Goal: Task Accomplishment & Management: Complete application form

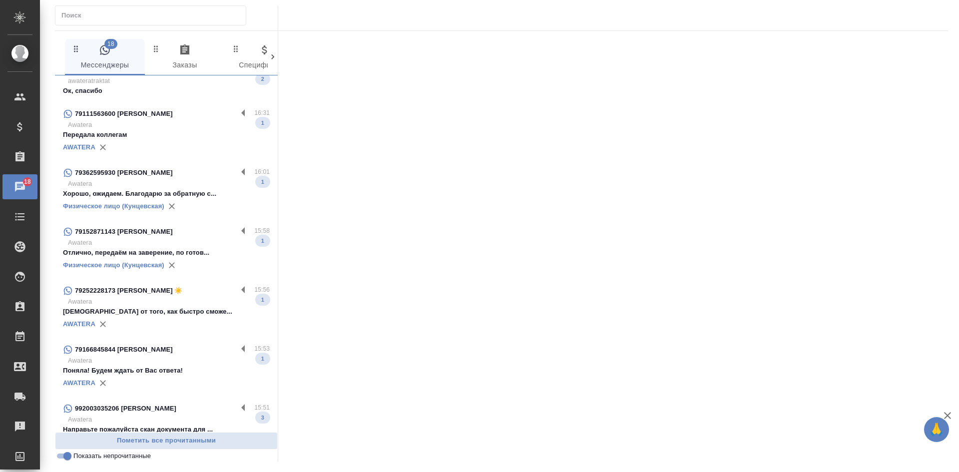
scroll to position [200, 0]
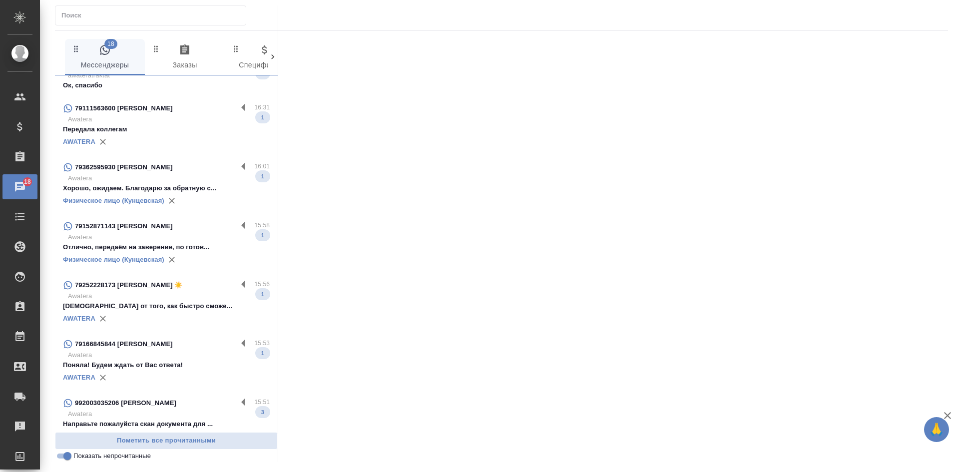
click at [178, 311] on p "Будет зависеть от того, как быстро сможе..." at bounding box center [166, 306] width 207 height 10
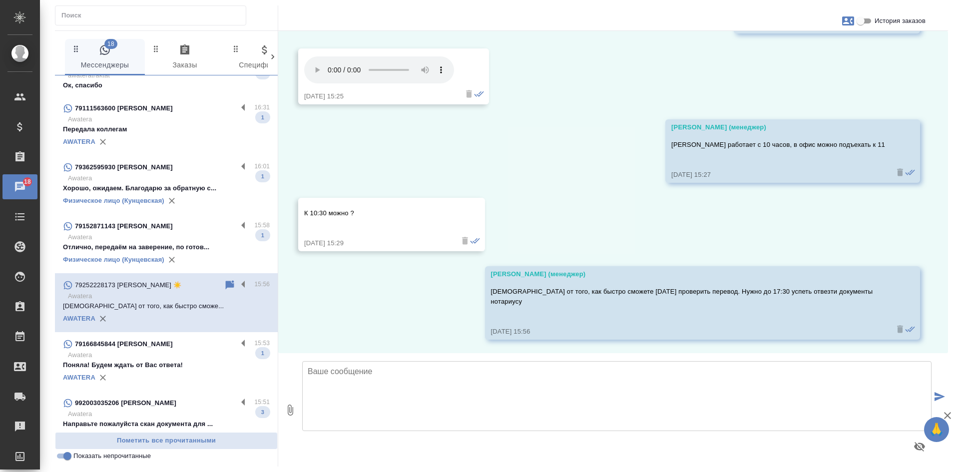
scroll to position [736, 0]
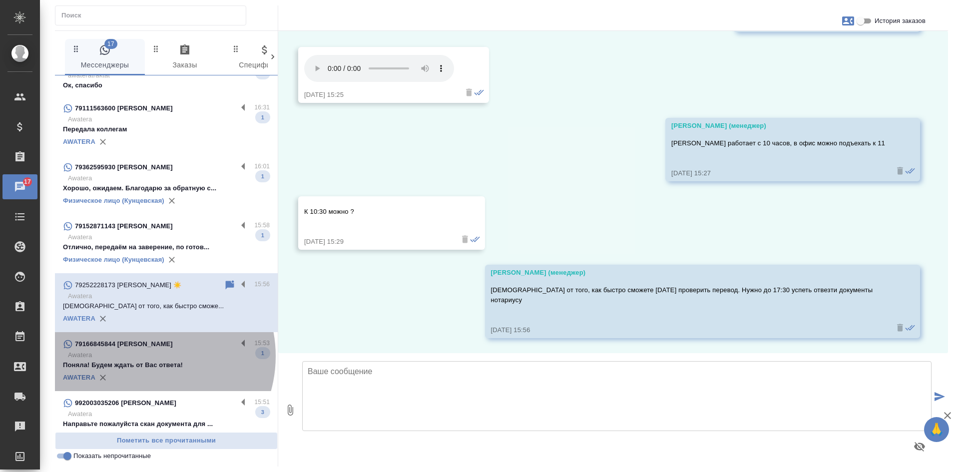
click at [145, 360] on p "Awatera" at bounding box center [169, 355] width 202 height 10
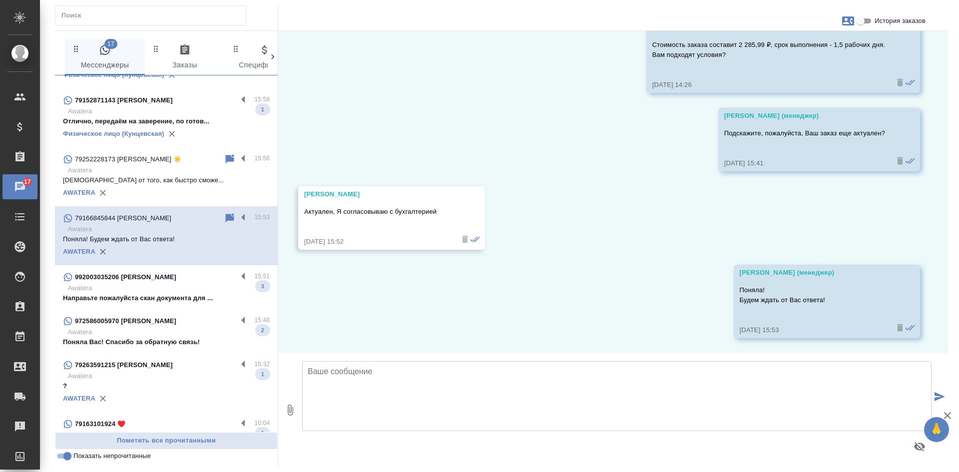
scroll to position [349, 0]
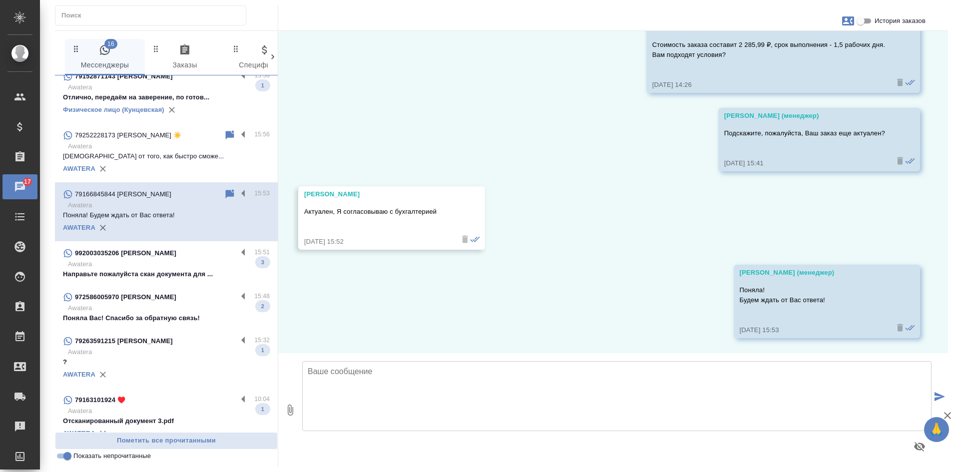
click at [166, 279] on p "Направьте пожалуйста скан документа для ..." at bounding box center [166, 274] width 207 height 10
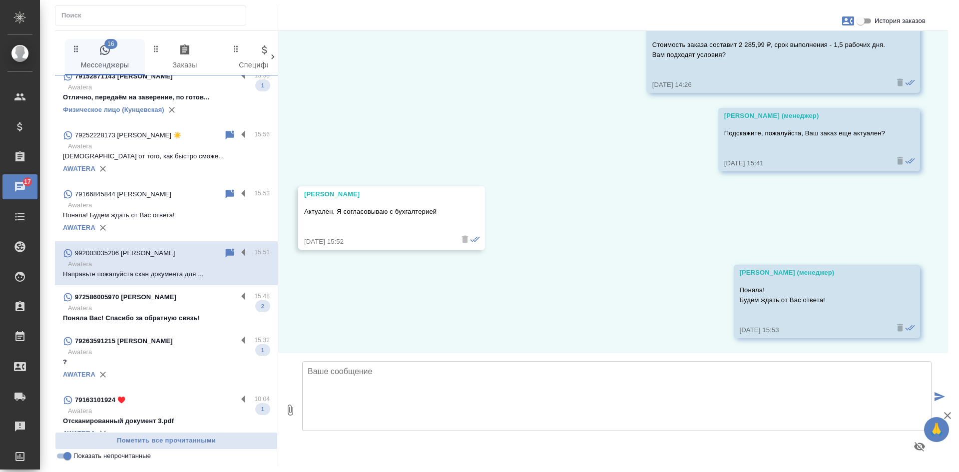
scroll to position [202, 0]
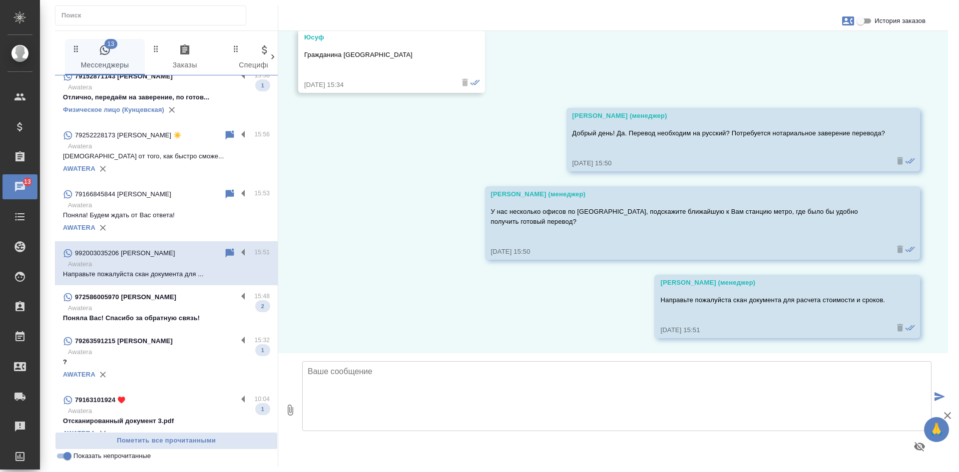
click at [191, 313] on p "Awatera" at bounding box center [169, 308] width 202 height 10
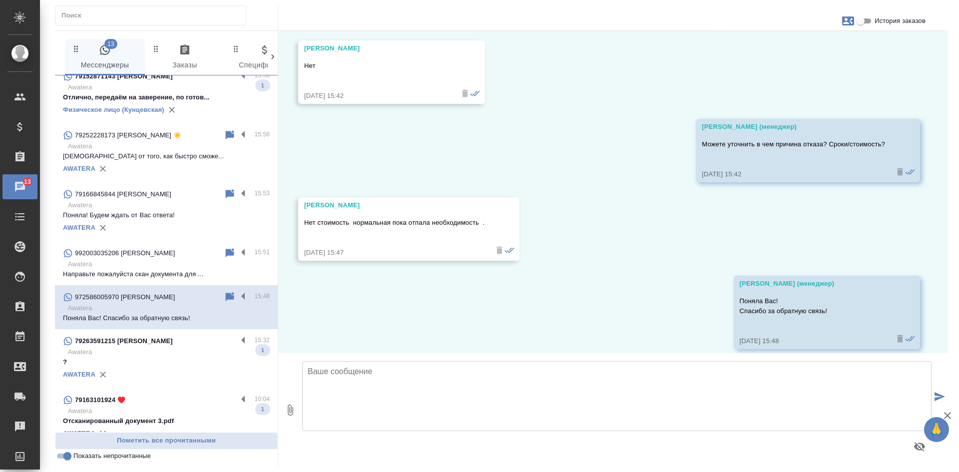
scroll to position [1048, 0]
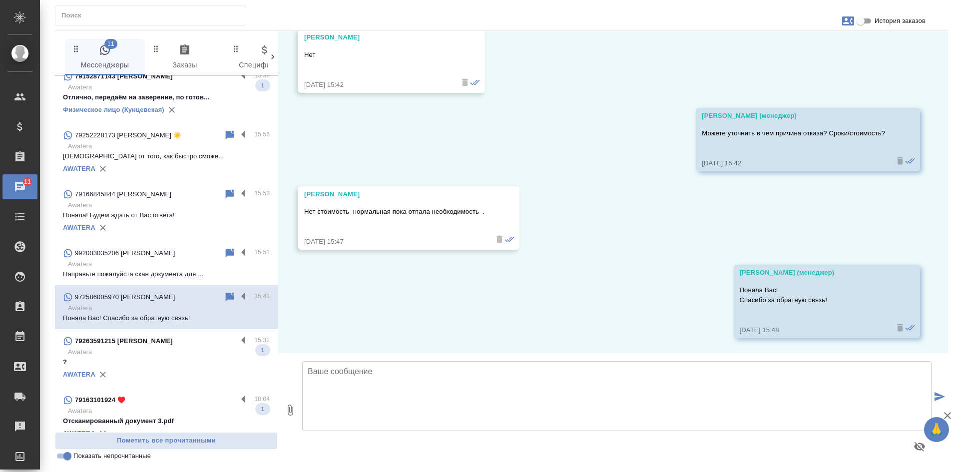
click at [141, 346] on p "79263591215 Людмила" at bounding box center [124, 341] width 98 height 10
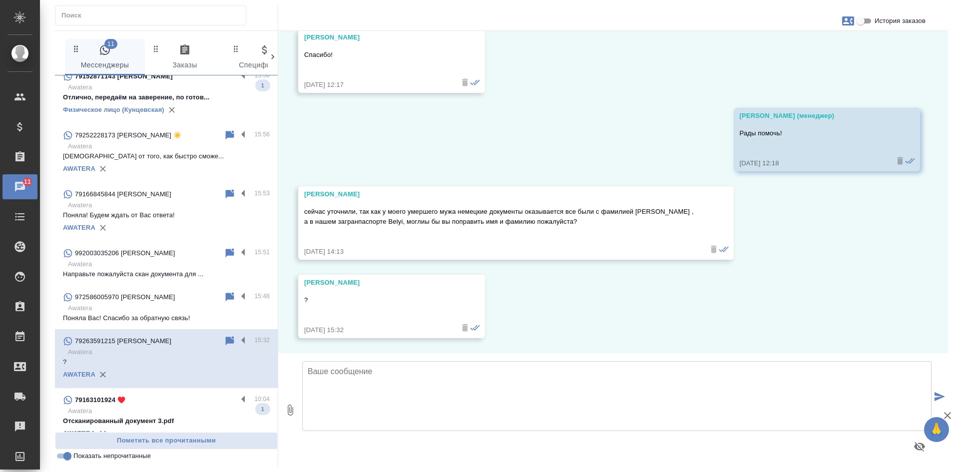
scroll to position [2888, 0]
click at [864, 23] on input "История заказов" at bounding box center [860, 21] width 36 height 12
checkbox input "true"
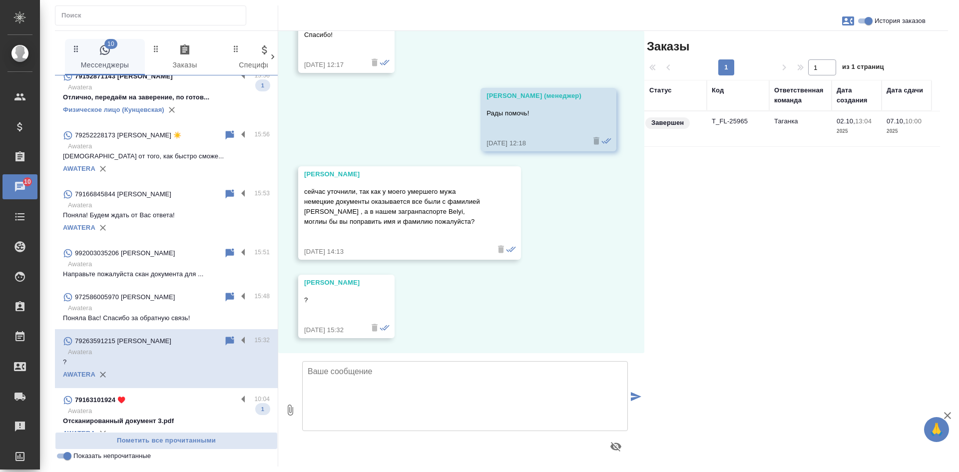
click at [765, 131] on td "T_FL-25965" at bounding box center [737, 128] width 62 height 35
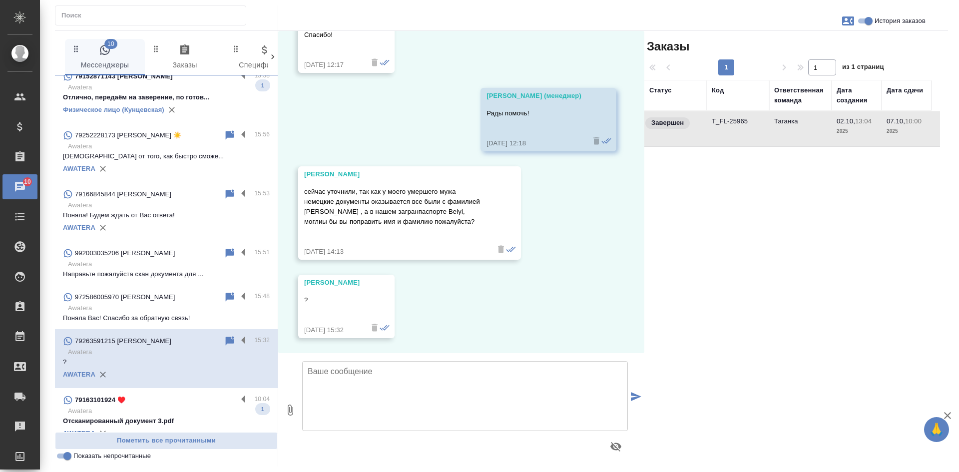
click at [765, 131] on td "T_FL-25965" at bounding box center [737, 128] width 62 height 35
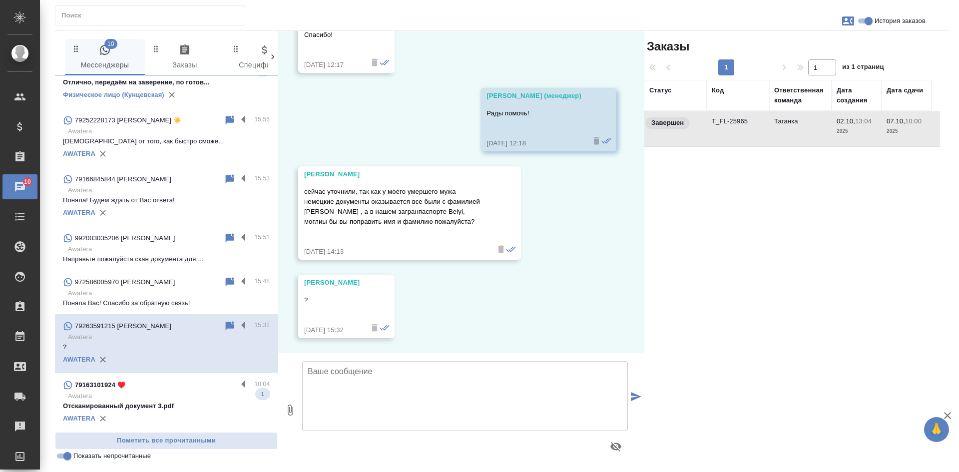
scroll to position [372, 0]
click at [69, 454] on input "Показать непрочитанные" at bounding box center [67, 456] width 36 height 12
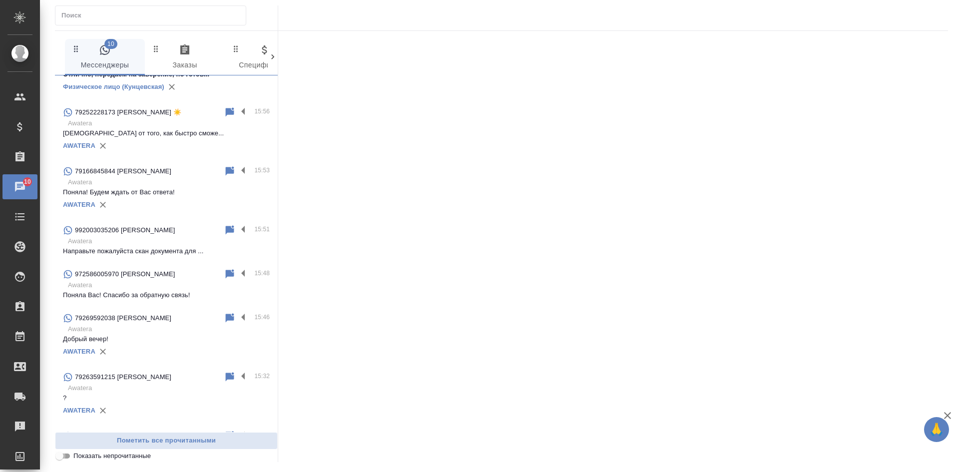
click at [69, 454] on input "Показать непрочитанные" at bounding box center [59, 456] width 36 height 12
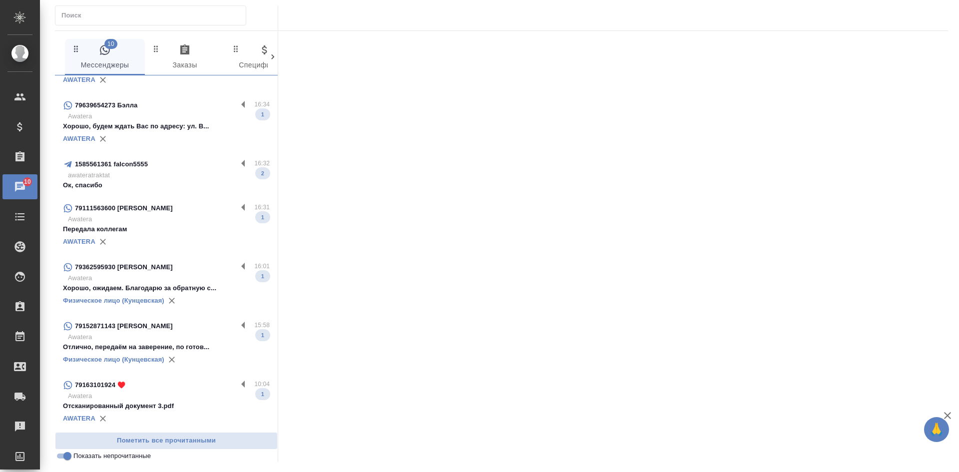
scroll to position [108, 0]
click at [187, 317] on div "79152871143 Иво Младенович 15:58 Awatera Отлично, передаём на заверение, по гот…" at bounding box center [166, 343] width 223 height 59
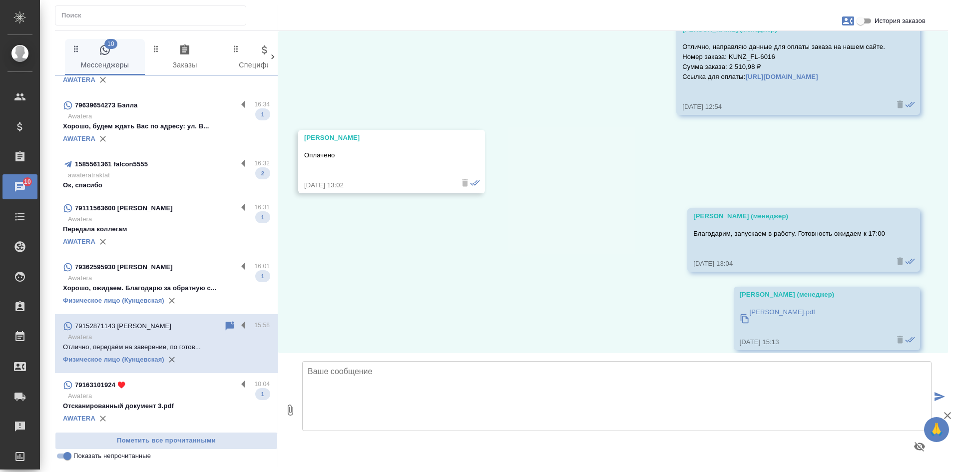
click at [173, 270] on p "79362595930 Алексей Иванович" at bounding box center [124, 267] width 98 height 10
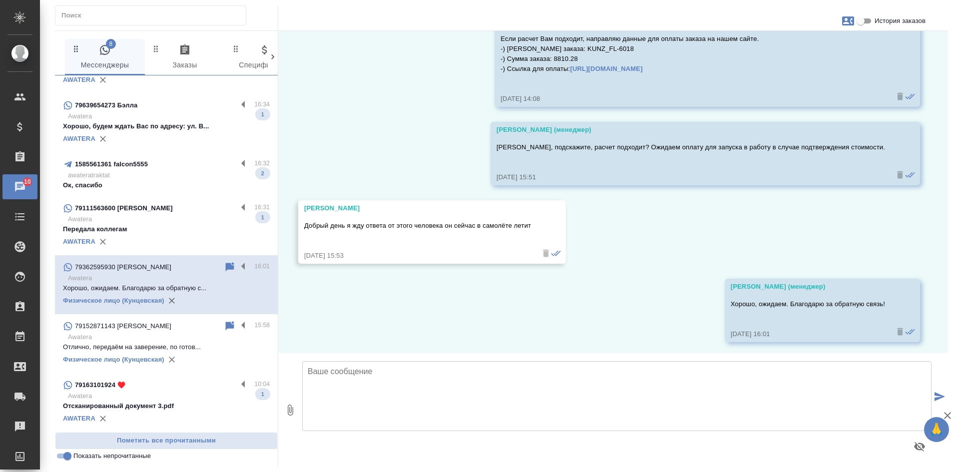
scroll to position [3212, 0]
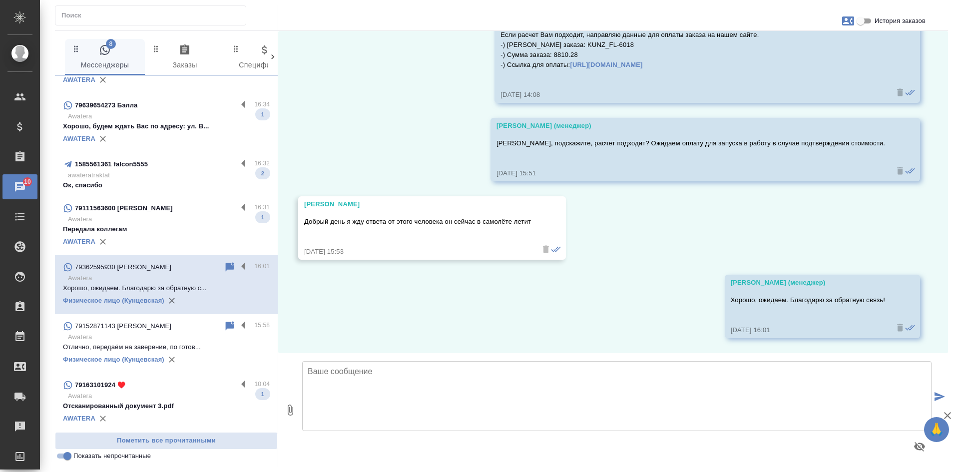
click at [147, 229] on p "Передала коллегам" at bounding box center [166, 229] width 207 height 10
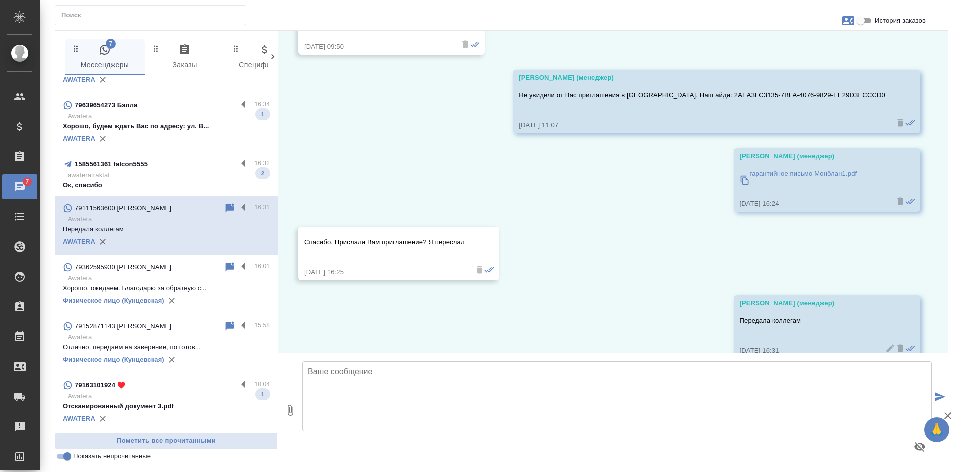
scroll to position [10577, 0]
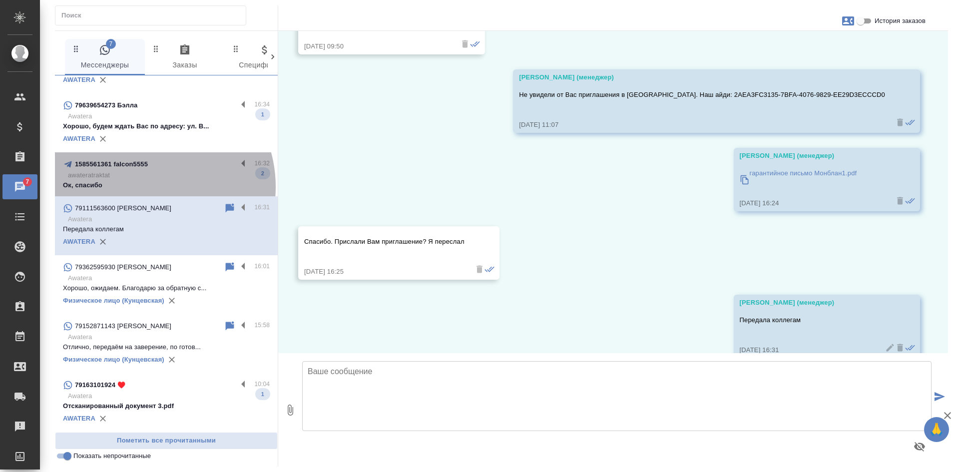
click at [145, 187] on p "Ок, спасибо" at bounding box center [166, 185] width 207 height 10
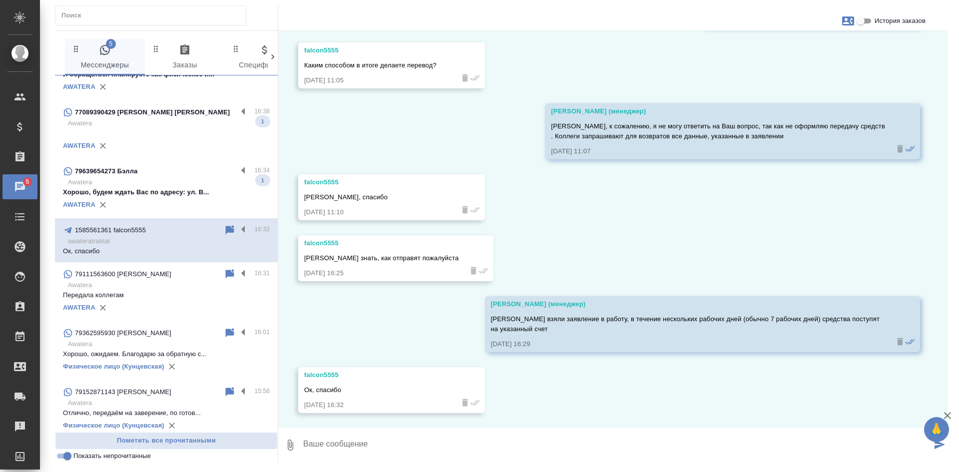
scroll to position [0, 0]
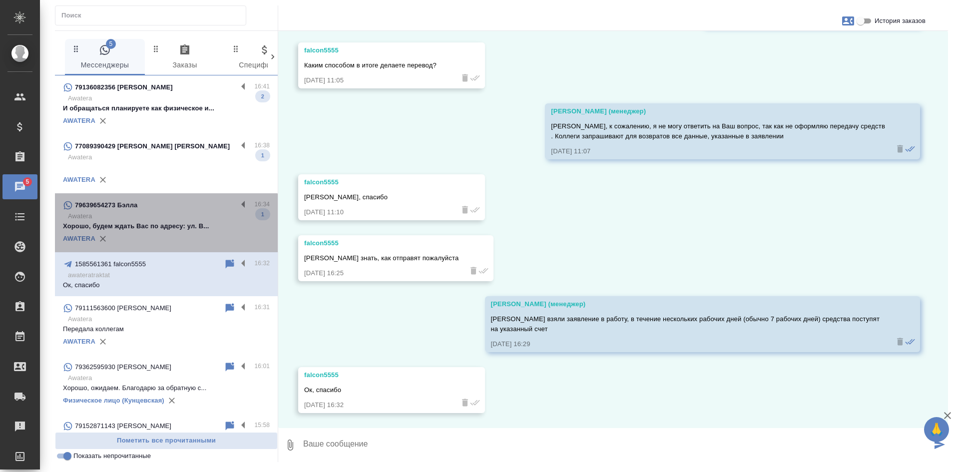
click at [166, 231] on p "Хорошо, будем ждать Вас по адресу: ул. В..." at bounding box center [166, 226] width 207 height 10
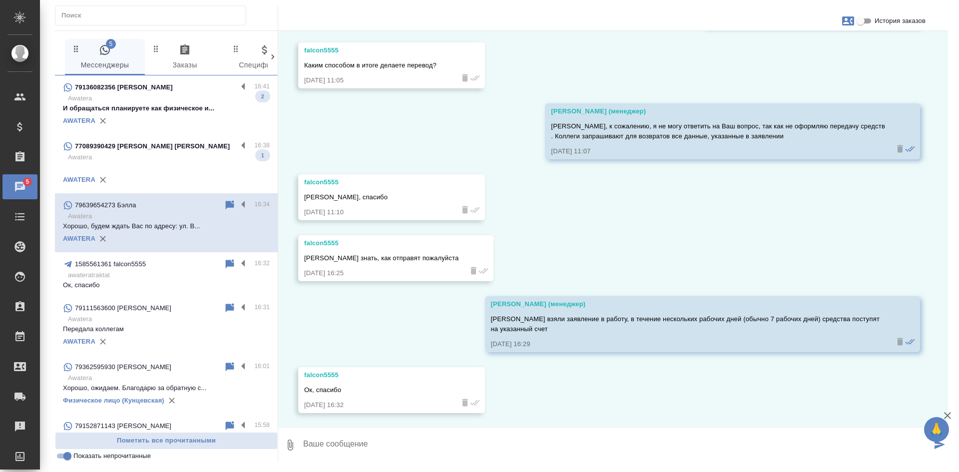
scroll to position [1184, 0]
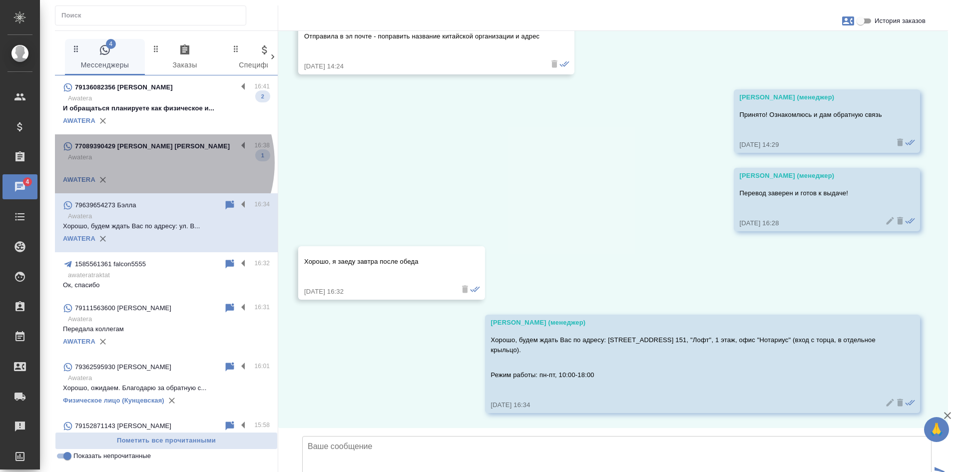
click at [155, 171] on p at bounding box center [166, 167] width 207 height 10
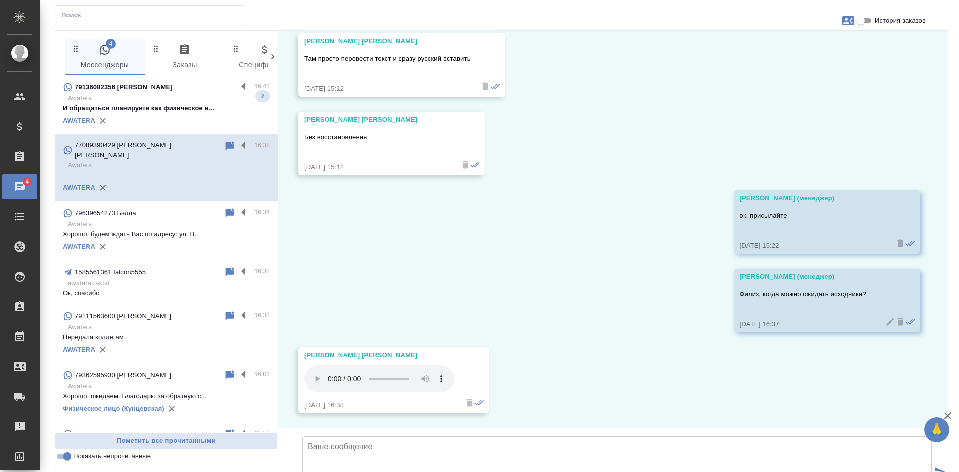
scroll to position [2642, 0]
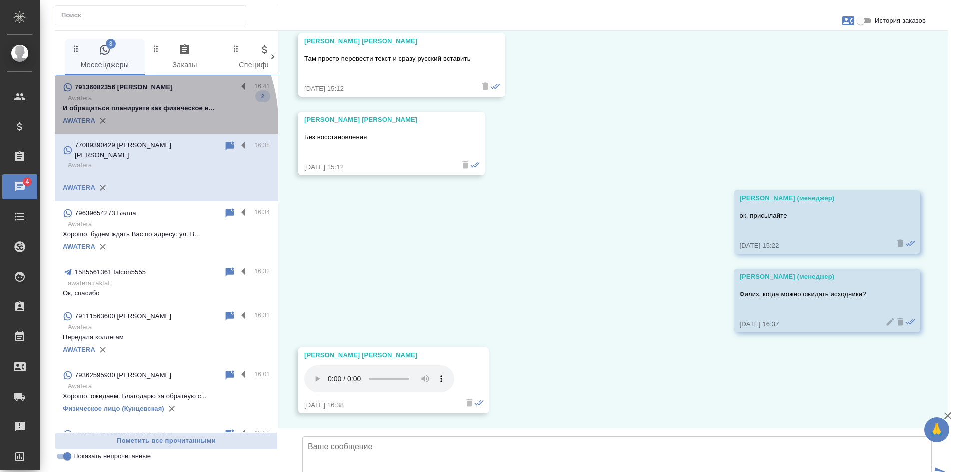
click at [130, 121] on div "AWATERA" at bounding box center [166, 120] width 207 height 15
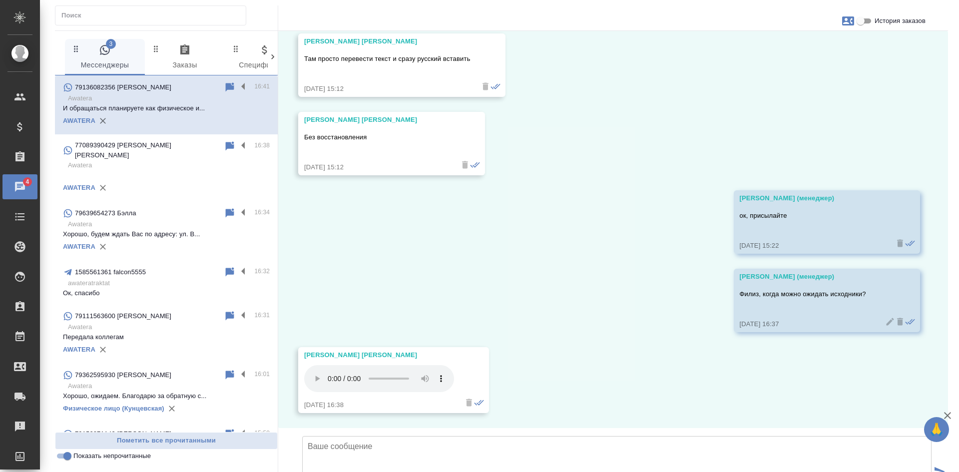
scroll to position [222, 0]
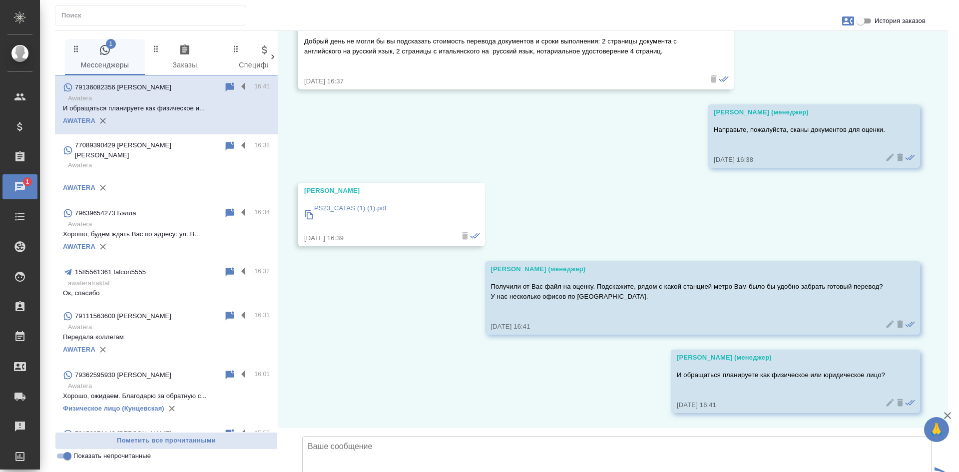
click at [63, 455] on input "Показать непрочитанные" at bounding box center [67, 456] width 36 height 12
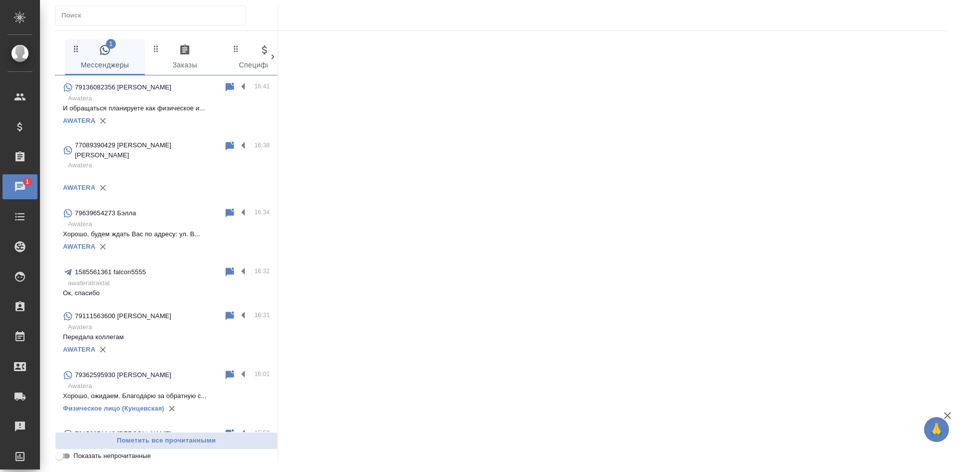
click at [63, 455] on input "Показать непрочитанные" at bounding box center [59, 456] width 36 height 12
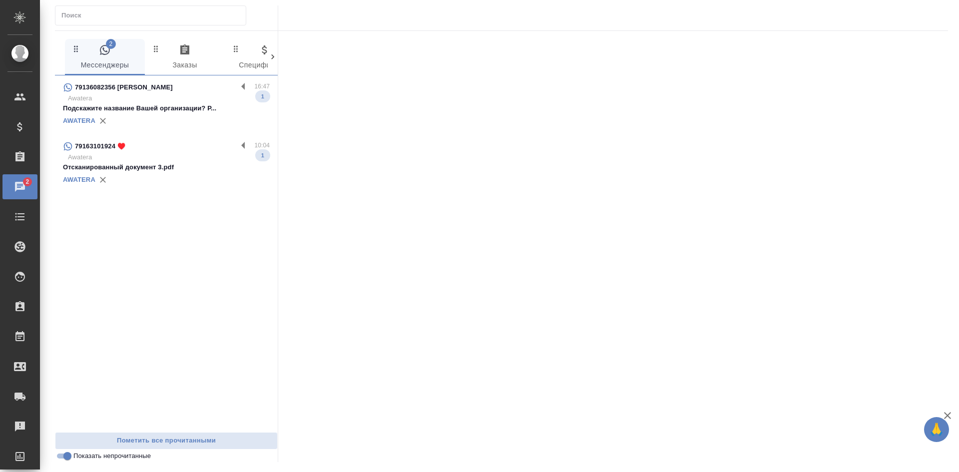
click at [168, 118] on div "AWATERA" at bounding box center [166, 120] width 207 height 15
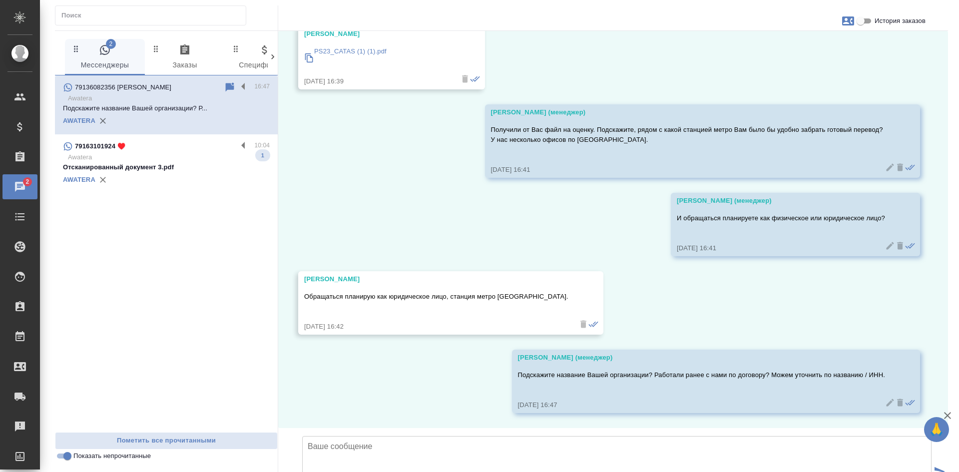
scroll to position [378, 0]
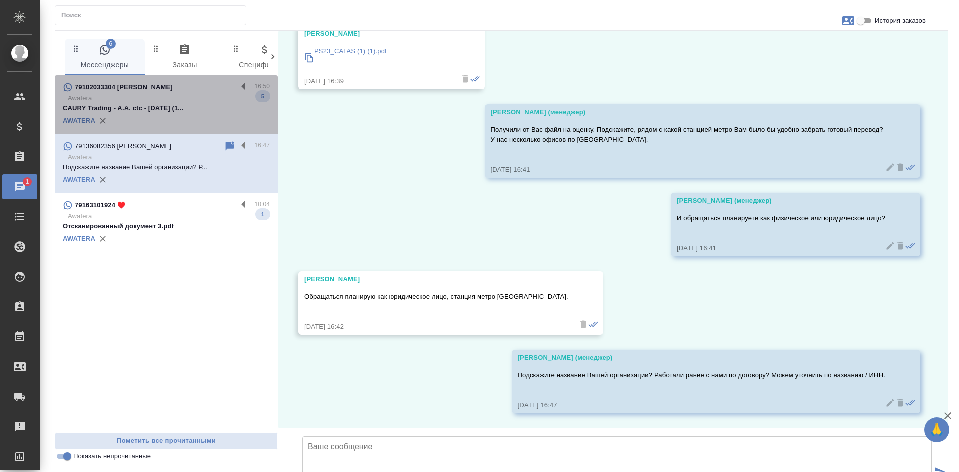
click at [149, 100] on p "Awatera" at bounding box center [169, 98] width 202 height 10
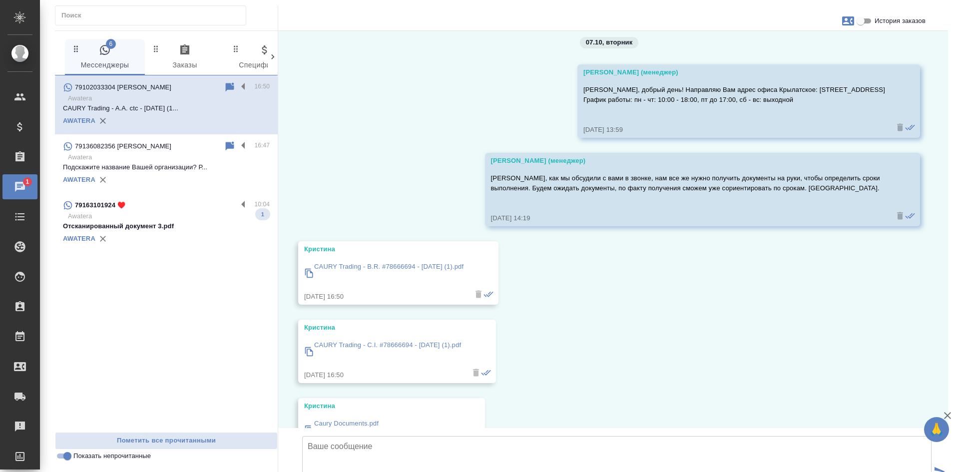
scroll to position [0, 0]
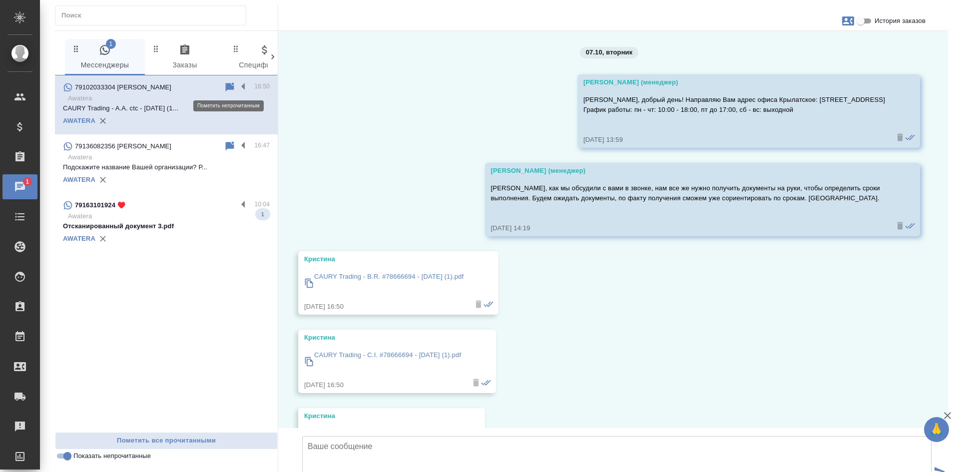
click at [229, 87] on icon at bounding box center [230, 86] width 8 height 9
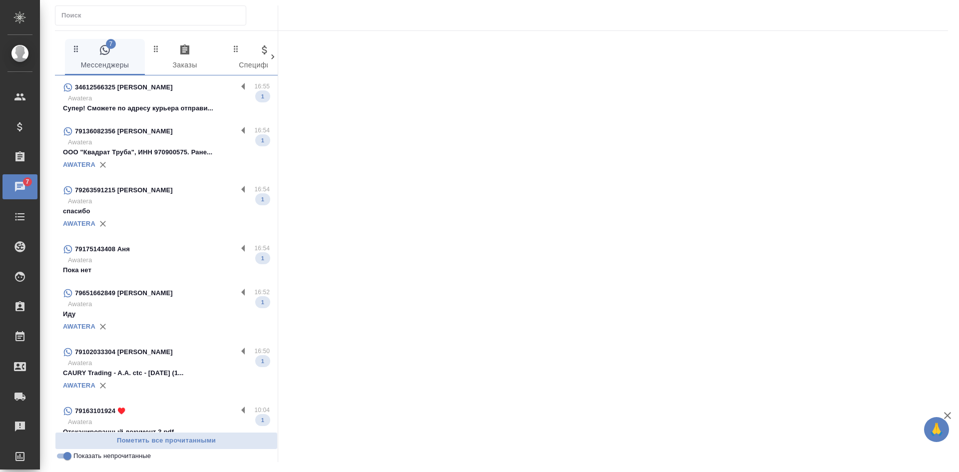
click at [153, 216] on p "спасибо" at bounding box center [166, 211] width 207 height 10
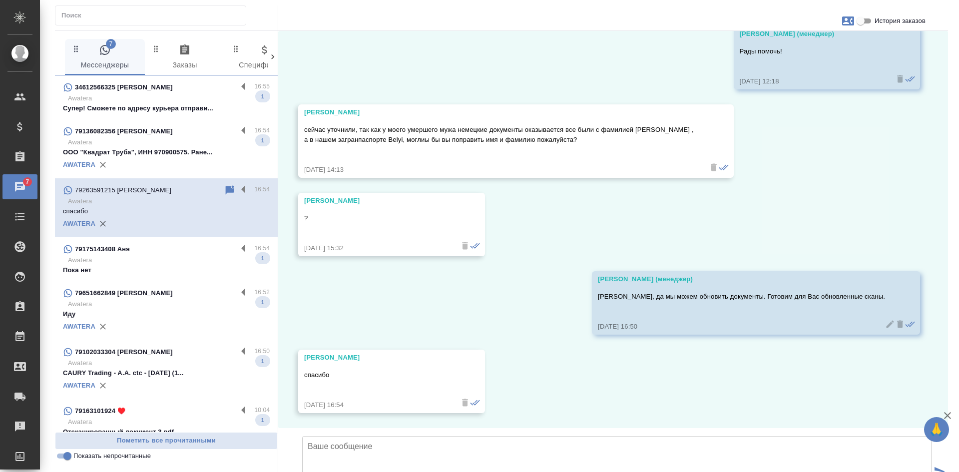
scroll to position [3045, 0]
click at [155, 265] on p "Awatera" at bounding box center [169, 260] width 202 height 10
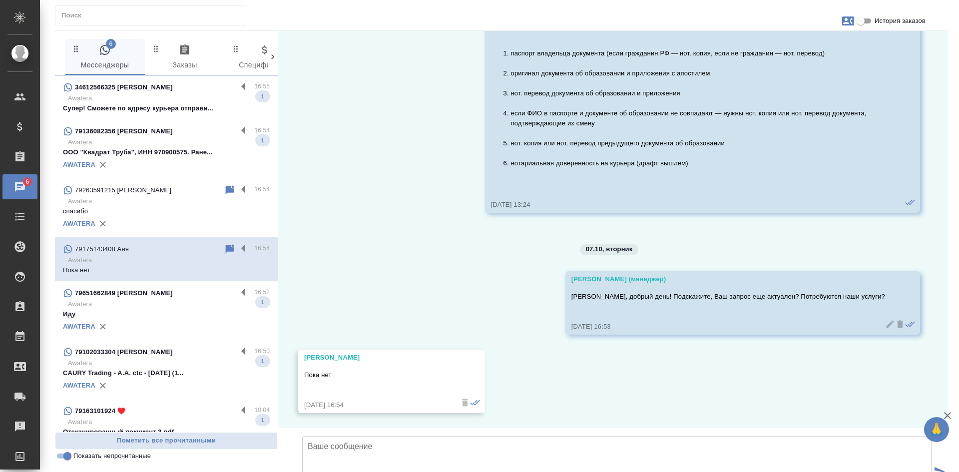
scroll to position [908, 0]
click at [170, 309] on p "Awatera" at bounding box center [169, 304] width 202 height 10
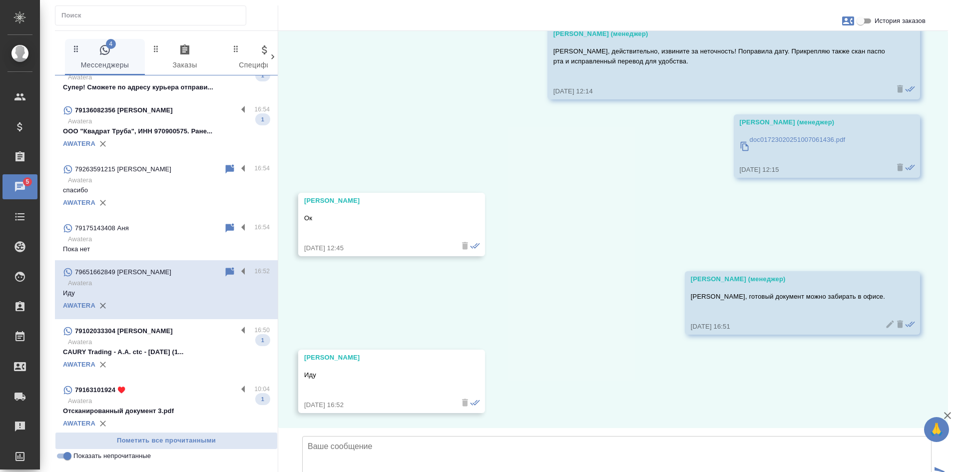
scroll to position [0, 0]
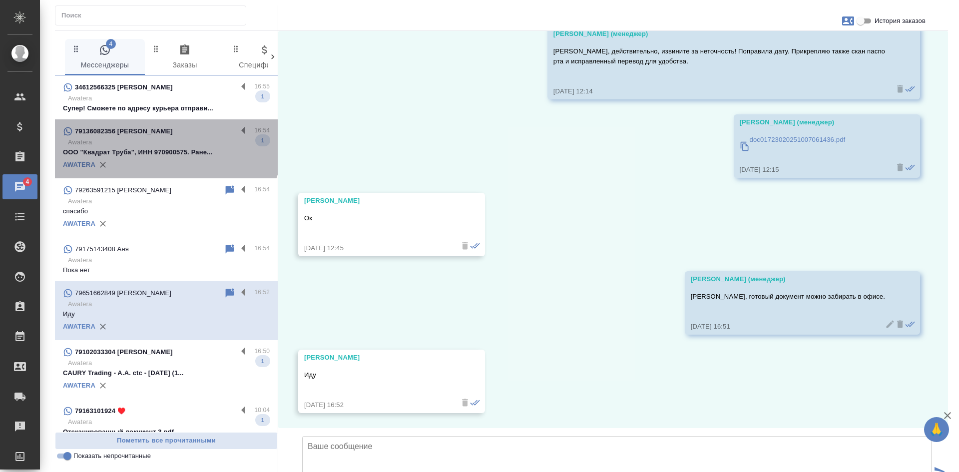
click at [164, 136] on p "79136082356 Шмундина Вероника Владимировна" at bounding box center [124, 131] width 98 height 10
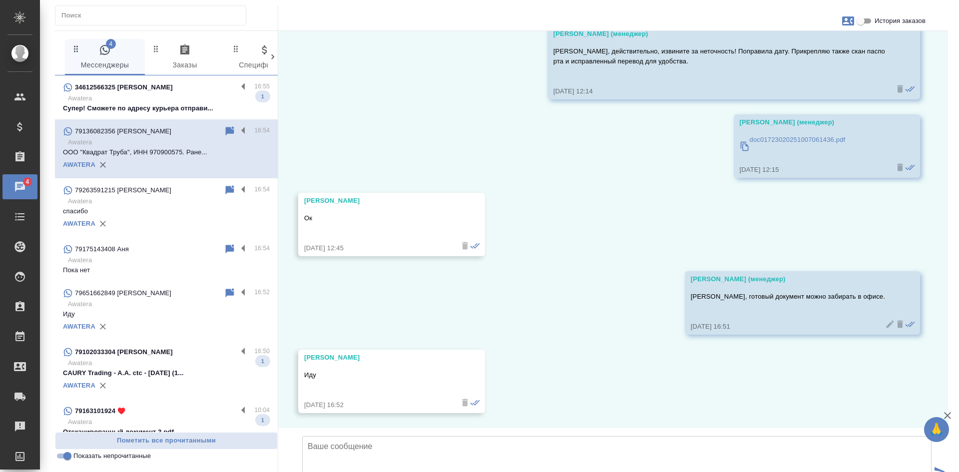
scroll to position [457, 0]
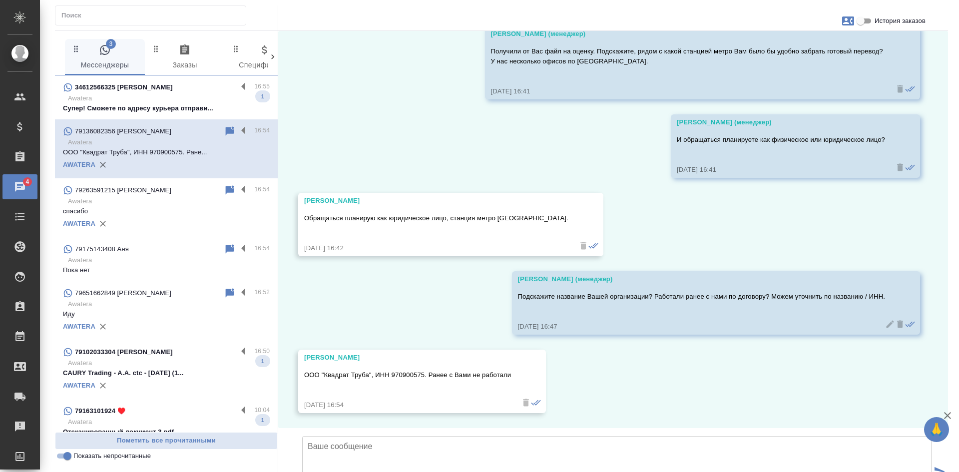
click at [226, 128] on icon at bounding box center [230, 130] width 8 height 9
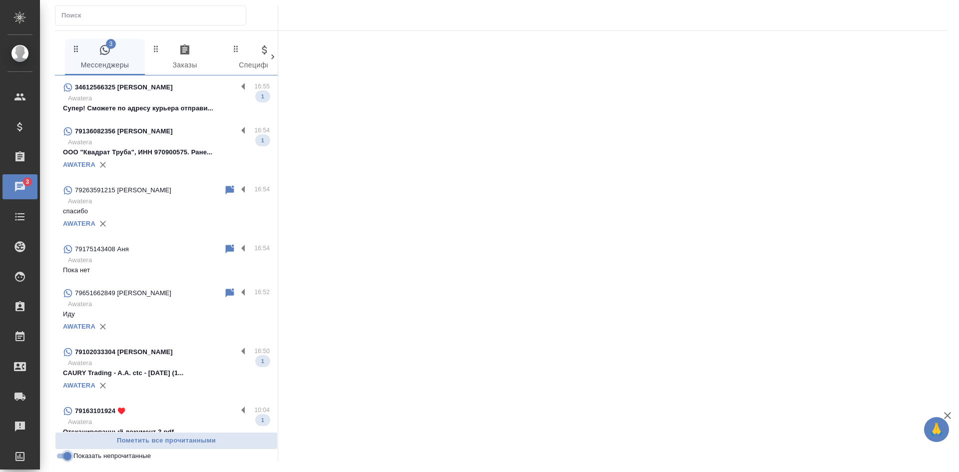
click at [69, 459] on input "Показать непрочитанные" at bounding box center [67, 456] width 36 height 12
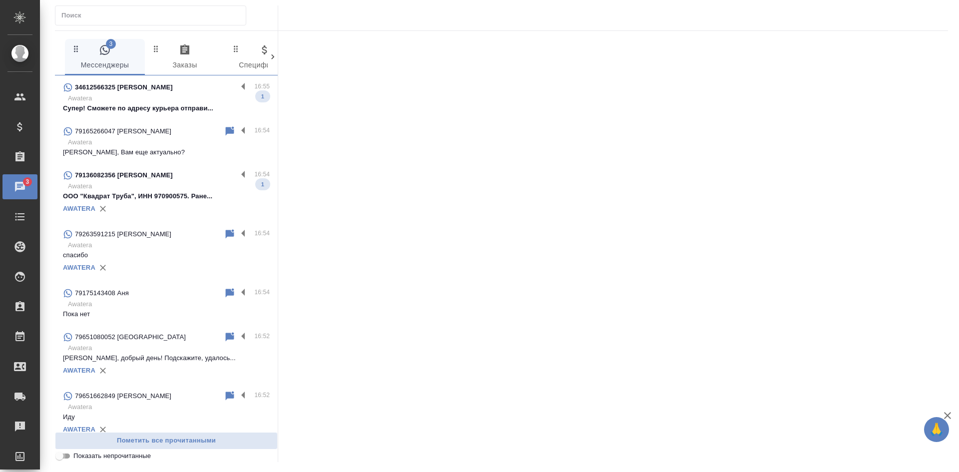
click at [69, 459] on input "Показать непрочитанные" at bounding box center [59, 456] width 36 height 12
checkbox input "true"
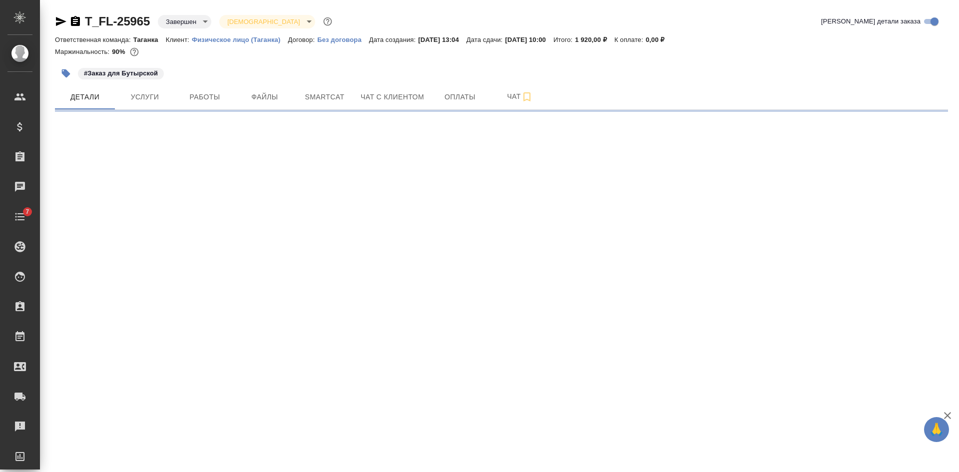
click at [75, 18] on icon "button" at bounding box center [75, 21] width 9 height 10
select select "RU"
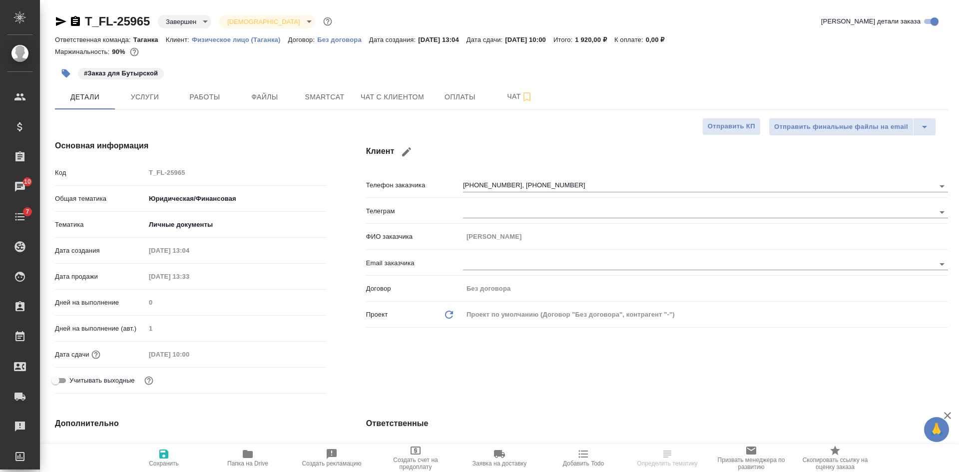
type textarea "x"
type input "Тарабановская Анастасия"
type input "Ильина Екатерина"
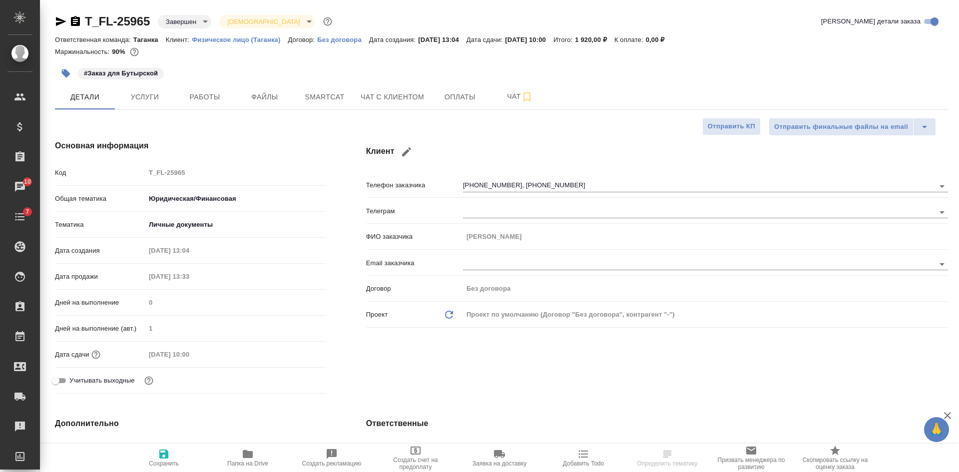
scroll to position [200, 0]
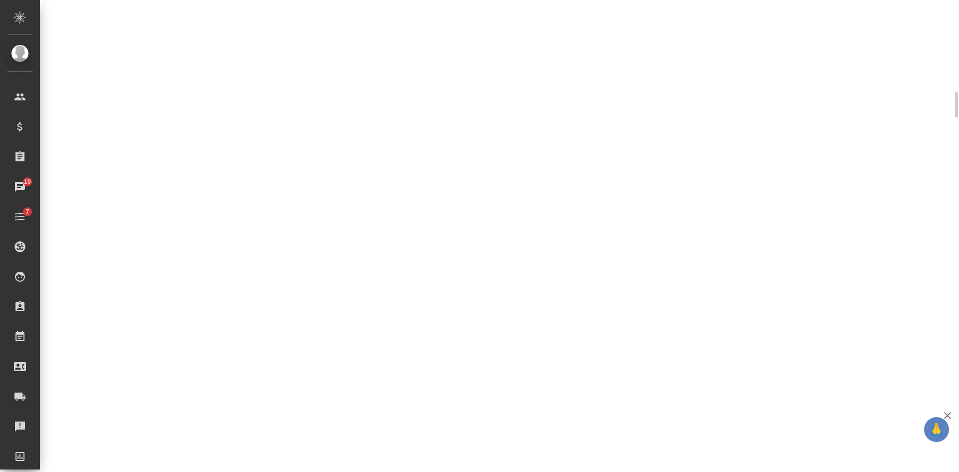
select select "RU"
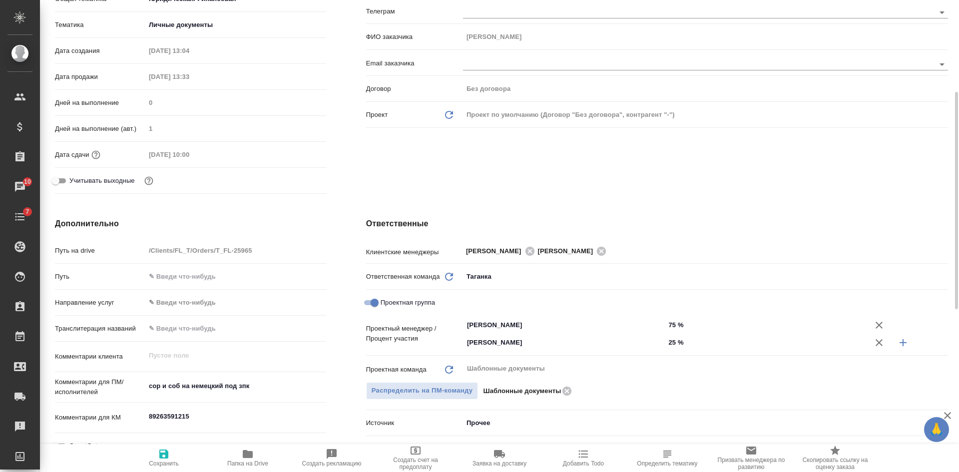
type textarea "x"
click at [805, 169] on div "Клиент Телефон заказчика +79162992309, +79263591215 Телеграм ФИО заказчика Людм…" at bounding box center [657, 69] width 622 height 298
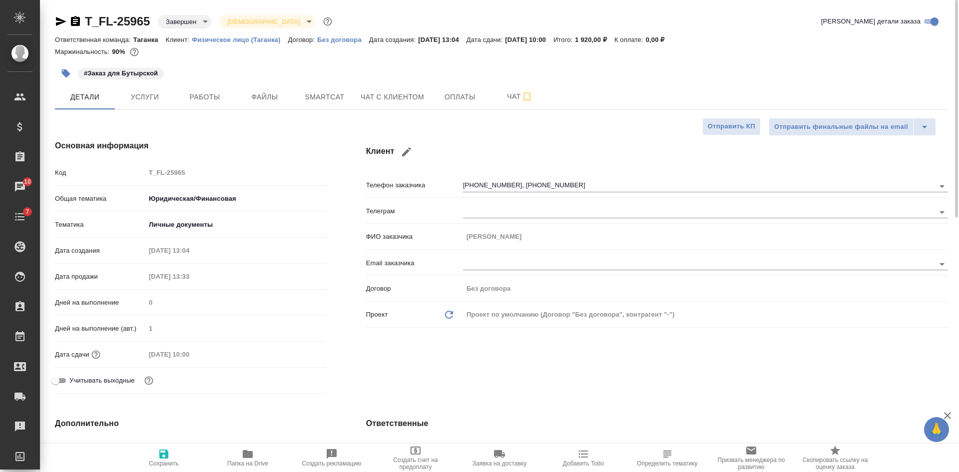
click at [61, 16] on icon "button" at bounding box center [61, 21] width 12 height 12
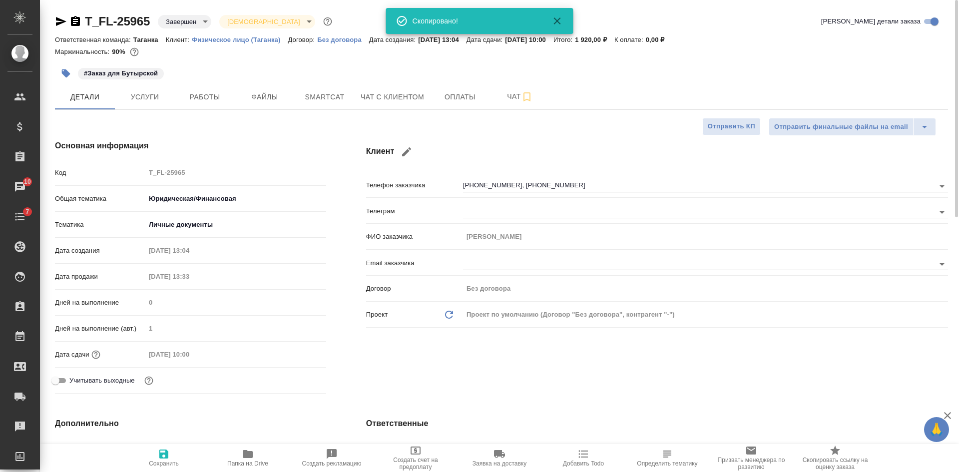
type textarea "x"
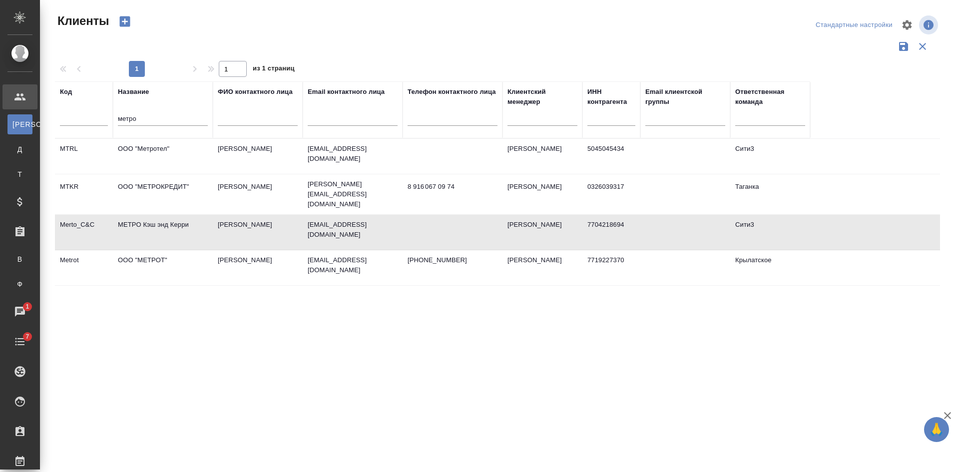
select select "RU"
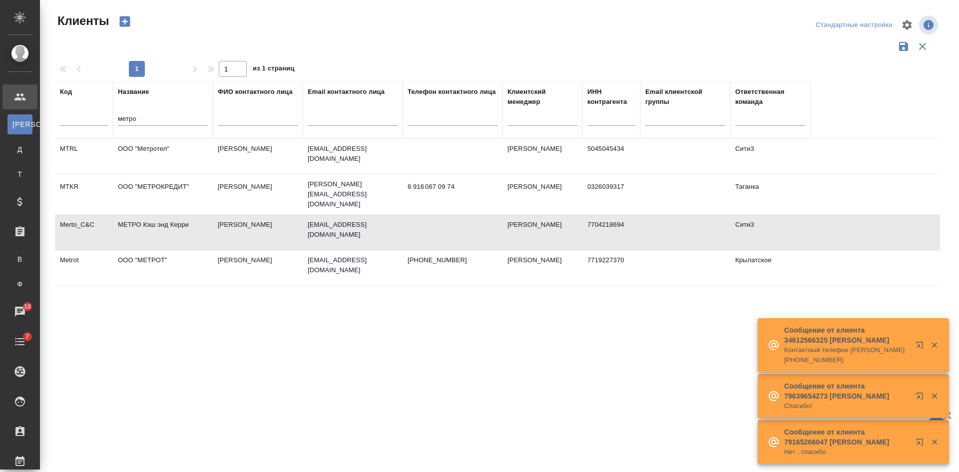
drag, startPoint x: 146, startPoint y: 114, endPoint x: 13, endPoint y: 111, distance: 132.8
click at [15, 111] on div ".cls-1 fill:#fff; AWATERA Kasatkina Aleksandra Клиенты К Клиенты Д Договоры Т Т…" at bounding box center [479, 236] width 959 height 472
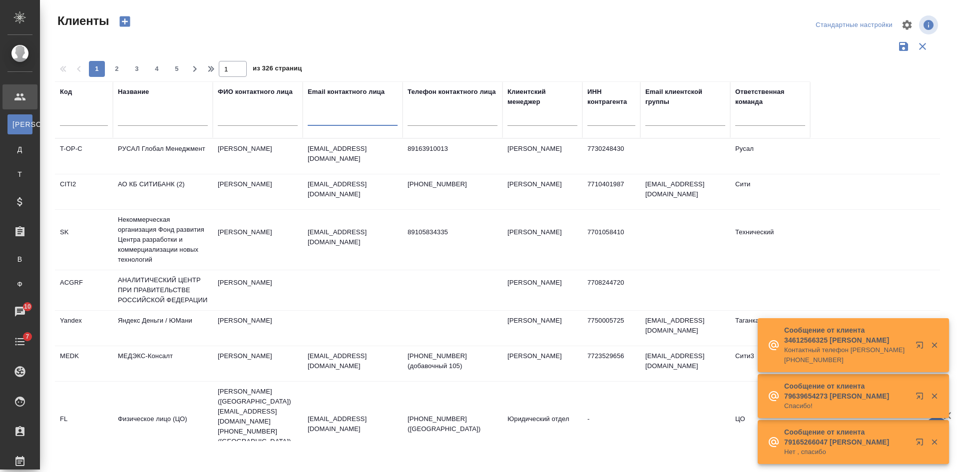
click at [316, 119] on input "text" at bounding box center [353, 119] width 90 height 12
paste input "@digis.ru"
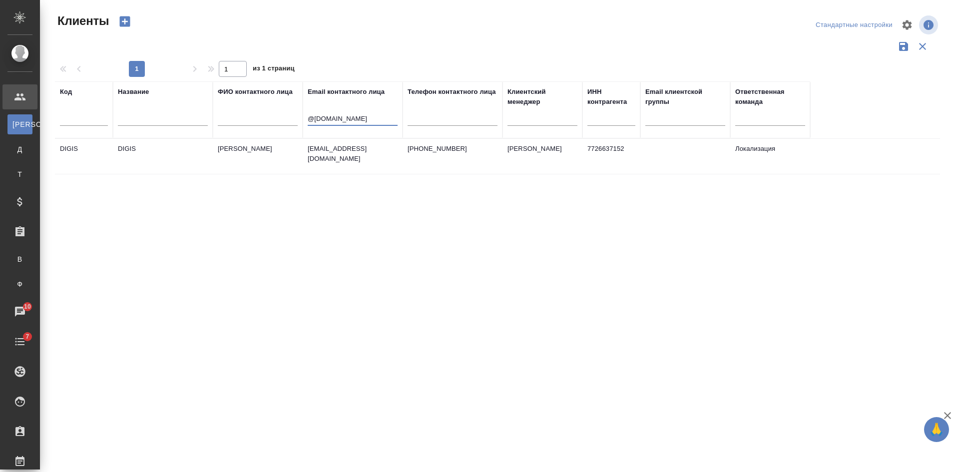
type input "@digis.ru"
click at [380, 159] on td "[EMAIL_ADDRESS][DOMAIN_NAME]" at bounding box center [353, 156] width 100 height 35
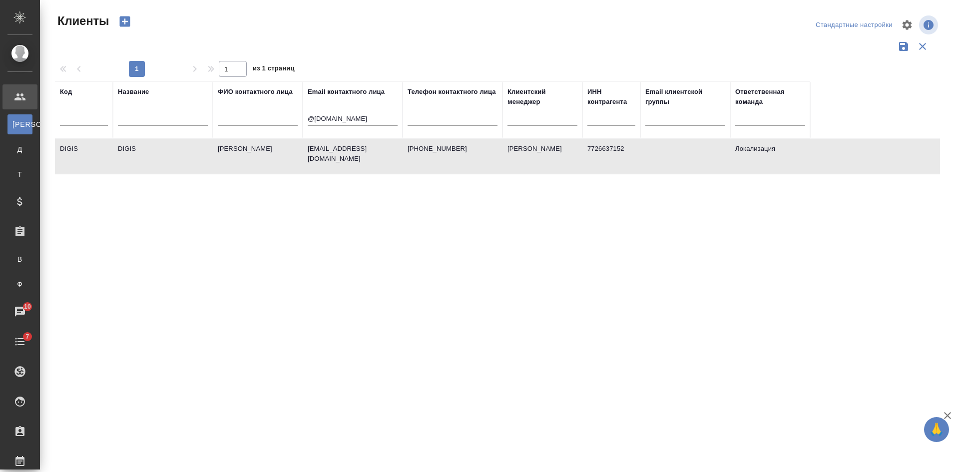
click at [380, 159] on td "[EMAIL_ADDRESS][DOMAIN_NAME]" at bounding box center [353, 156] width 100 height 35
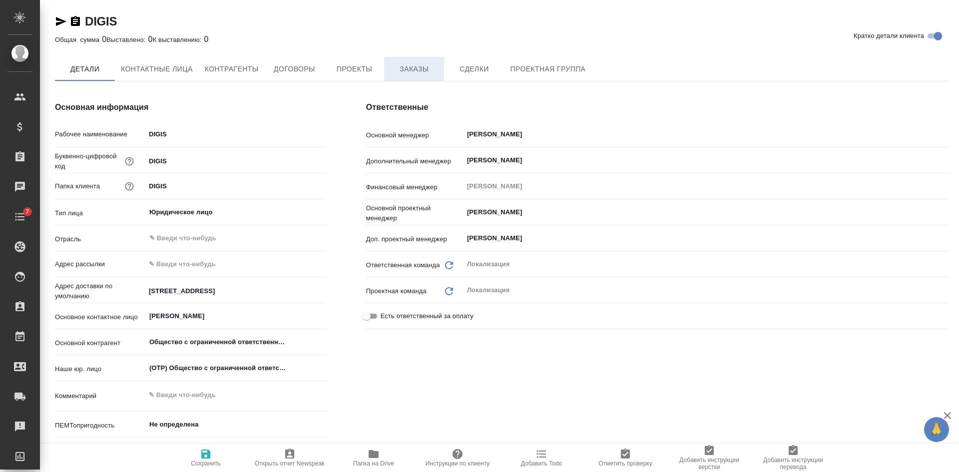
type input "Общество с ограниченной ответственностью «ЦС Импэкс»"
type textarea "x"
click at [404, 78] on button "Заказы" at bounding box center [414, 69] width 60 height 25
type input "Общество с ограниченной ответственностью «ЦС Импэкс»"
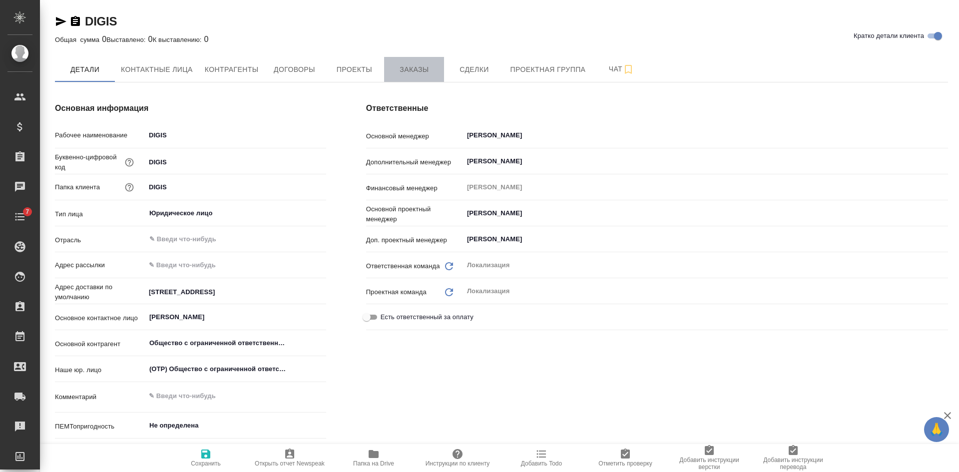
type textarea "x"
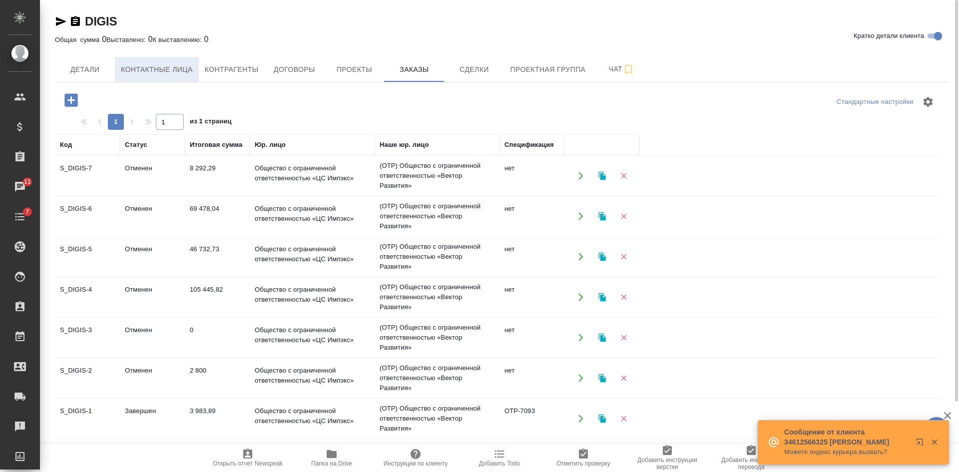
click at [183, 72] on span "Контактные лица" at bounding box center [157, 69] width 72 height 12
select select "RU"
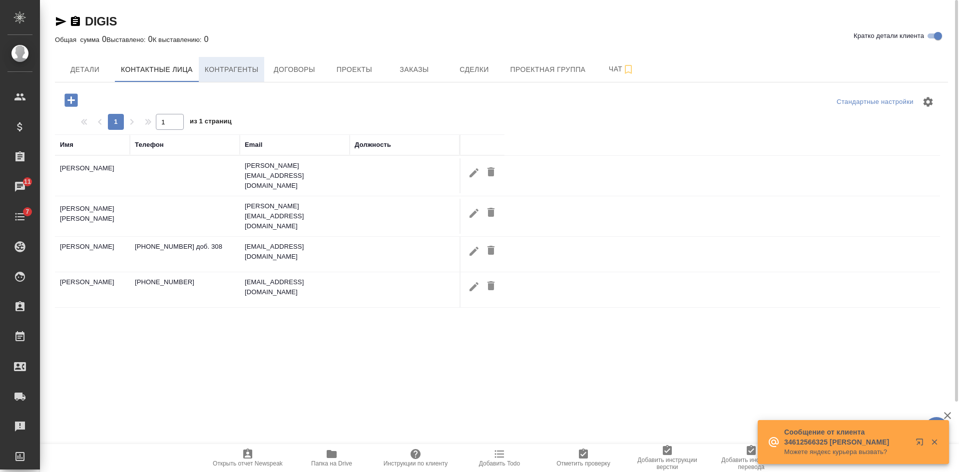
click at [225, 68] on span "Контрагенты" at bounding box center [232, 69] width 54 height 12
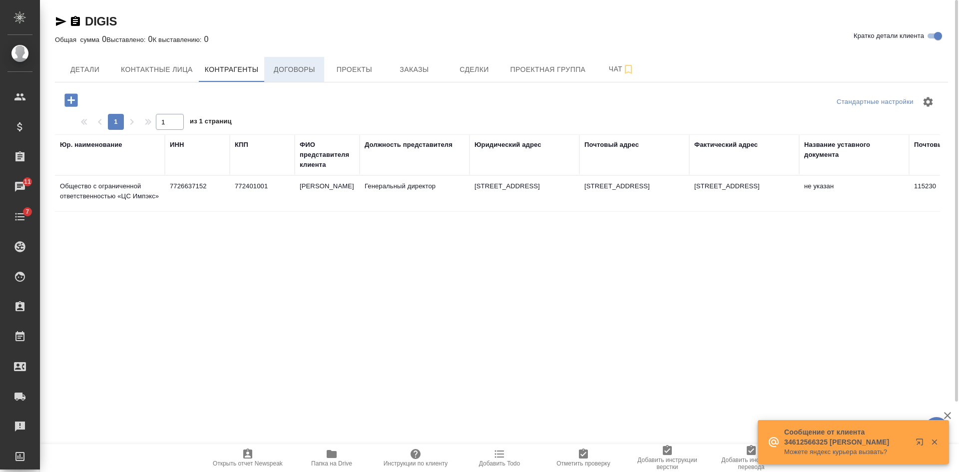
click at [296, 77] on button "Договоры" at bounding box center [294, 69] width 60 height 25
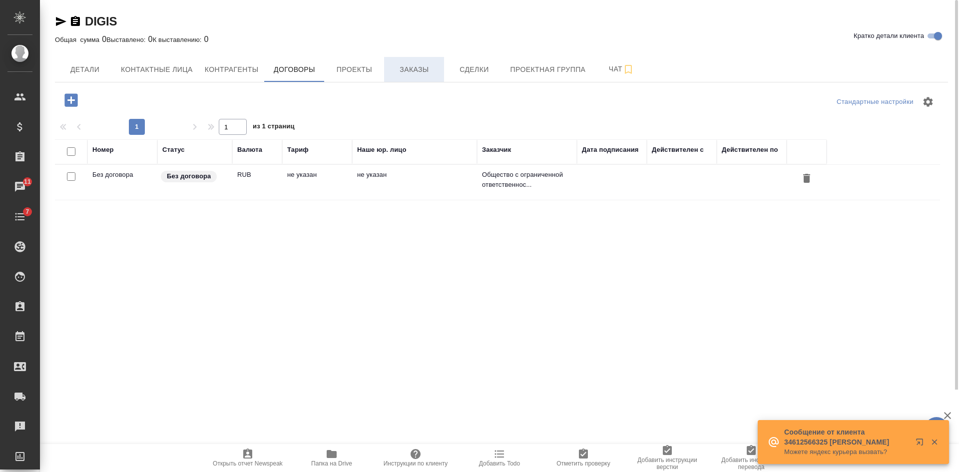
click at [409, 77] on button "Заказы" at bounding box center [414, 69] width 60 height 25
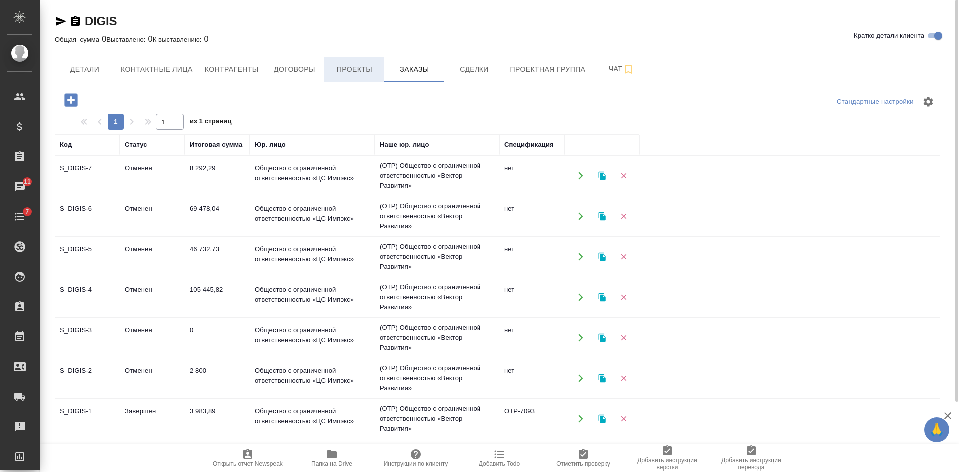
click at [340, 70] on span "Проекты" at bounding box center [354, 69] width 48 height 12
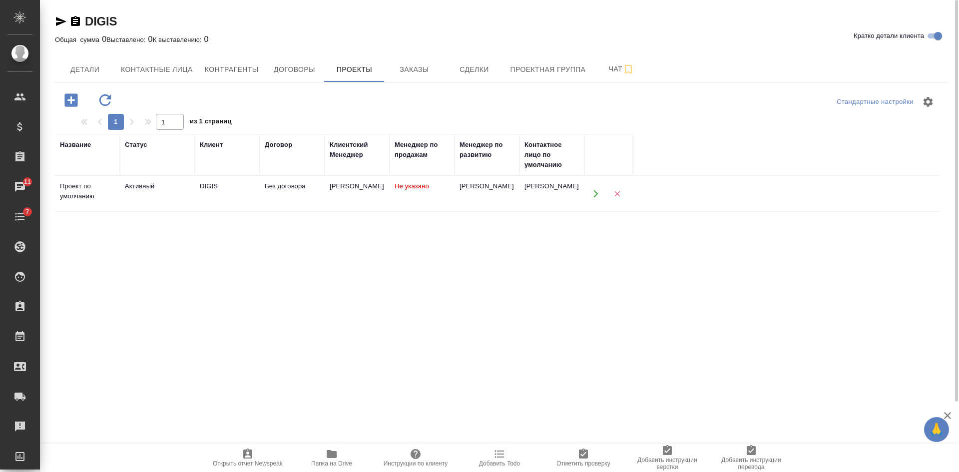
click at [72, 18] on icon "button" at bounding box center [75, 21] width 9 height 10
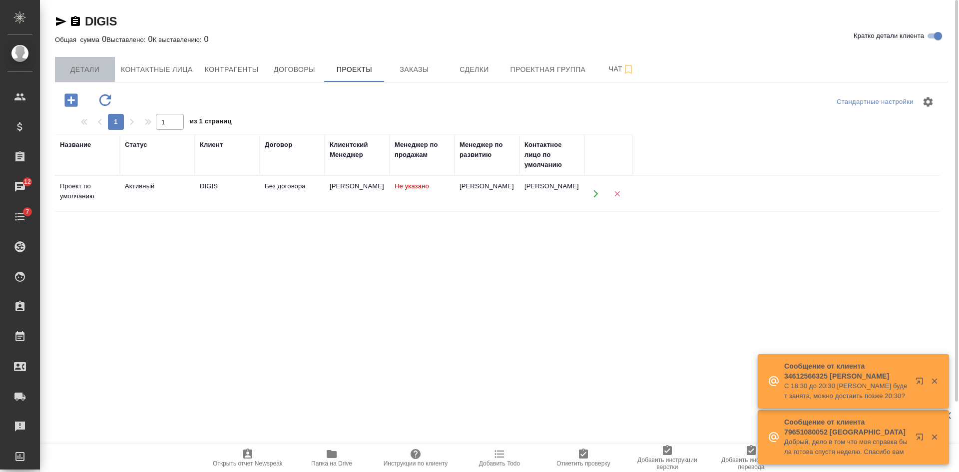
click at [66, 73] on span "Детали" at bounding box center [85, 69] width 48 height 12
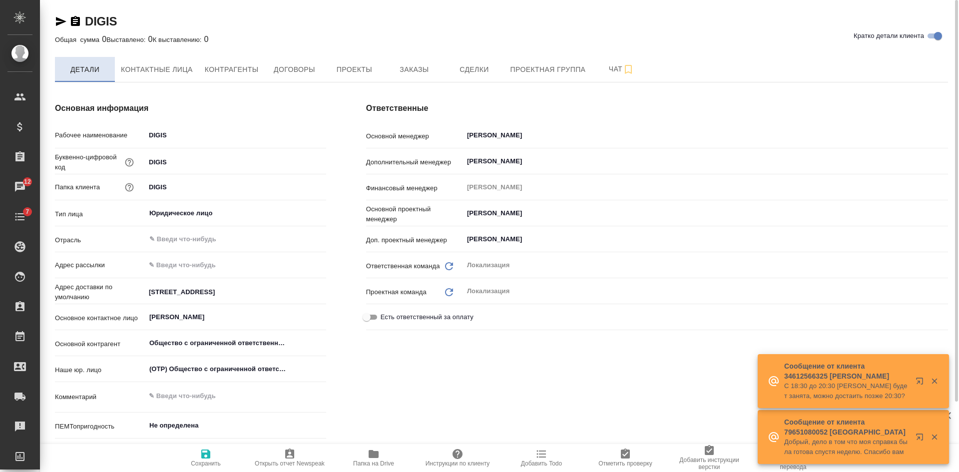
type input "Общество с ограниченной ответственностью «ЦС Импэкс»"
type textarea "x"
type input "Общество с ограниченной ответственностью «ЦС Импэкс»"
type textarea "x"
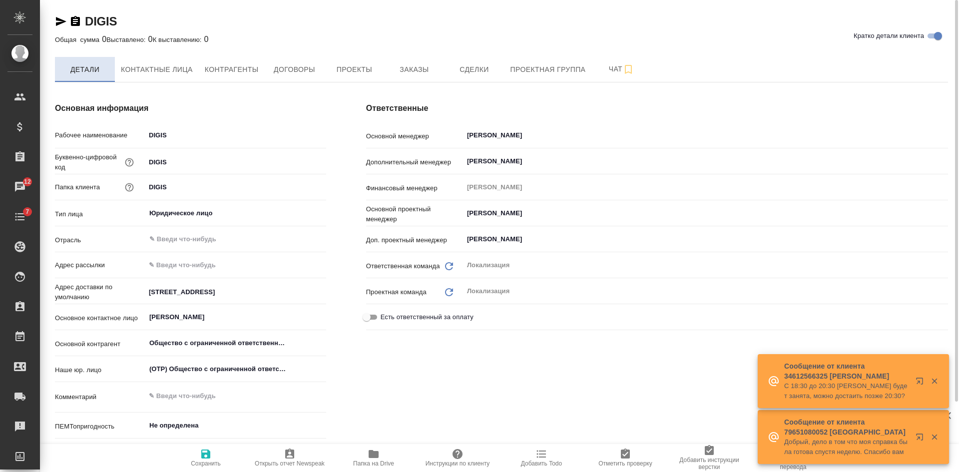
type textarea "x"
click at [173, 60] on button "Контактные лица" at bounding box center [157, 69] width 84 height 25
select select "RU"
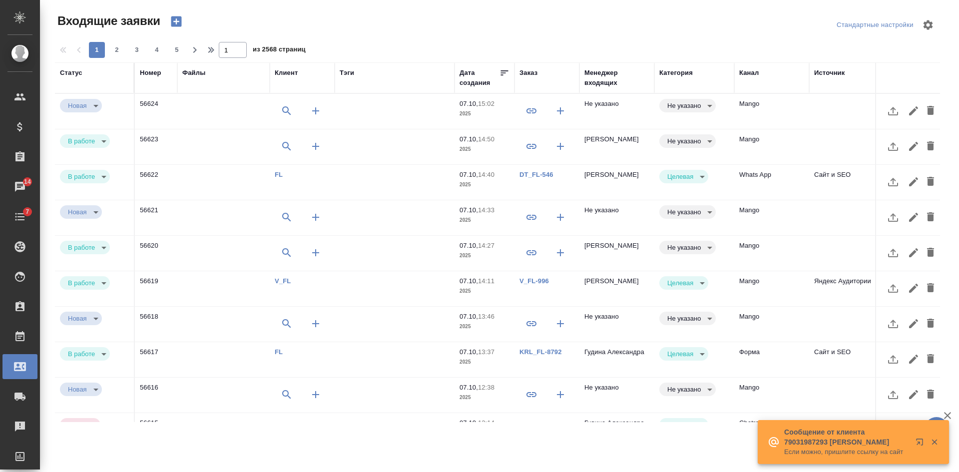
select select "RU"
click at [176, 21] on icon "button" at bounding box center [176, 21] width 14 height 14
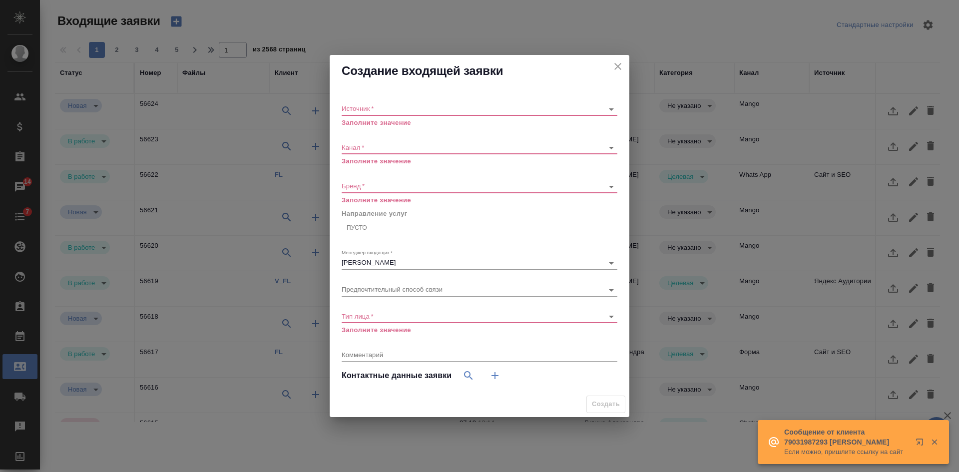
click at [385, 109] on body "🙏 .cls-1 fill:#fff; AWATERA Kasatkina Aleksandra Клиенты Спецификации Заказы 14…" at bounding box center [479, 236] width 959 height 472
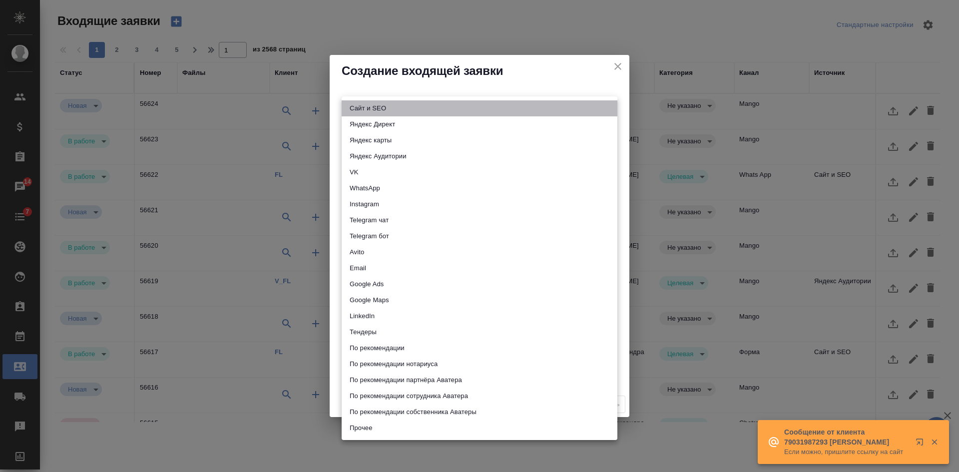
click at [372, 105] on li "Сайт и SEO" at bounding box center [479, 108] width 276 height 16
type input "seo"
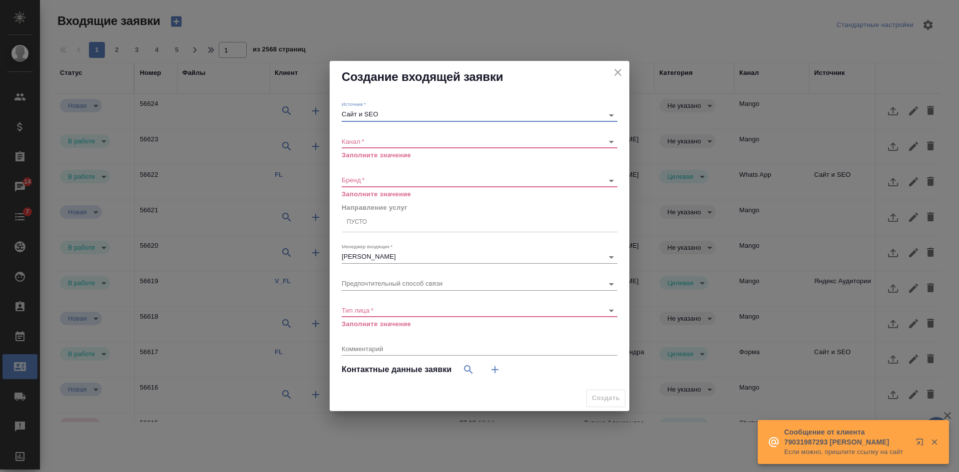
click at [364, 139] on body "🙏 .cls-1 fill:#fff; AWATERA Kasatkina Aleksandra Клиенты Спецификации Заказы 14…" at bounding box center [479, 236] width 959 height 472
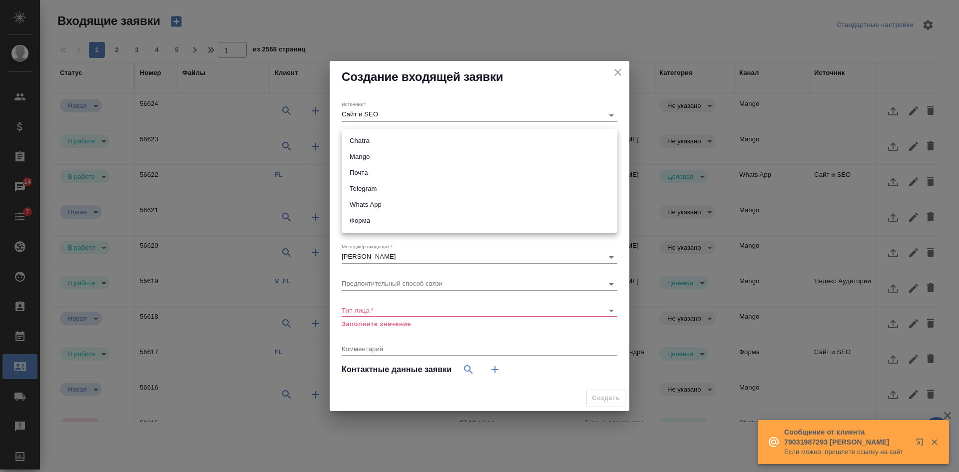
click at [372, 169] on li "Почта" at bounding box center [479, 173] width 276 height 16
type input "640a088c6aae0874b0a8d791"
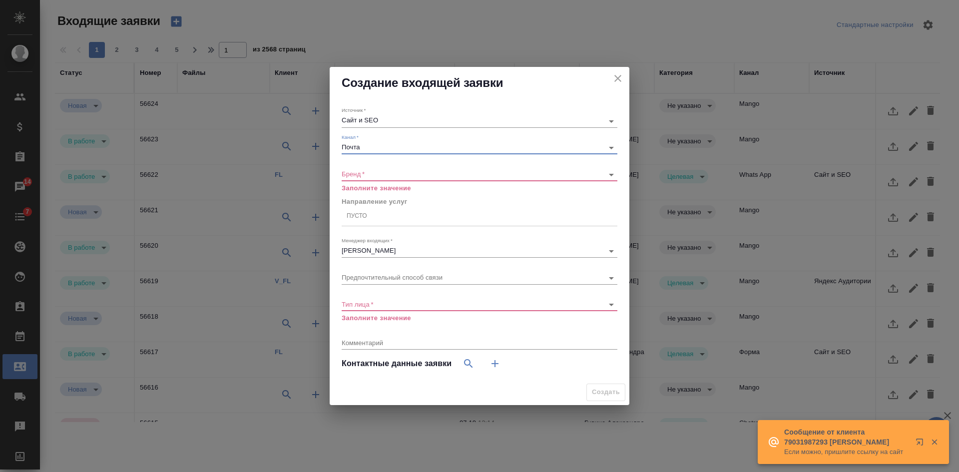
click at [364, 175] on body "🙏 .cls-1 fill:#fff; AWATERA Kasatkina Aleksandra Клиенты Спецификации Заказы 14…" at bounding box center [479, 236] width 959 height 472
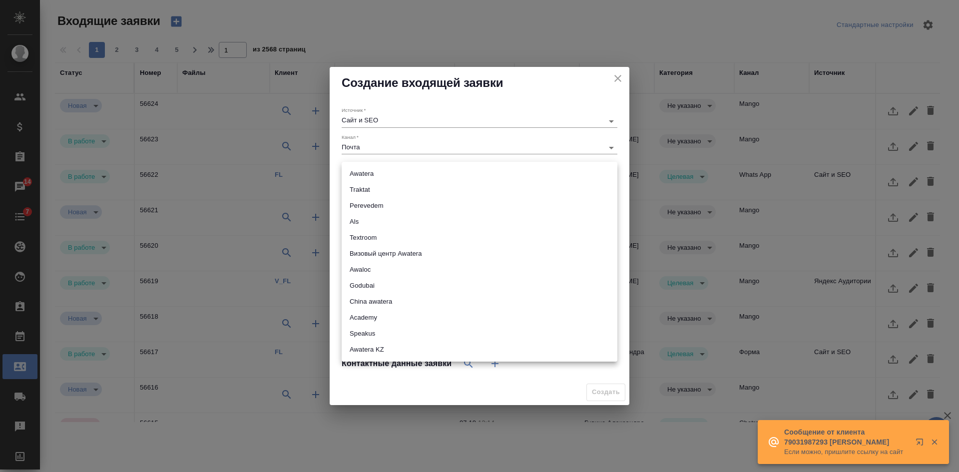
click at [366, 195] on li "Traktat" at bounding box center [479, 190] width 276 height 16
type input "traktat"
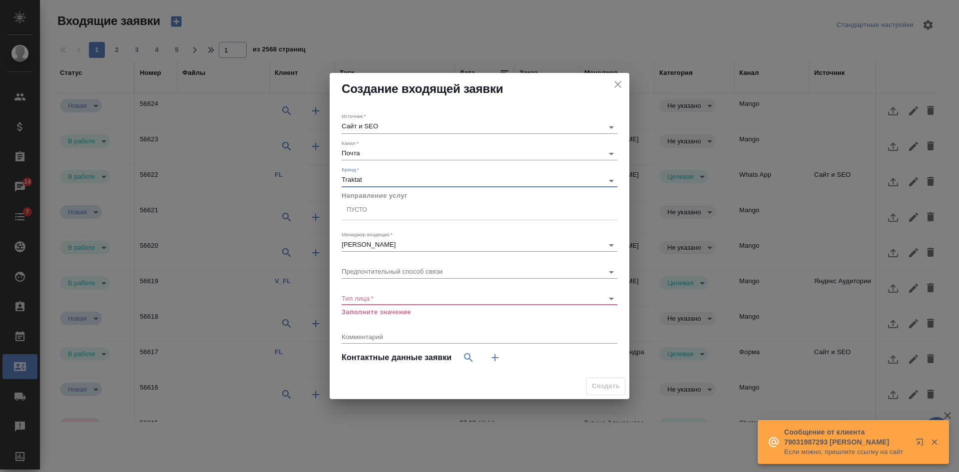
click at [361, 218] on div "Пусто" at bounding box center [479, 210] width 276 height 19
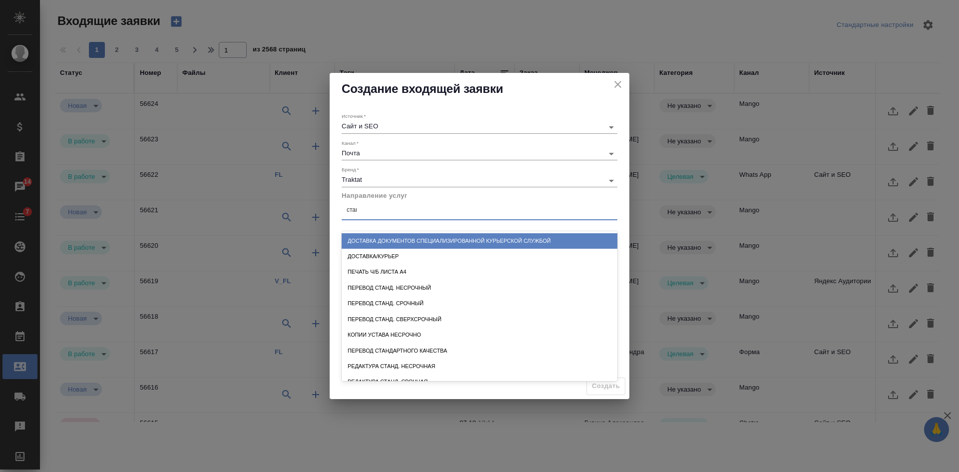
type input "станд"
click at [438, 243] on div "Перевод станд. несрочный" at bounding box center [479, 240] width 276 height 15
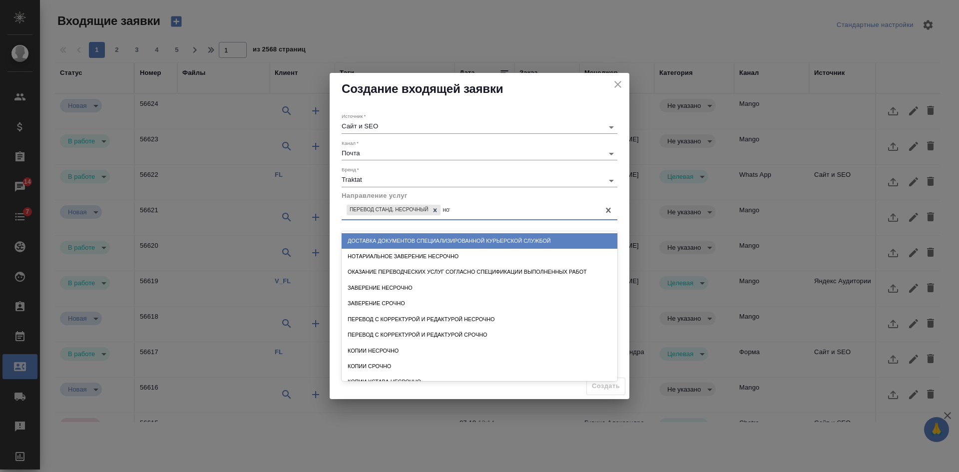
type input "нота"
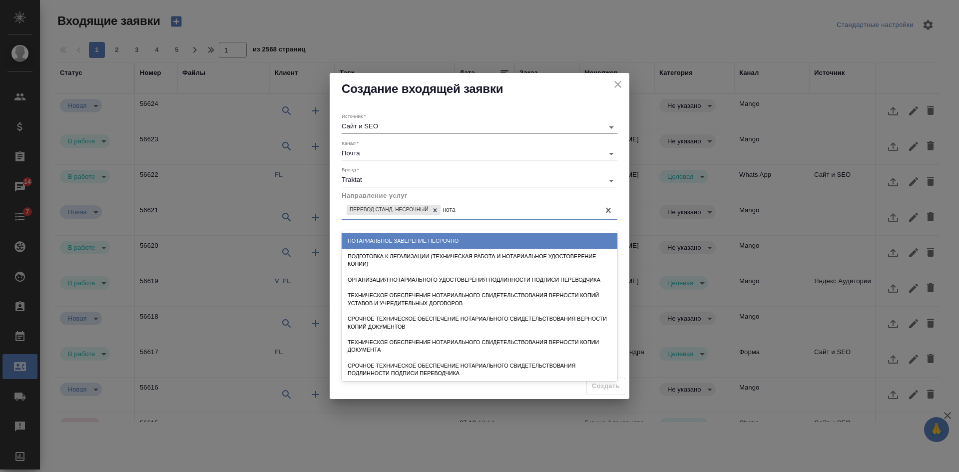
click at [434, 242] on div "Нотариальное заверение несрочно" at bounding box center [479, 240] width 276 height 15
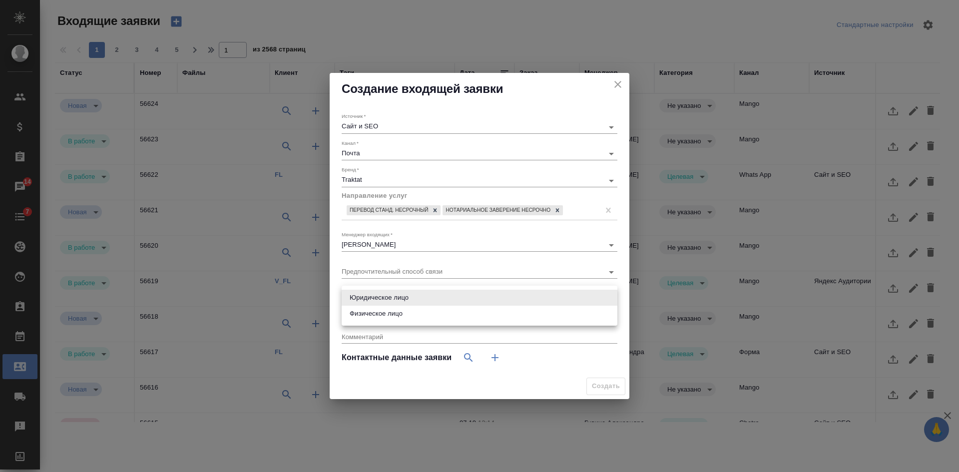
click at [371, 300] on body "🙏 .cls-1 fill:#fff; AWATERA Kasatkina Aleksandra Клиенты Спецификации Заказы 14…" at bounding box center [479, 236] width 959 height 472
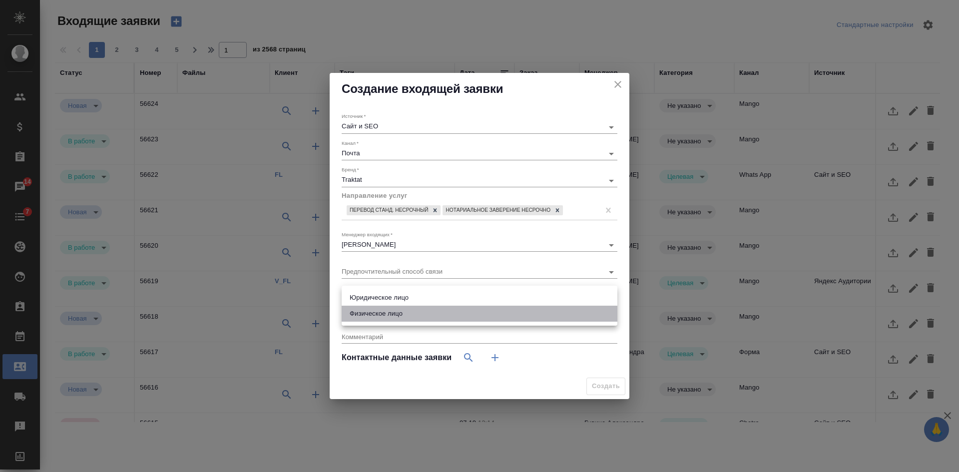
click at [369, 316] on li "Физическое лицо" at bounding box center [479, 314] width 276 height 16
type input "private"
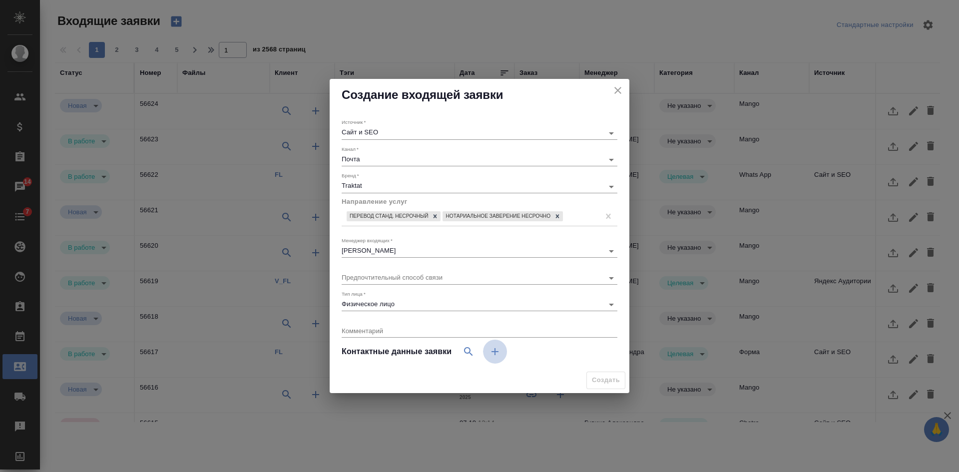
click at [490, 350] on icon "button" at bounding box center [495, 351] width 12 height 12
select select "RU"
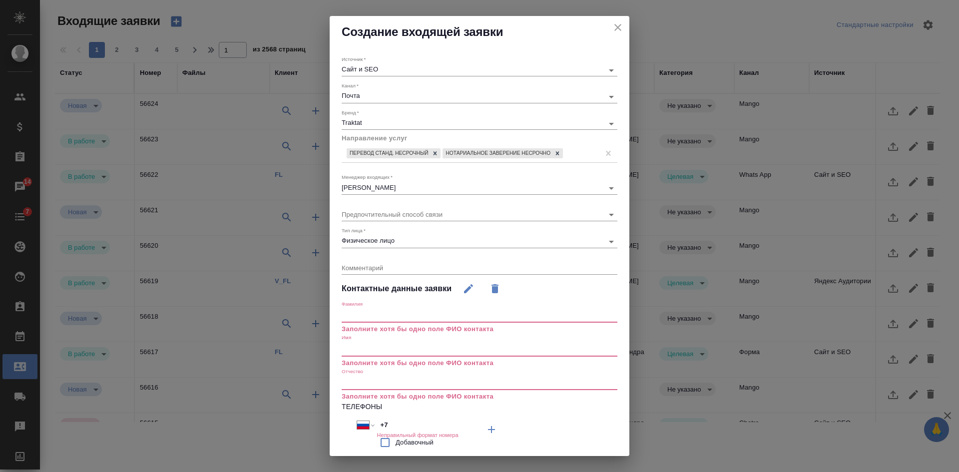
click at [405, 354] on input "text" at bounding box center [479, 349] width 276 height 14
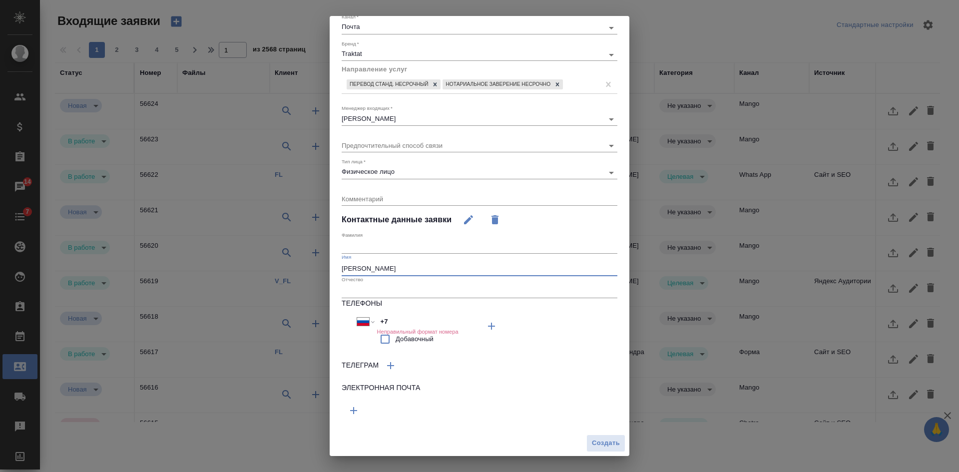
type input "Татьяна"
click at [355, 412] on icon "button" at bounding box center [353, 410] width 12 height 12
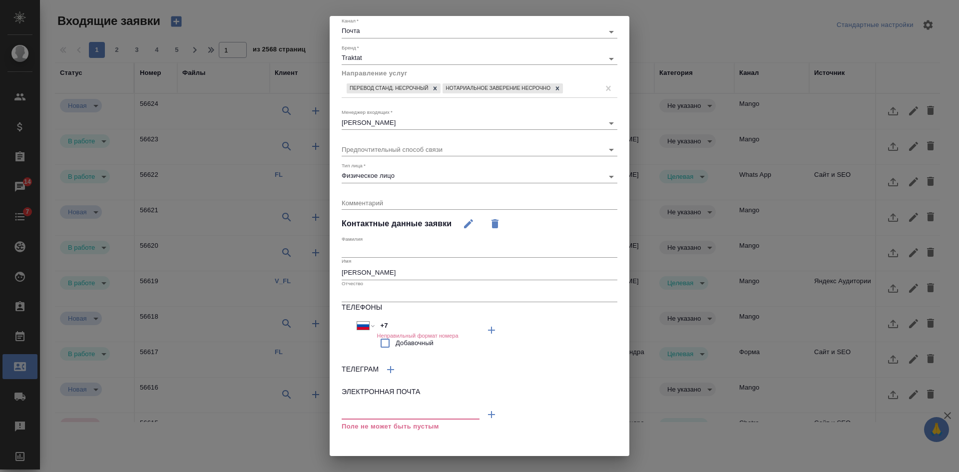
click at [355, 412] on input "text" at bounding box center [410, 412] width 138 height 12
paste input "tvpo56@gmail.com"
type input "tvpo56@gmail.com"
click at [605, 445] on span "Создать" at bounding box center [606, 446] width 28 height 11
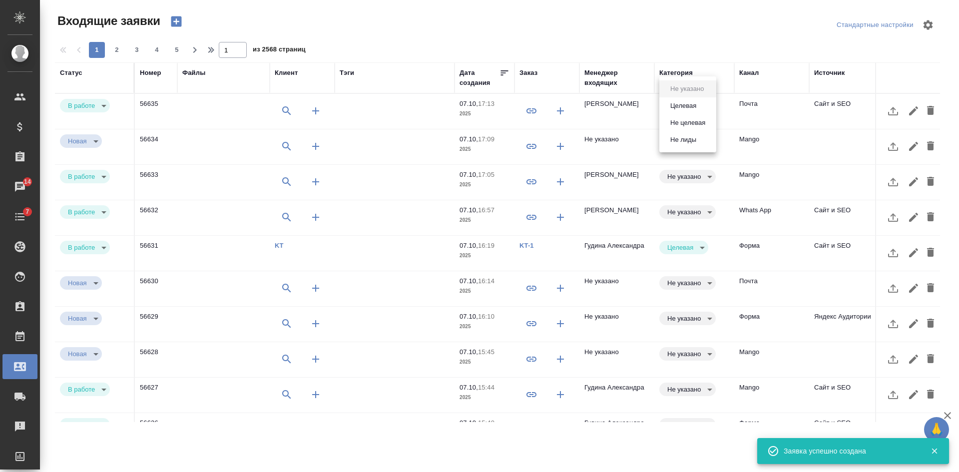
click at [670, 103] on body "🙏 .cls-1 fill:#fff; AWATERA Kasatkina Aleksandra Клиенты Спецификации Заказы 14…" at bounding box center [479, 236] width 959 height 472
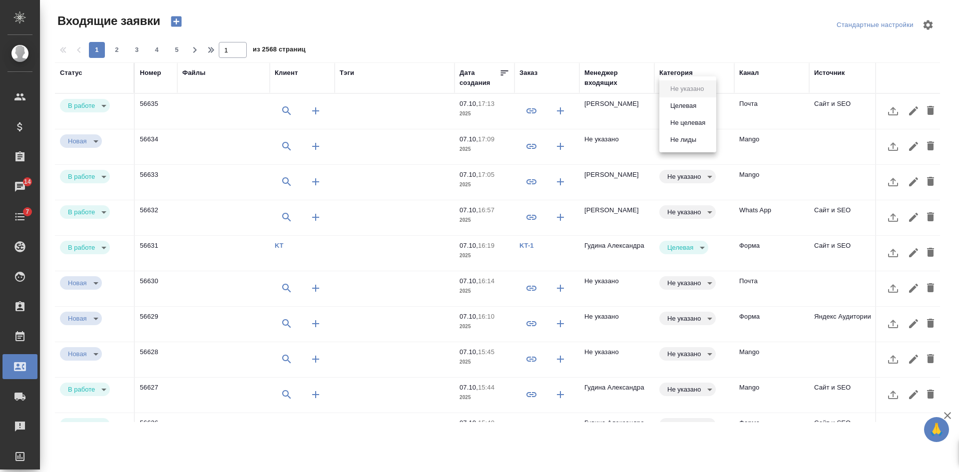
click at [672, 104] on button "Целевая" at bounding box center [683, 105] width 32 height 11
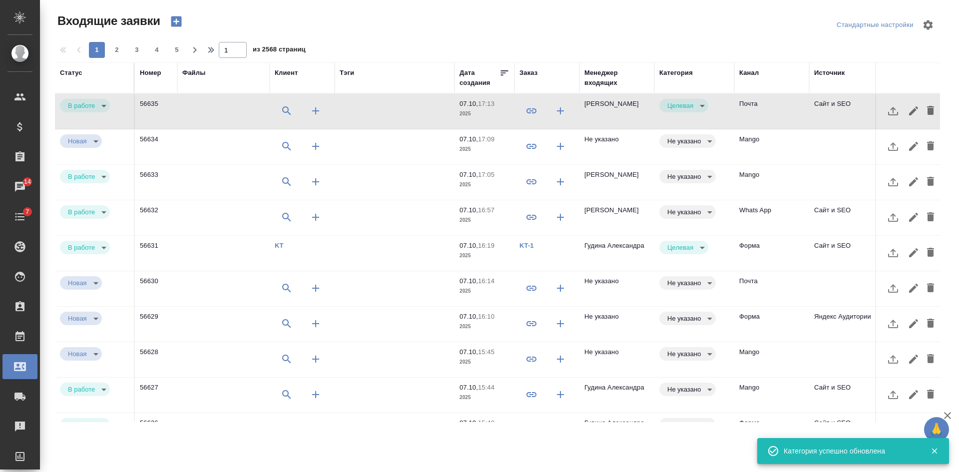
type input "target"
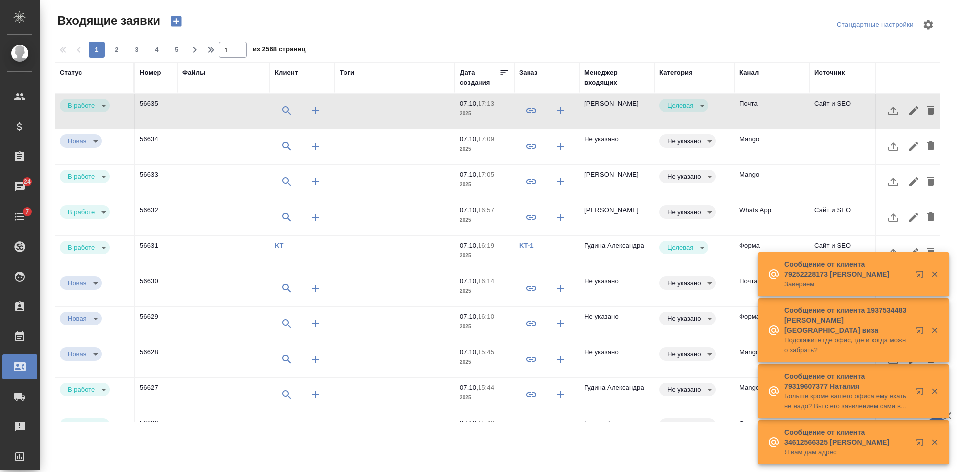
click at [782, 103] on td "Почта" at bounding box center [771, 111] width 75 height 35
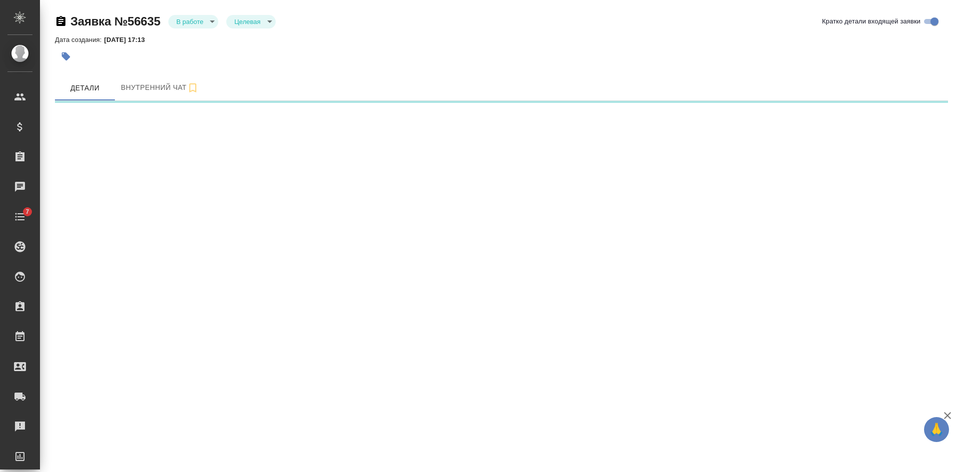
select select "RU"
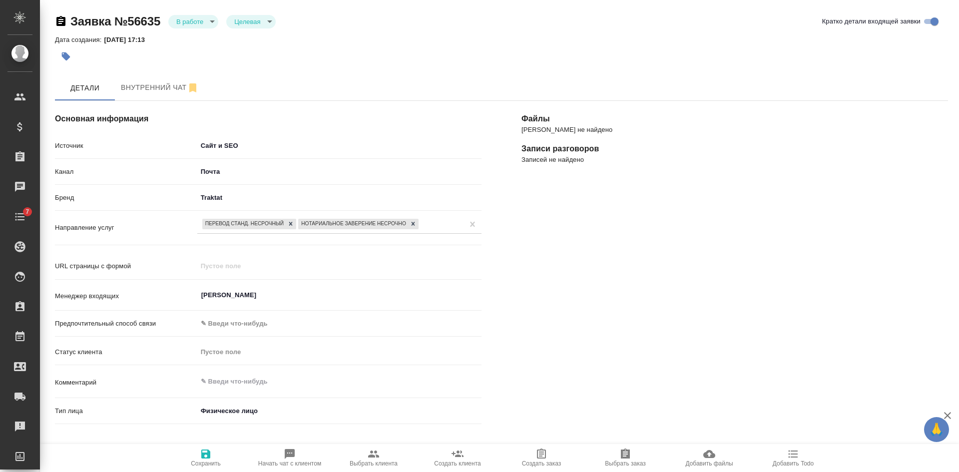
click at [367, 448] on span "Выбрать клиента" at bounding box center [373, 457] width 72 height 19
type textarea "x"
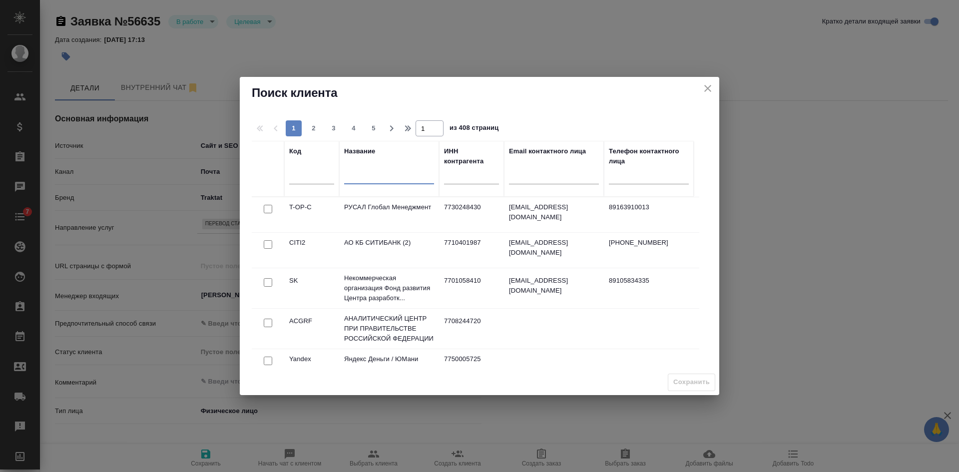
click at [367, 175] on input "text" at bounding box center [389, 177] width 90 height 12
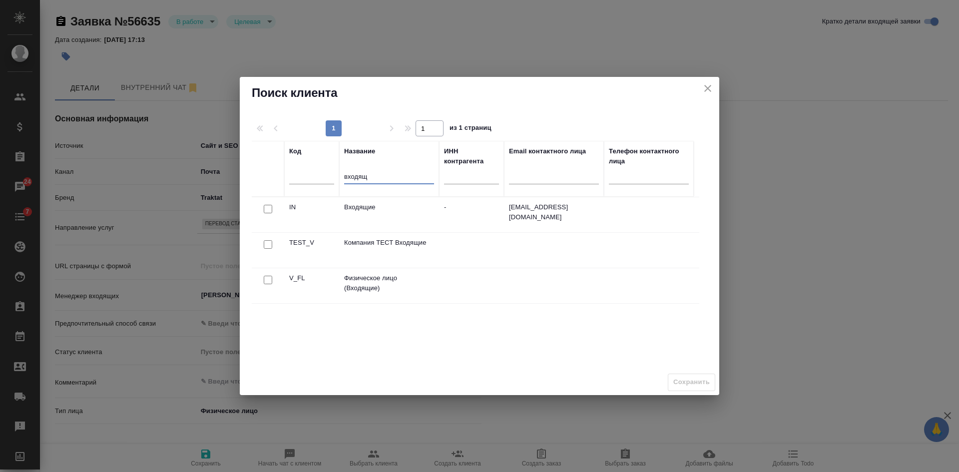
type input "входящ"
click at [268, 274] on div at bounding box center [268, 280] width 22 height 14
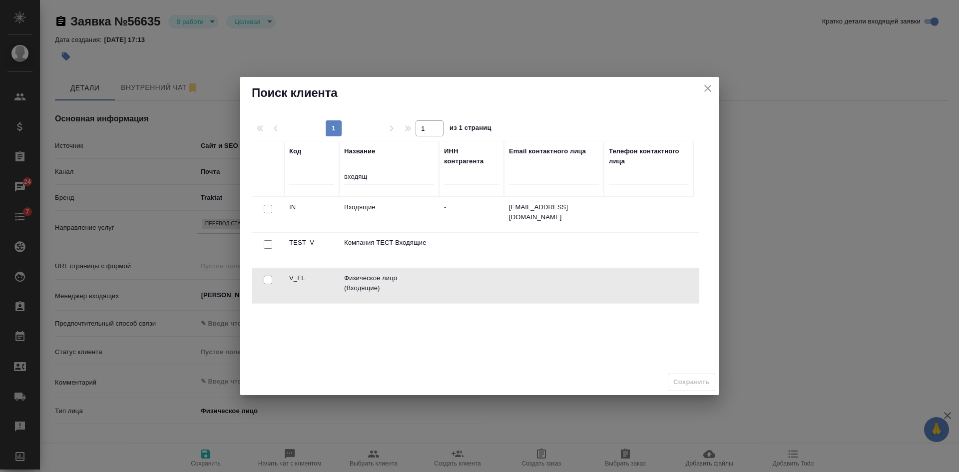
click at [262, 274] on div at bounding box center [268, 280] width 22 height 14
drag, startPoint x: 266, startPoint y: 281, endPoint x: 324, endPoint y: 301, distance: 62.4
click at [266, 282] on input "checkbox" at bounding box center [268, 280] width 8 height 8
checkbox input "true"
click at [680, 377] on span "Сохранить" at bounding box center [691, 381] width 36 height 11
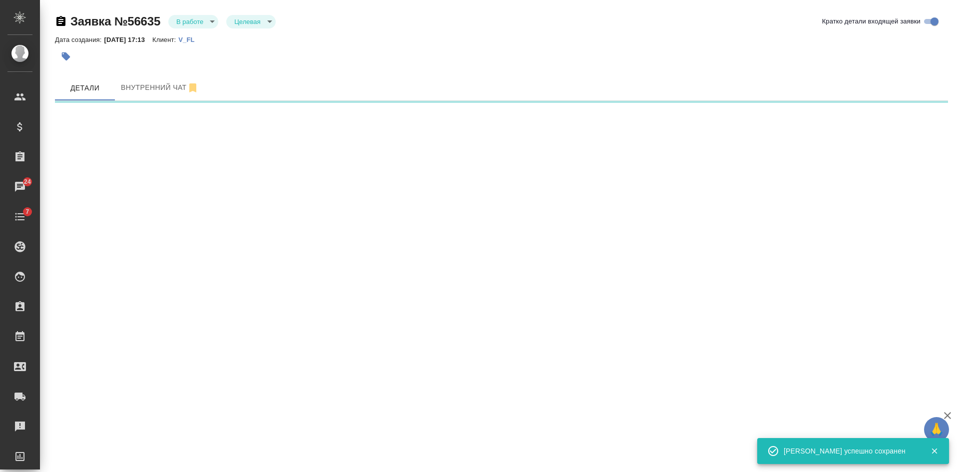
select select "RU"
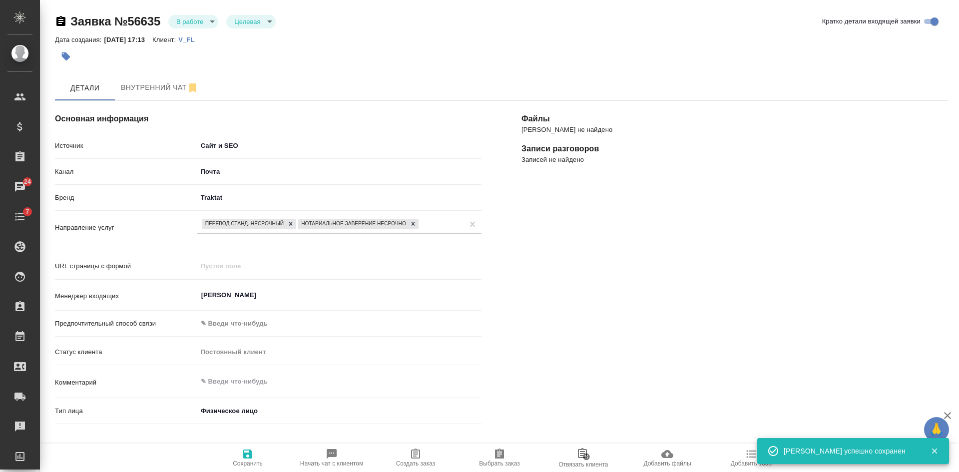
click at [426, 461] on span "Создать заказ" at bounding box center [415, 463] width 39 height 7
type textarea "x"
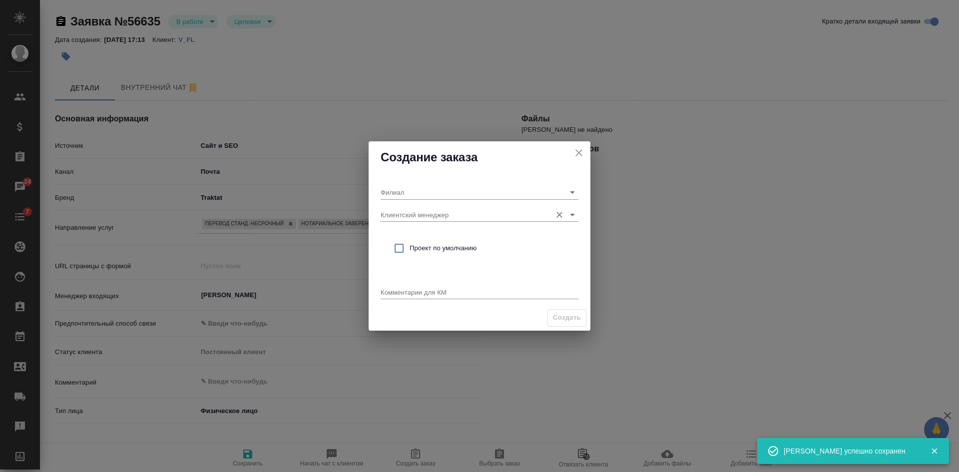
click at [417, 212] on input "Клиентский менеджер" at bounding box center [463, 214] width 166 height 13
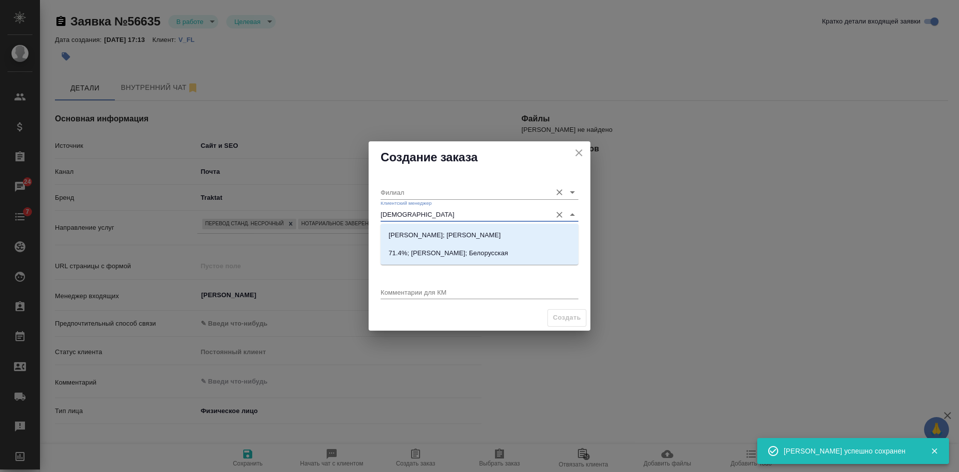
type input "бого"
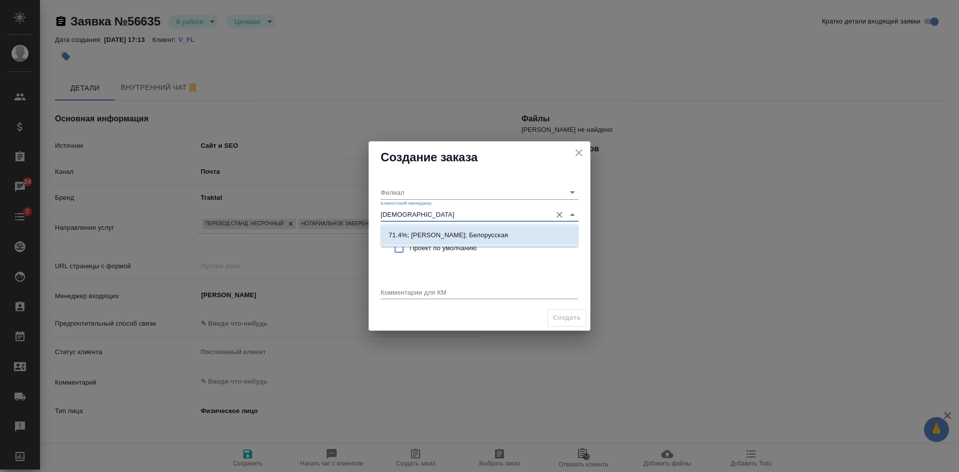
drag, startPoint x: 428, startPoint y: 236, endPoint x: 423, endPoint y: 248, distance: 13.3
click at [428, 236] on p "71.4%; Богомолова Анастасия; Белорусская" at bounding box center [447, 235] width 119 height 10
type input "Белорусская"
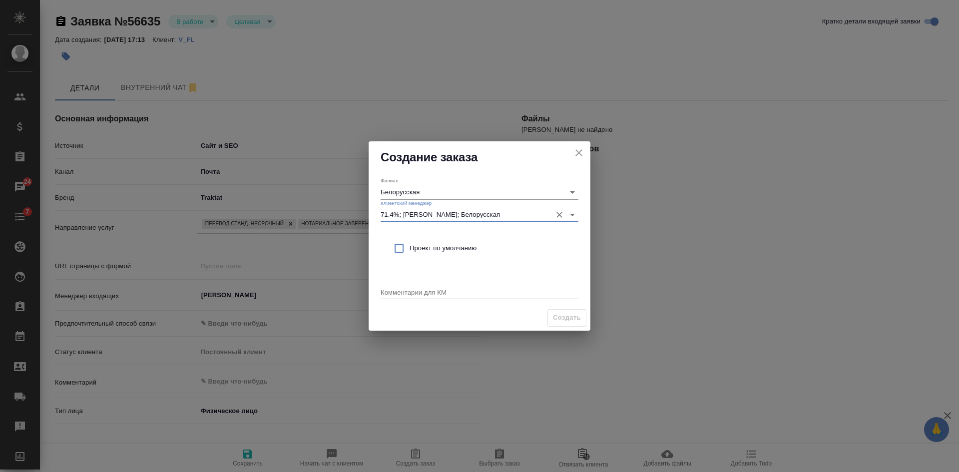
type input "71.4%; Богомолова Анастасия; Белорусская"
click at [423, 248] on span "Проект по умолчанию" at bounding box center [489, 248] width 161 height 10
checkbox input "true"
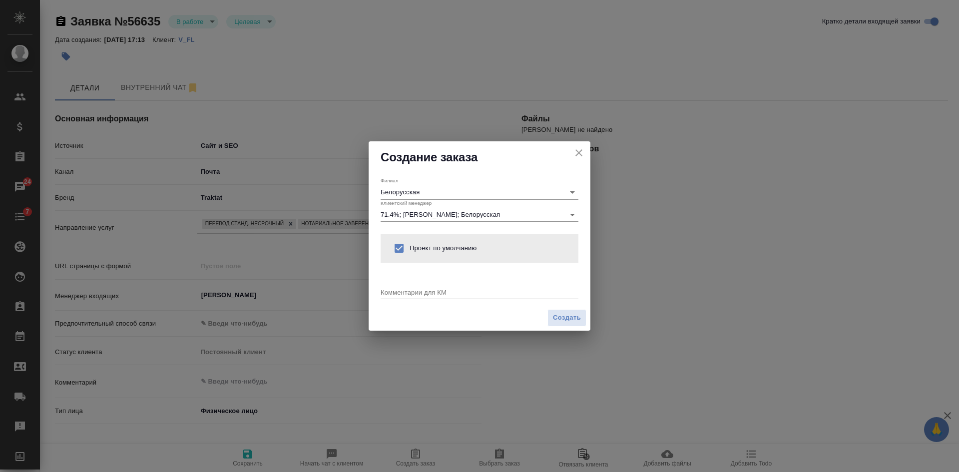
click at [408, 290] on textarea at bounding box center [479, 291] width 198 height 7
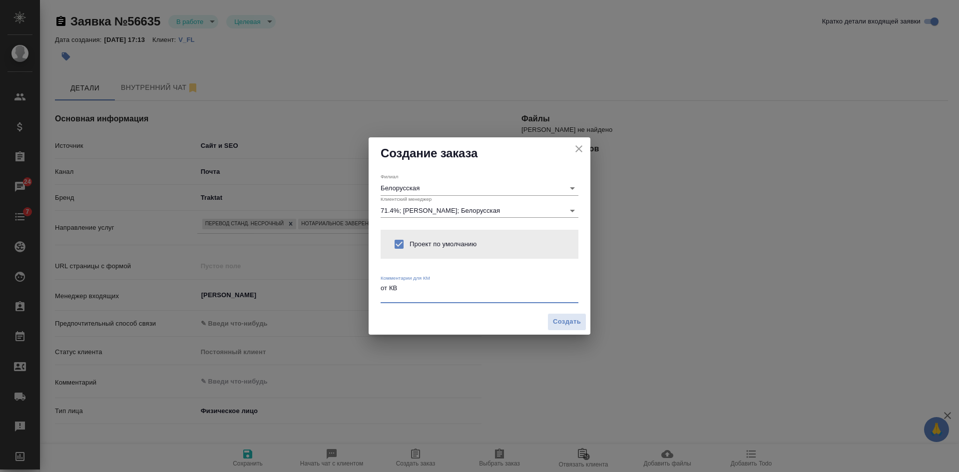
type textarea "от КВ"
type textarea "x"
paste textarea "нотариально заверенный перевод Свидетельства о браке с немецкого на русский язы…"
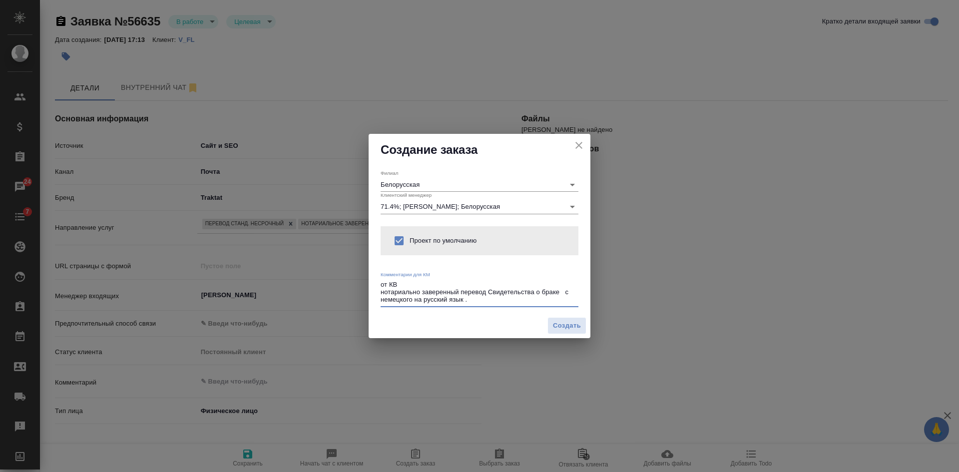
click at [492, 291] on textarea "от КВ нотариально заверенный перевод Свидетельства о браке с немецкого на русск…" at bounding box center [479, 292] width 198 height 23
click at [471, 299] on textarea "от КВ нотариально заверенный перевод свидетельства о браке с немецкого на русск…" at bounding box center [479, 292] width 198 height 23
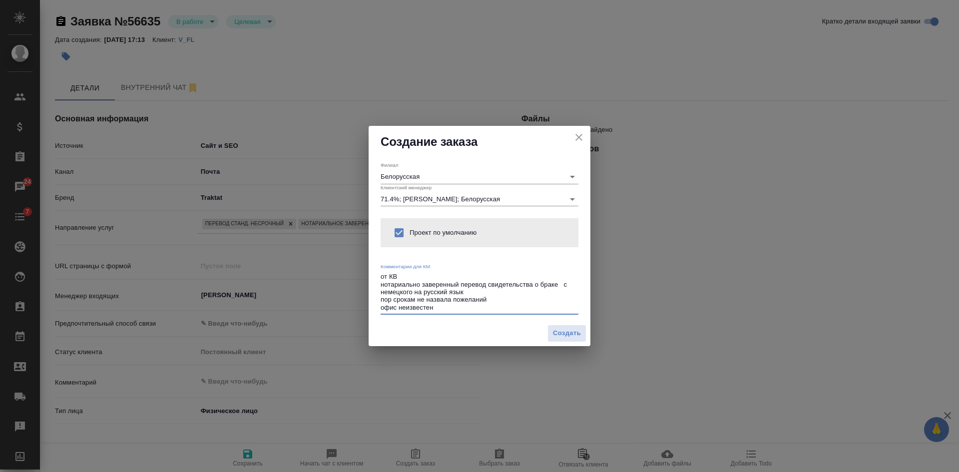
click at [391, 301] on textarea "от КВ нотариально заверенный перевод свидетельства о браке с немецкого на русск…" at bounding box center [479, 292] width 198 height 38
click at [491, 298] on textarea "от КВ нотариально заверенный перевод свидетельства о браке с немецкого на русск…" at bounding box center [479, 292] width 198 height 38
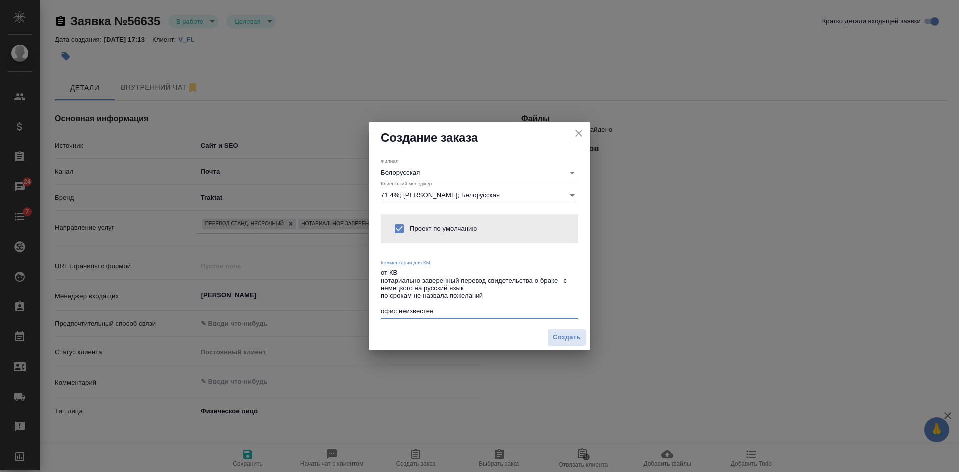
click at [451, 315] on textarea "от КВ нотариально заверенный перевод свидетельства о браке с немецкого на русск…" at bounding box center [479, 292] width 198 height 46
type textarea "от КВ нотариально заверенный перевод свидетельства о браке с немецкого на русск…"
click at [567, 339] on span "Создать" at bounding box center [567, 336] width 28 height 11
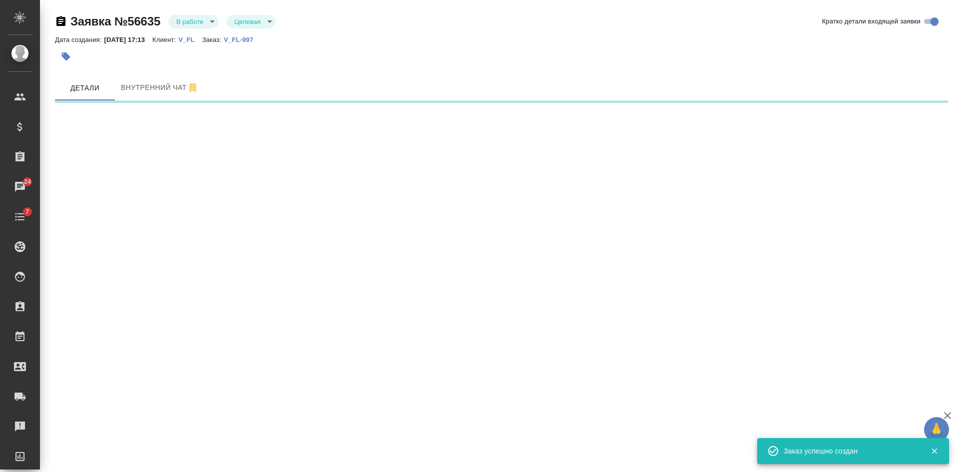
select select "RU"
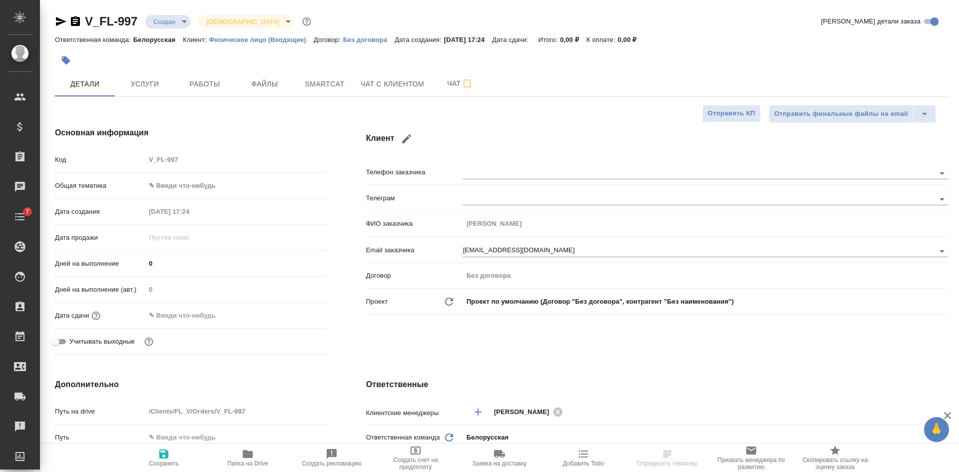
select select "RU"
click at [267, 79] on span "Файлы" at bounding box center [265, 84] width 48 height 12
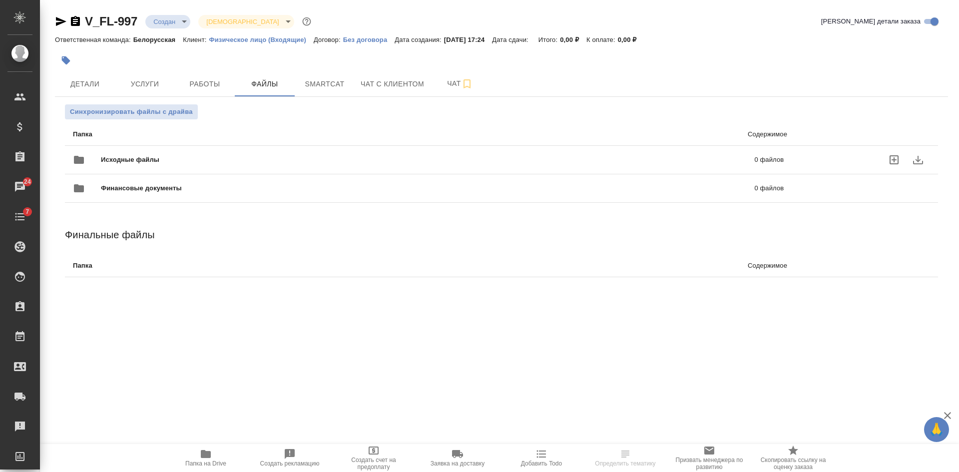
click at [892, 160] on icon "uploadFiles" at bounding box center [893, 159] width 9 height 9
click at [0, 0] on input "uploadFiles" at bounding box center [0, 0] width 0 height 0
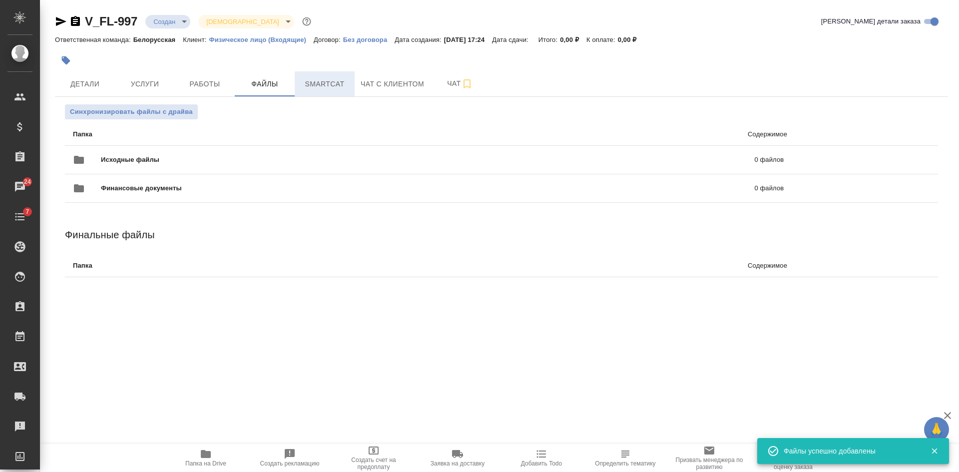
click at [320, 89] on span "Smartcat" at bounding box center [325, 84] width 48 height 12
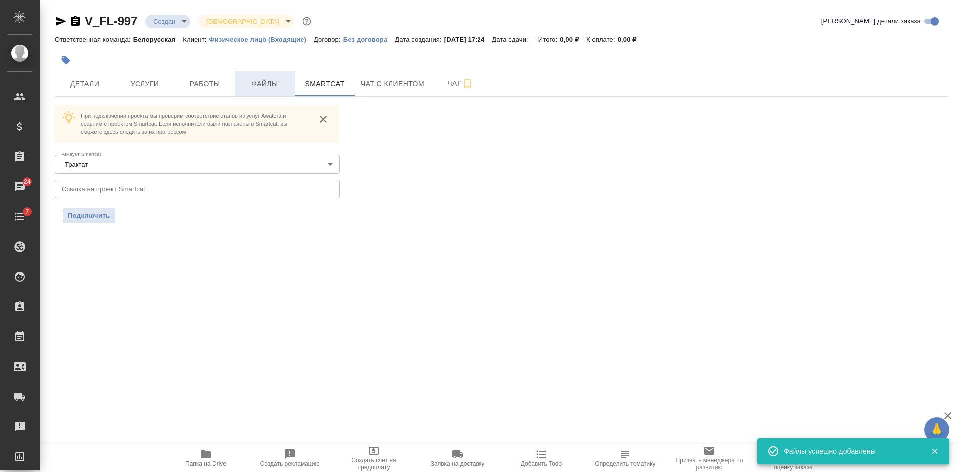
click at [265, 80] on span "Файлы" at bounding box center [265, 84] width 48 height 12
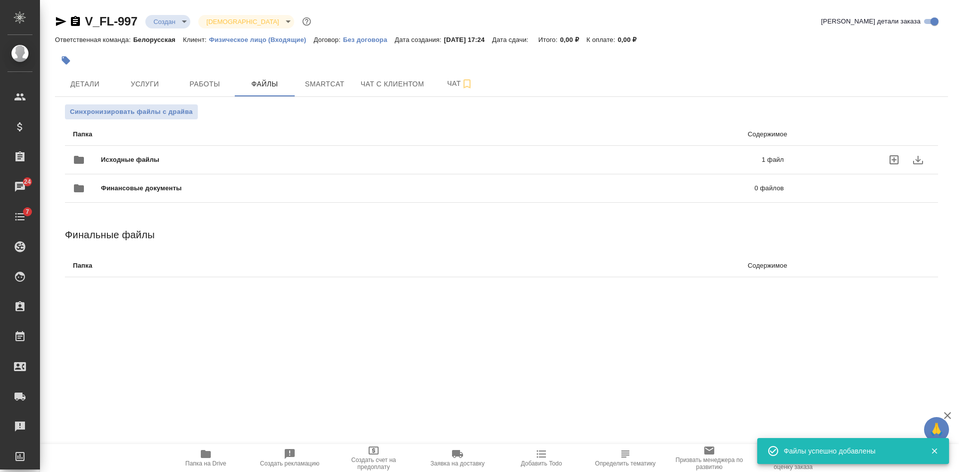
click at [238, 158] on span "Исходные файлы" at bounding box center [280, 160] width 359 height 10
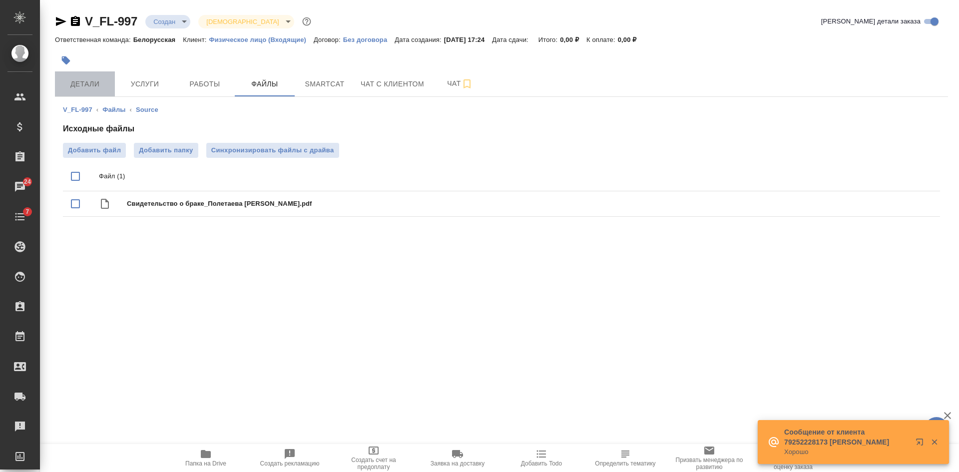
click at [89, 80] on span "Детали" at bounding box center [85, 84] width 48 height 12
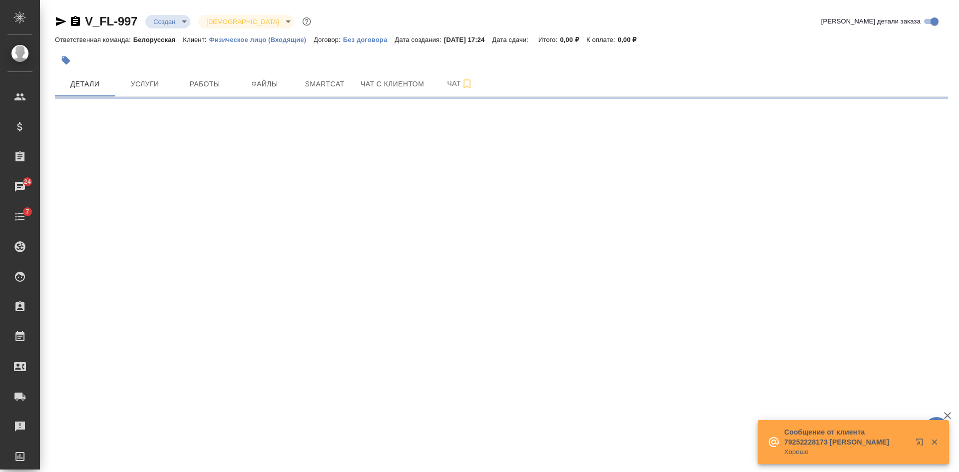
select select "RU"
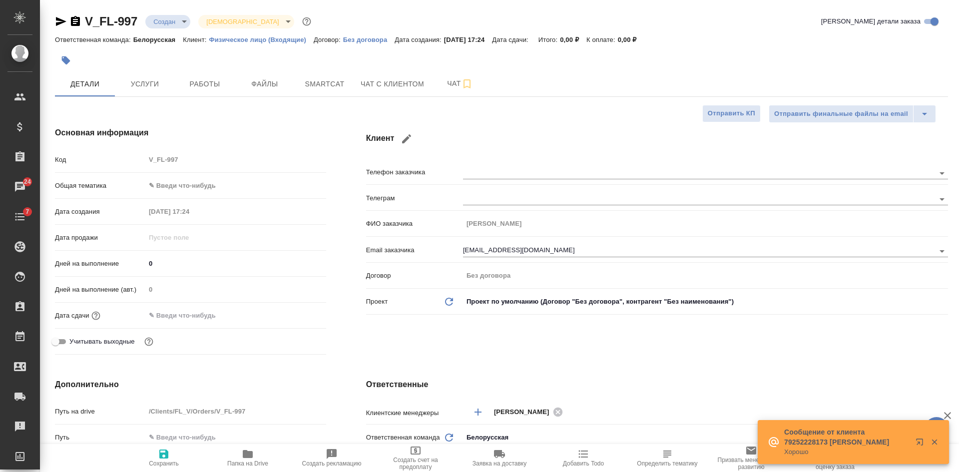
type textarea "x"
click at [60, 19] on icon "button" at bounding box center [61, 21] width 10 height 9
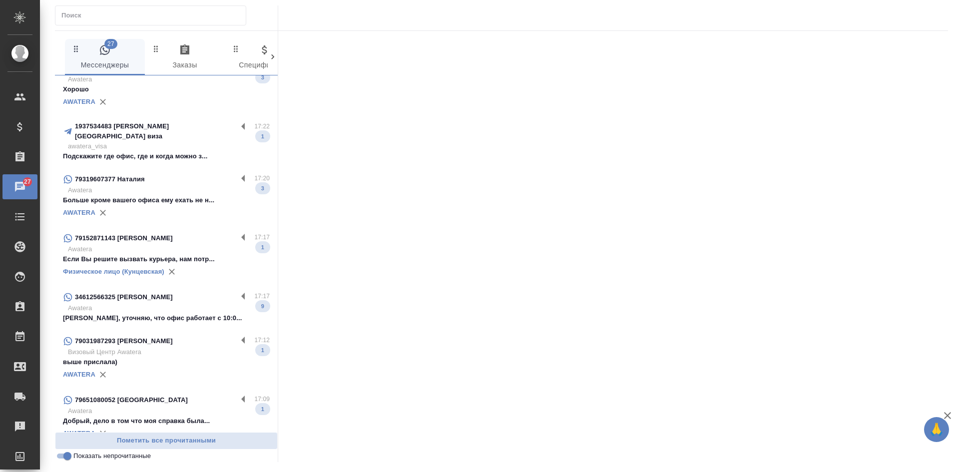
scroll to position [150, 0]
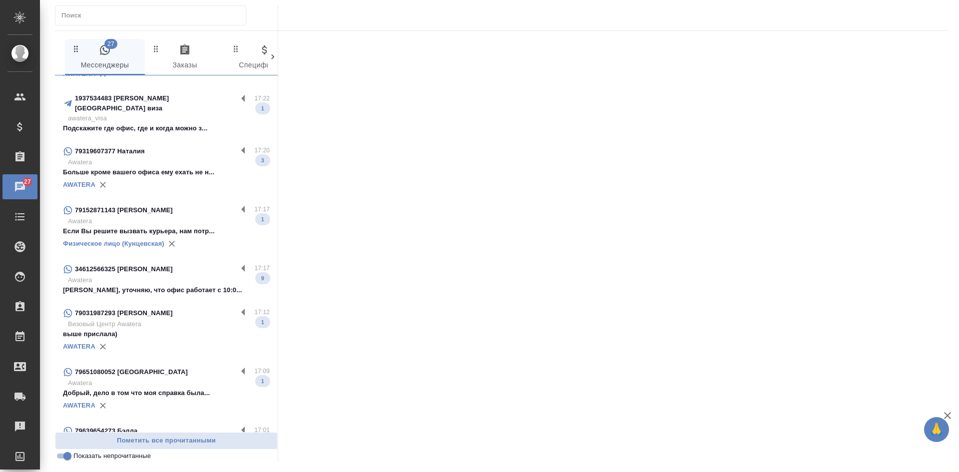
drag, startPoint x: 170, startPoint y: 221, endPoint x: 177, endPoint y: 222, distance: 6.6
click at [170, 226] on p "Если Вы решите вызвать курьера, нам потр..." at bounding box center [166, 231] width 207 height 10
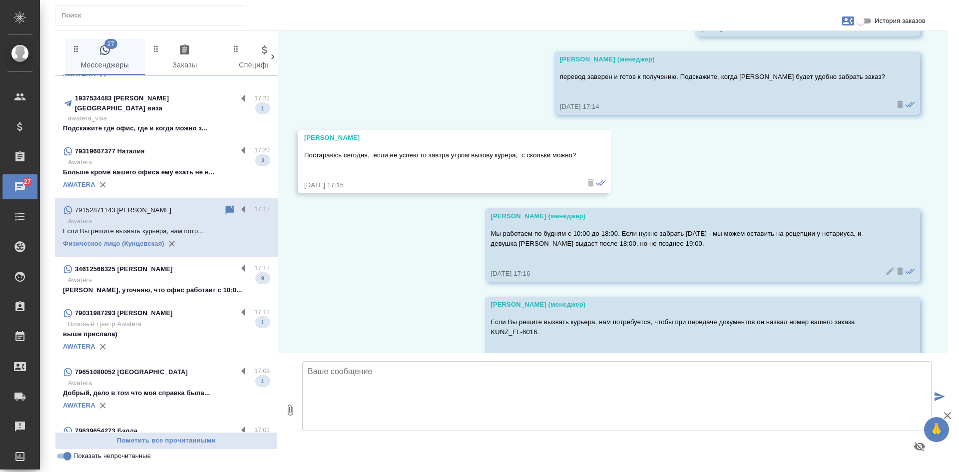
scroll to position [2695, 0]
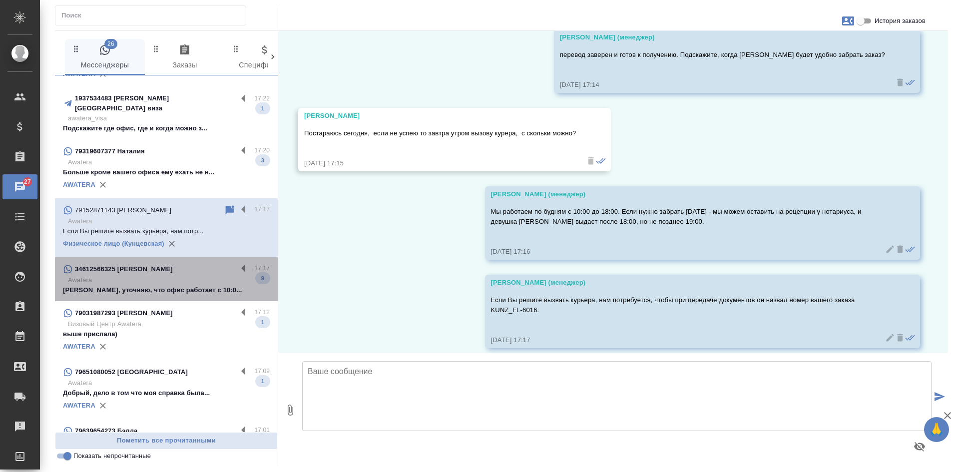
click at [181, 275] on p "Awatera" at bounding box center [169, 280] width 202 height 10
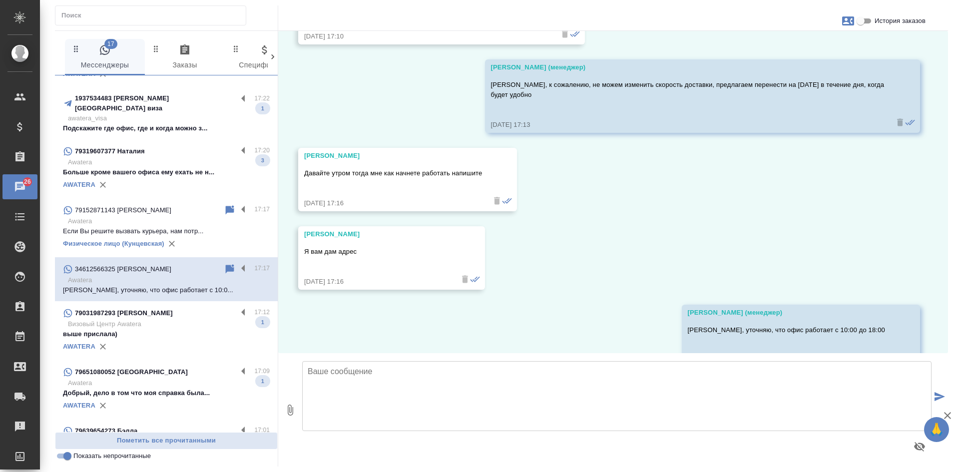
scroll to position [200, 0]
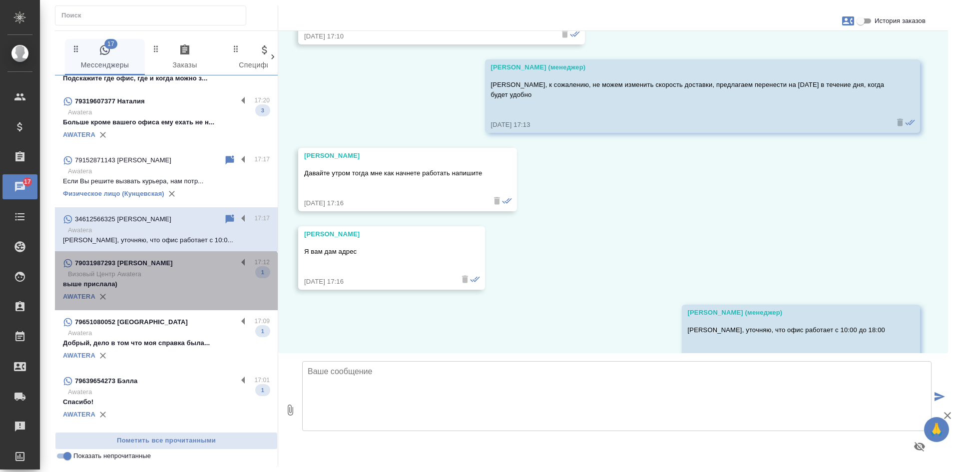
click at [165, 299] on div "79031987293 Жанна 17:12 Визовый Центр Awatera выше прислала) 1 AWATERA" at bounding box center [166, 280] width 223 height 59
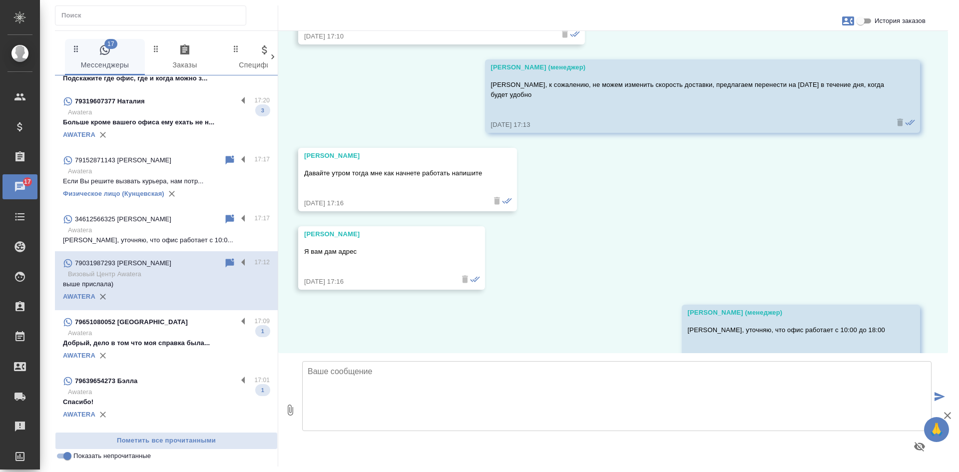
scroll to position [2336, 0]
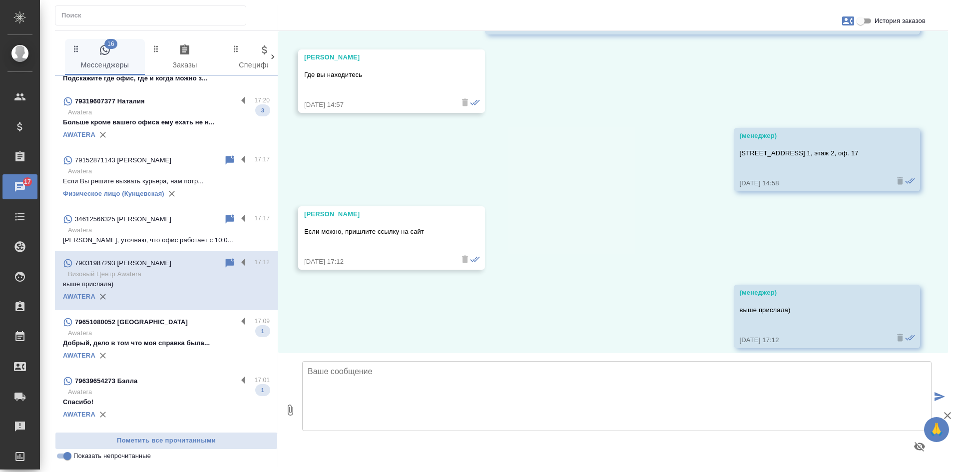
click at [163, 338] on p "Добрый, дело в том что моя справка была..." at bounding box center [166, 343] width 207 height 10
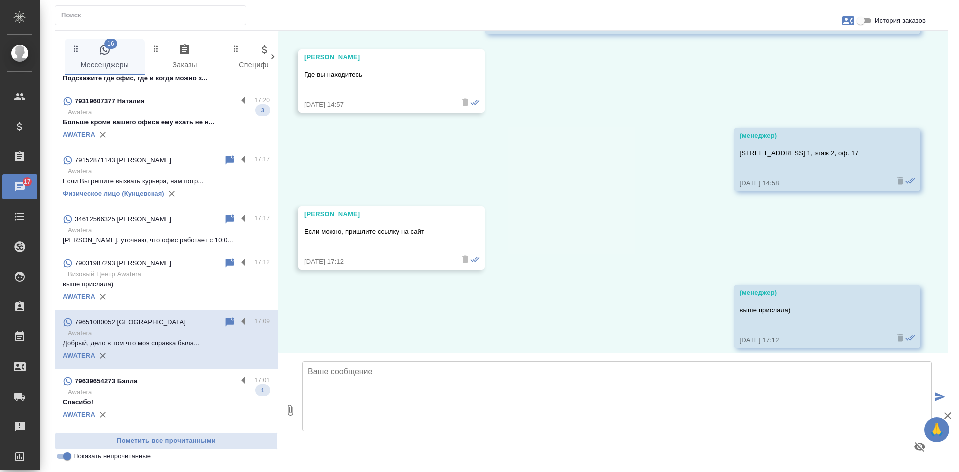
scroll to position [198, 0]
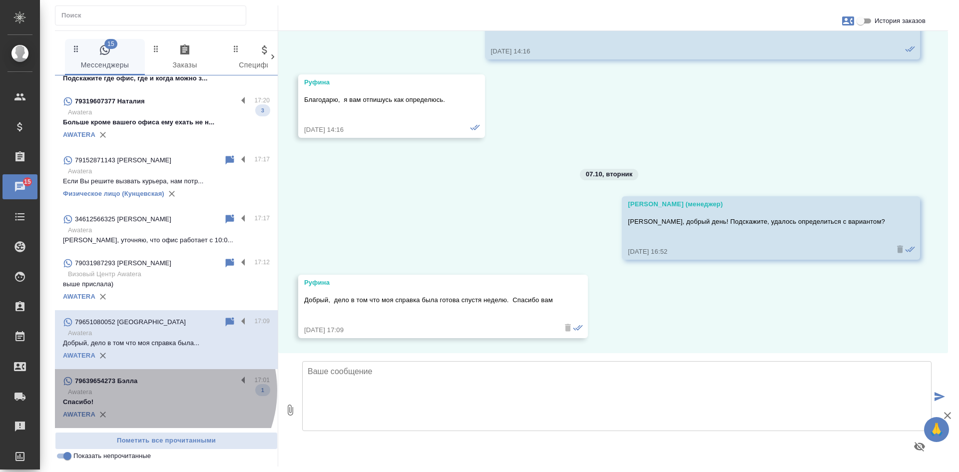
click at [159, 387] on p "Awatera" at bounding box center [169, 392] width 202 height 10
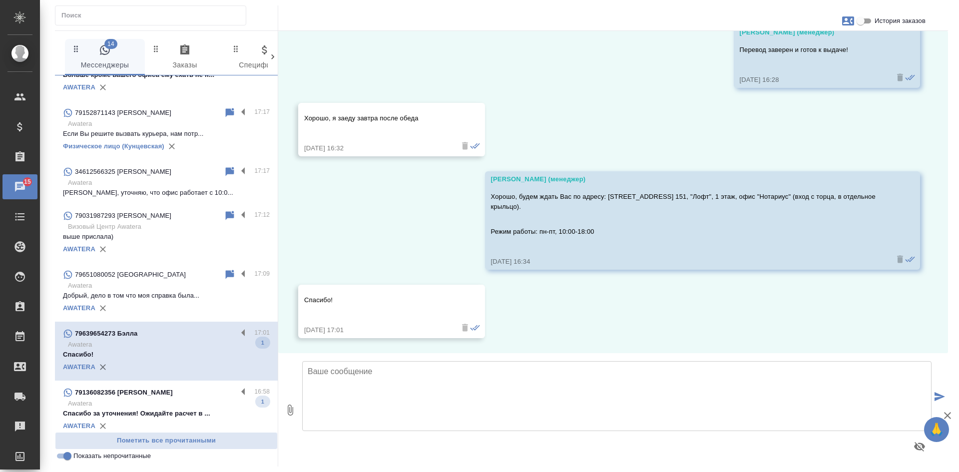
scroll to position [349, 0]
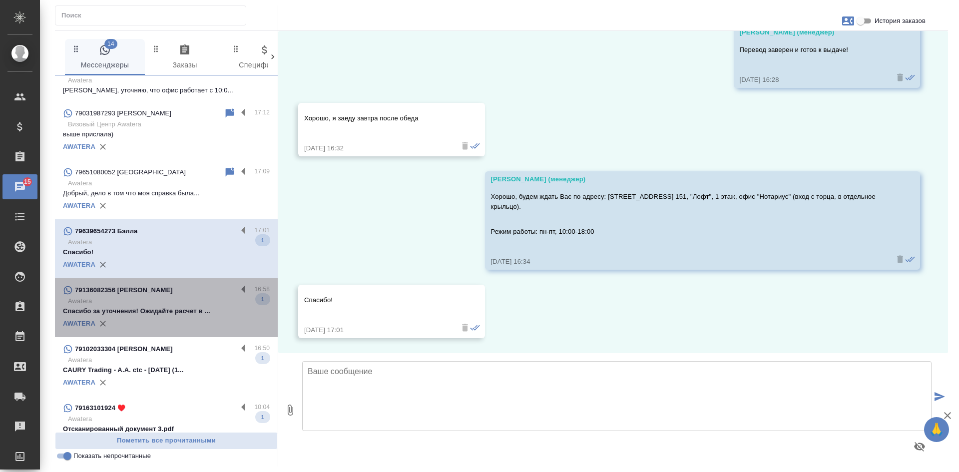
click at [171, 288] on p "79136082356 Шмундина Вероника Владимировна" at bounding box center [124, 290] width 98 height 10
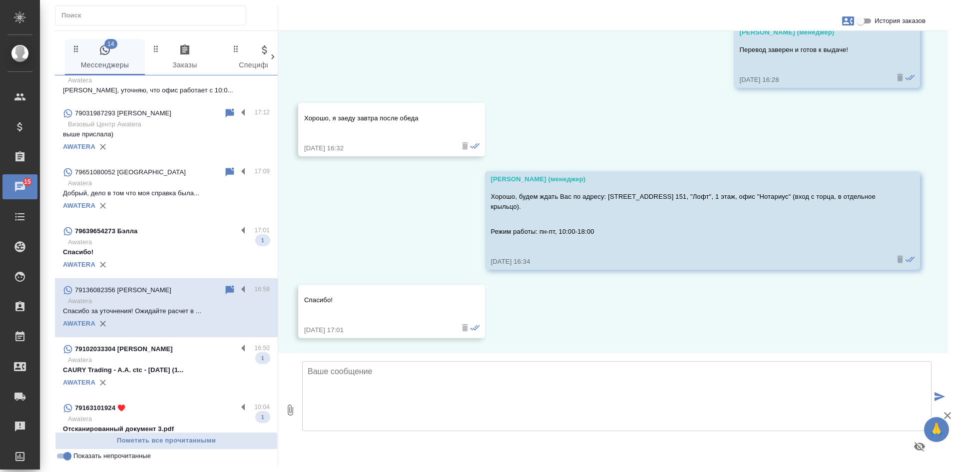
scroll to position [535, 0]
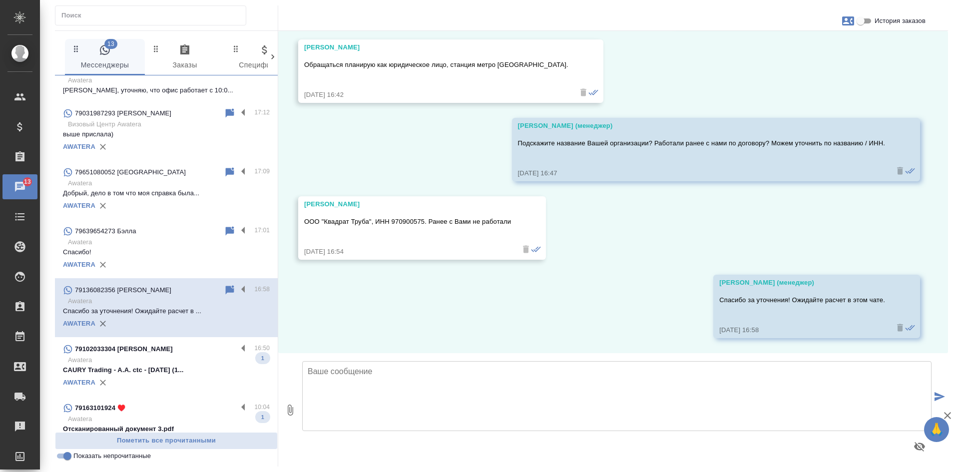
click at [164, 367] on p "CAURY Trading - A.A. ctc - 2025.08.22 (1..." at bounding box center [166, 370] width 207 height 10
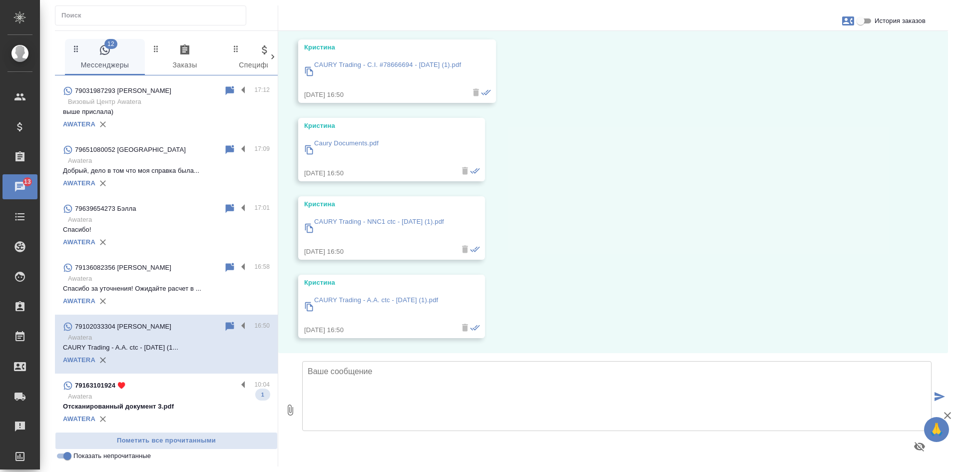
scroll to position [372, 0]
click at [62, 459] on input "Показать непрочитанные" at bounding box center [67, 456] width 36 height 12
checkbox input "false"
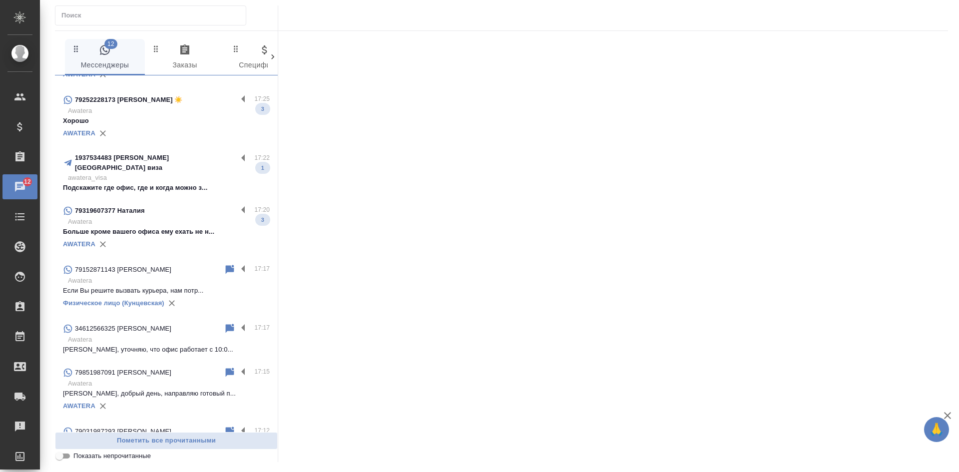
scroll to position [185, 0]
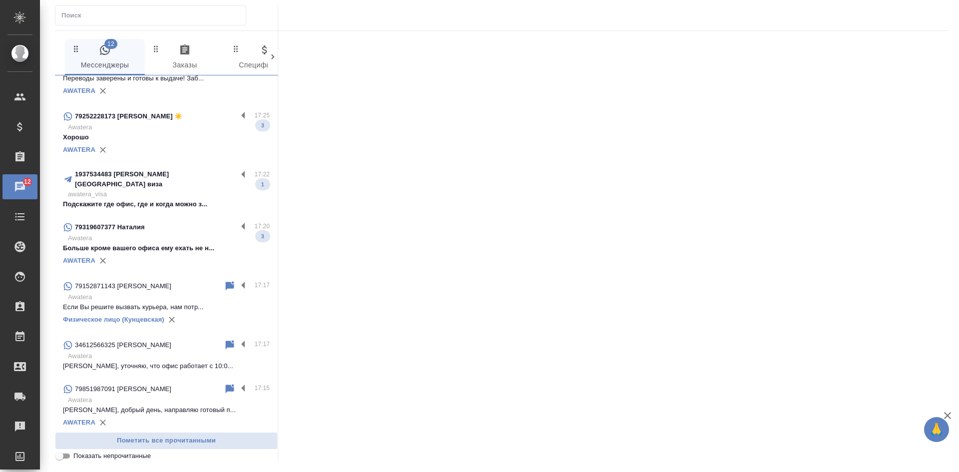
click at [150, 233] on p "Awatera" at bounding box center [169, 238] width 202 height 10
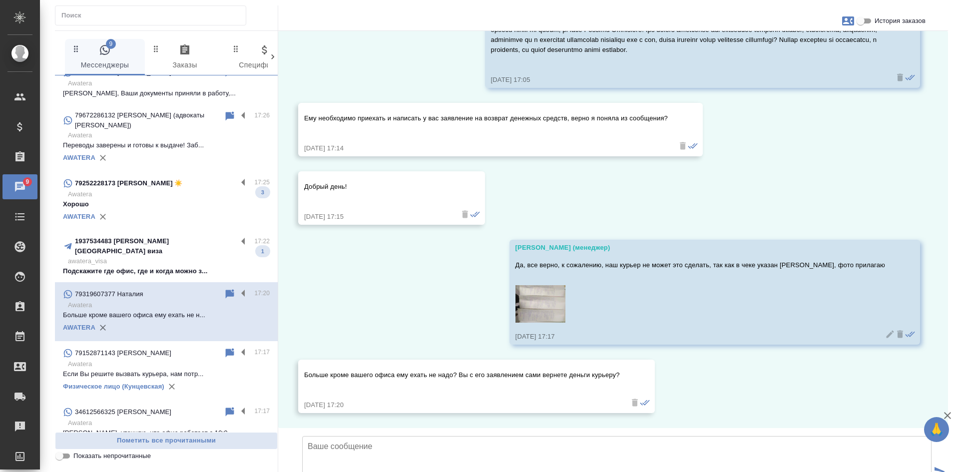
scroll to position [85, 0]
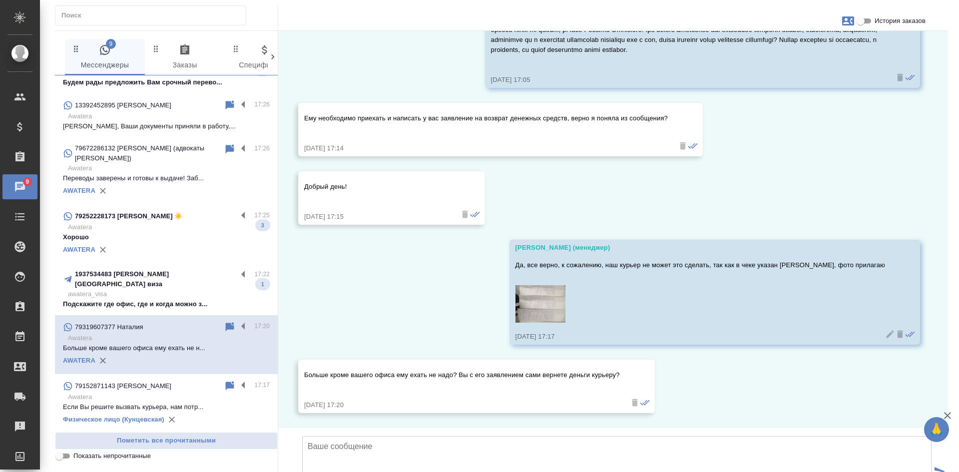
click at [129, 299] on p "Подскажите где офис, где и когда можно з..." at bounding box center [166, 304] width 207 height 10
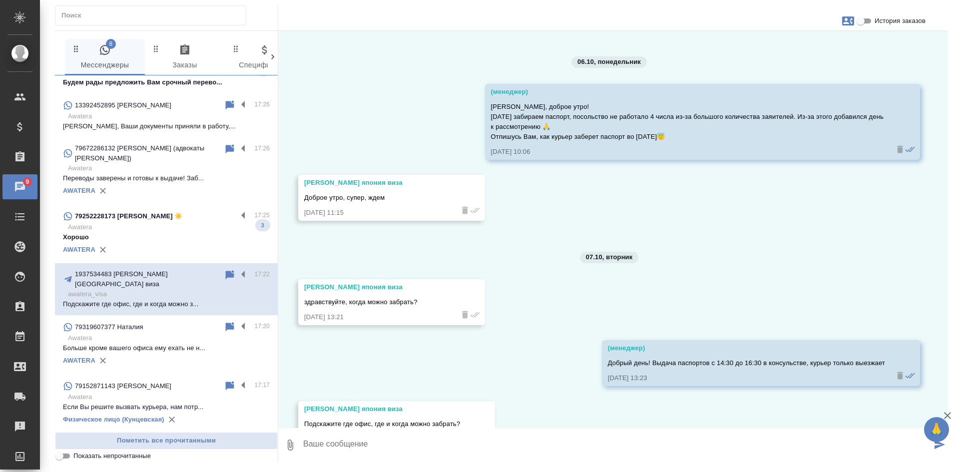
scroll to position [9136, 0]
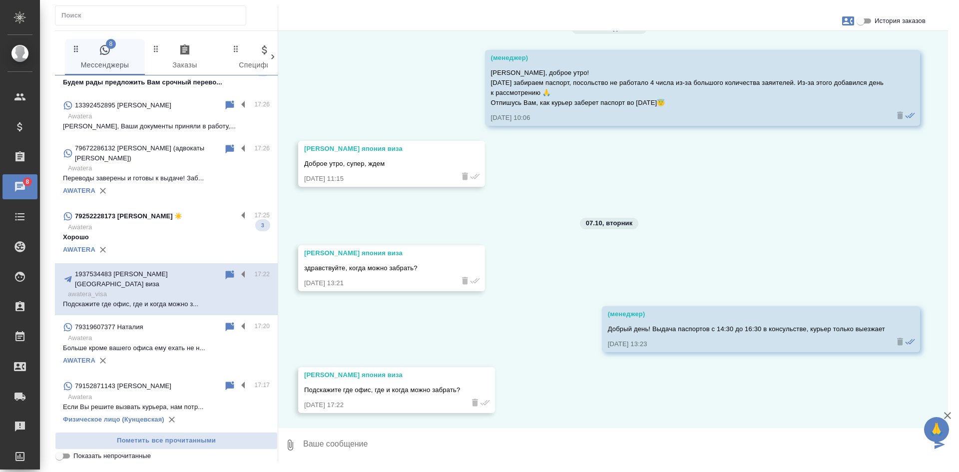
click at [171, 211] on div "79252228173 Евгения ☀️" at bounding box center [150, 216] width 174 height 12
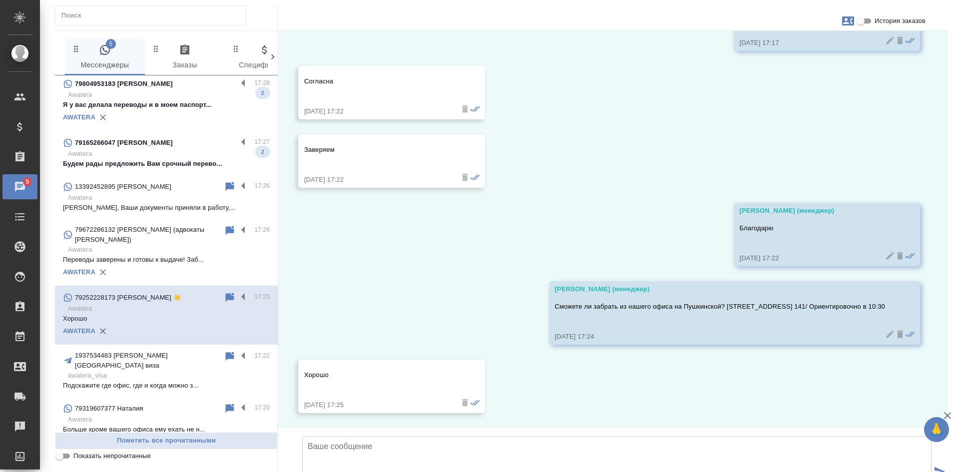
scroll to position [0, 0]
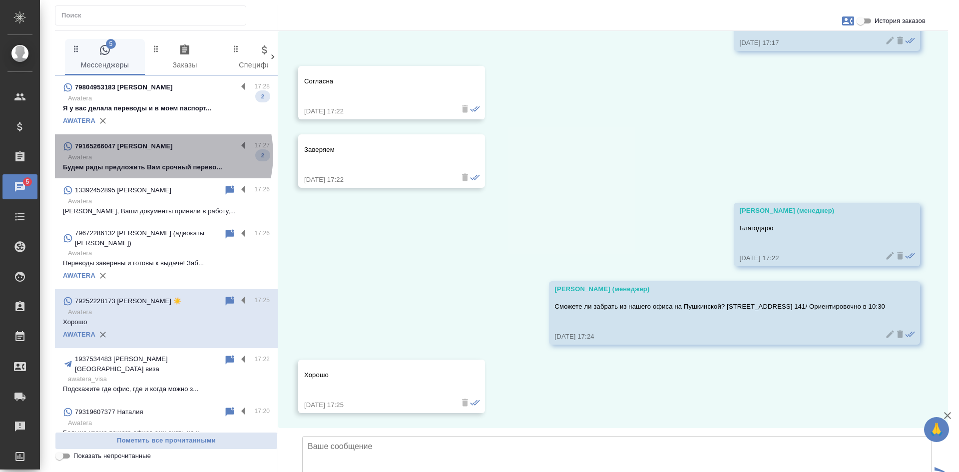
click at [159, 155] on p "Awatera" at bounding box center [169, 157] width 202 height 10
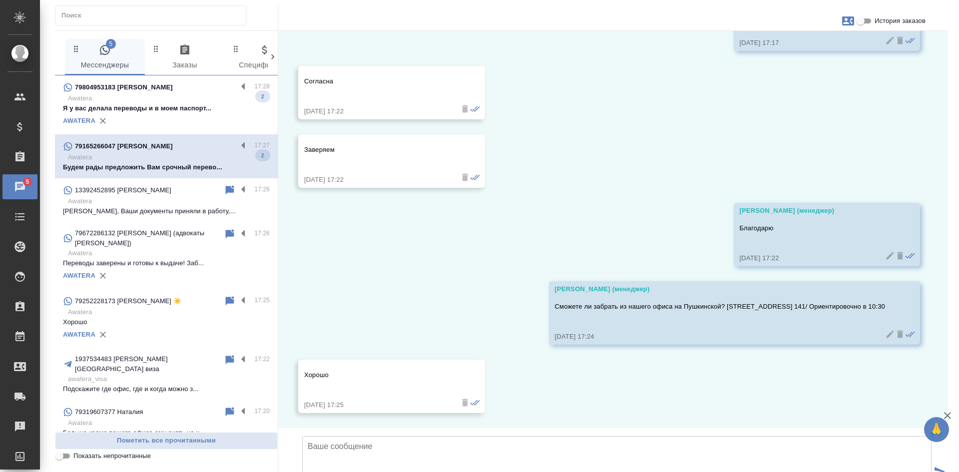
scroll to position [310, 0]
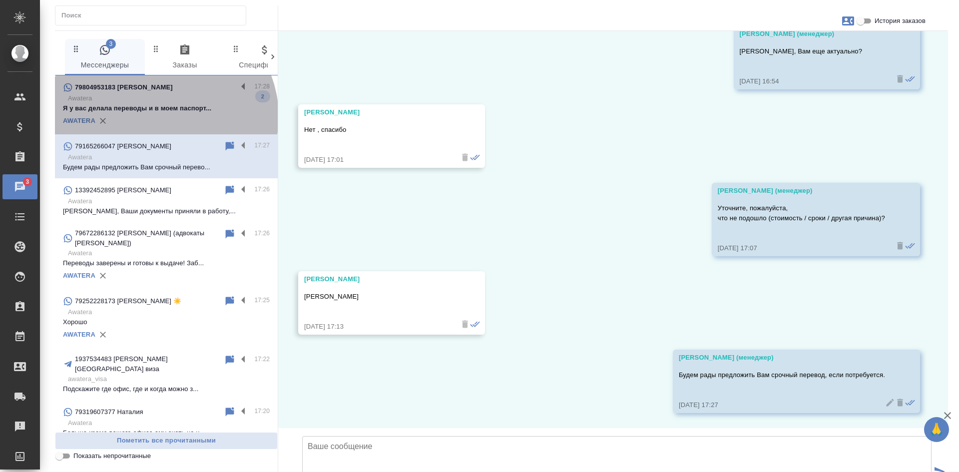
click at [163, 116] on div "AWATERA" at bounding box center [166, 120] width 207 height 15
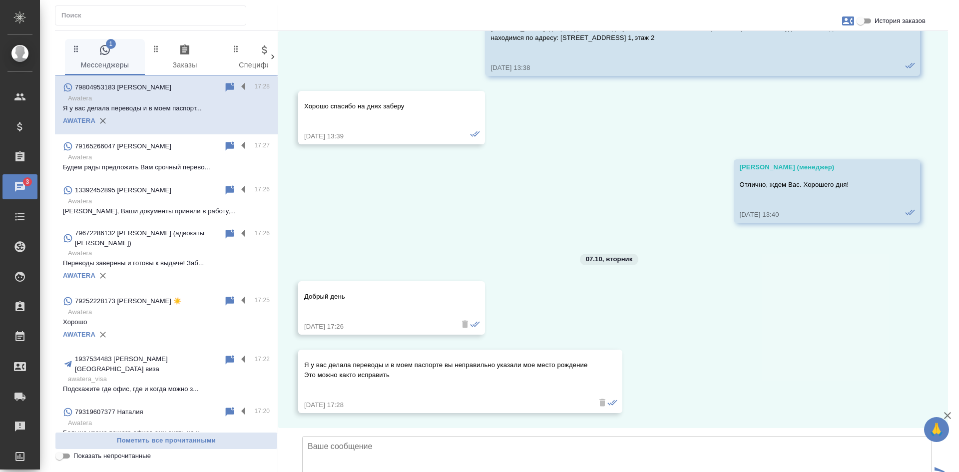
scroll to position [5167, 0]
click at [860, 17] on input "История заказов" at bounding box center [860, 21] width 36 height 12
checkbox input "true"
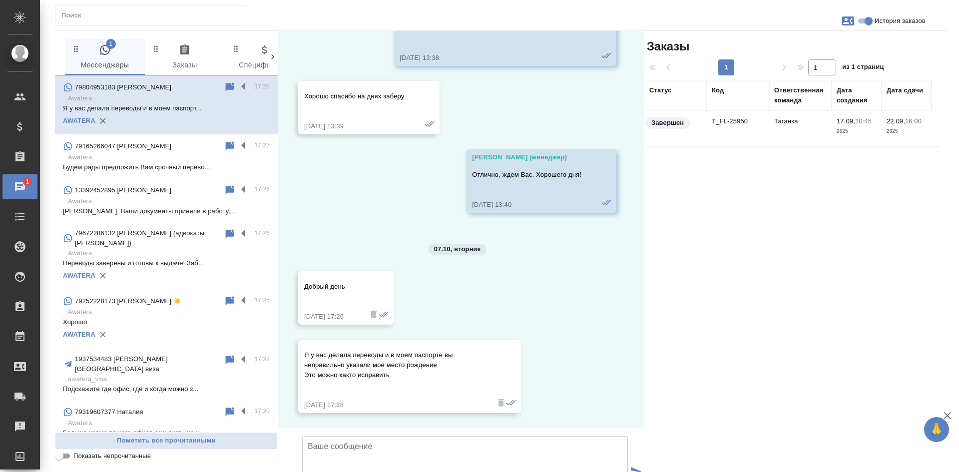
click at [787, 133] on td "Таганка" at bounding box center [800, 128] width 62 height 35
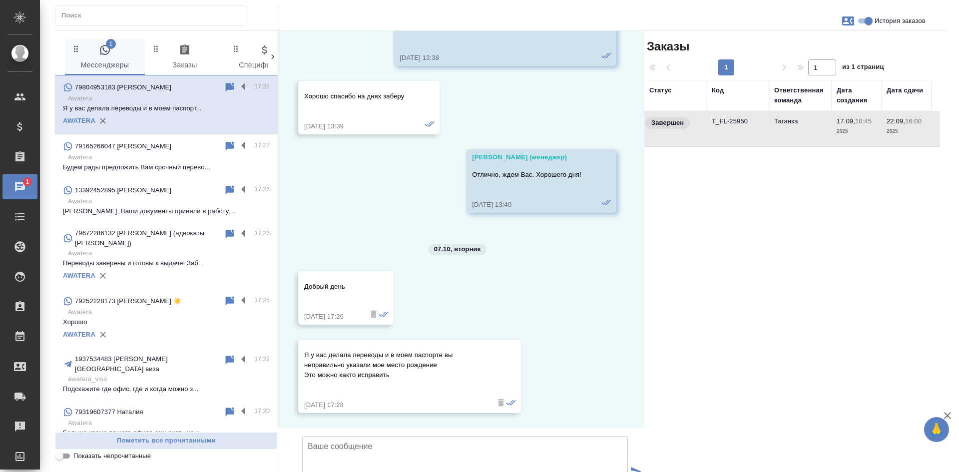
click at [787, 133] on td "Таганка" at bounding box center [800, 128] width 62 height 35
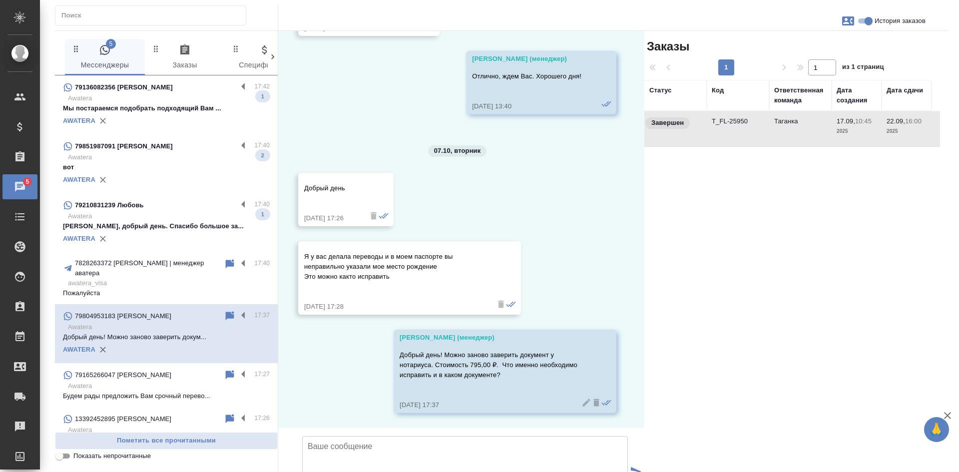
scroll to position [5565, 0]
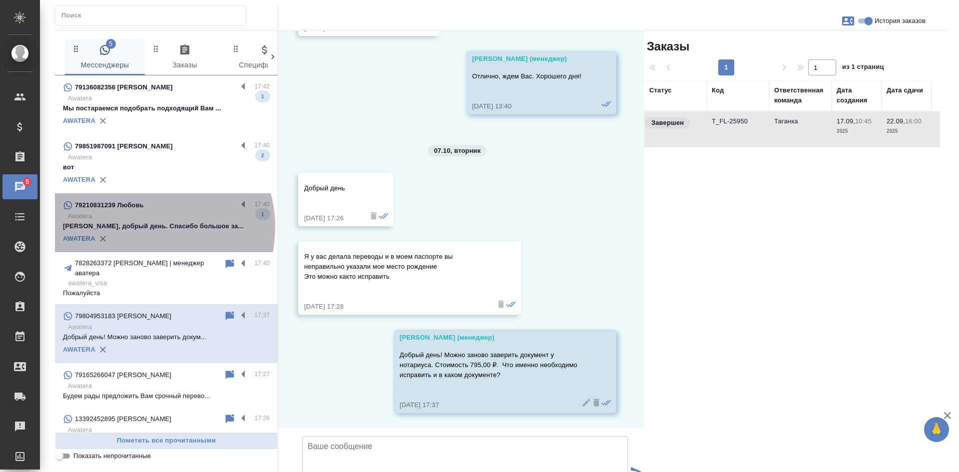
click at [142, 231] on p "Татьяна, добрый день. Спасибо большое за..." at bounding box center [166, 226] width 207 height 10
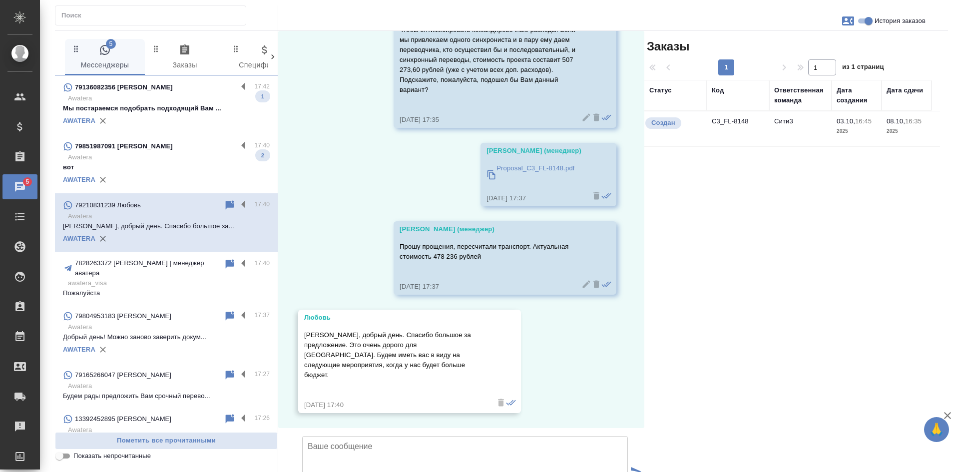
scroll to position [253, 0]
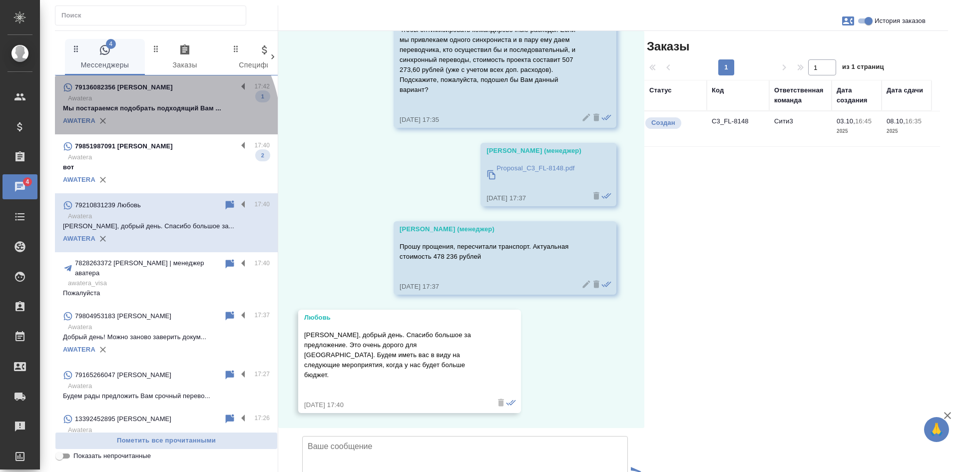
click at [156, 122] on div "AWATERA" at bounding box center [166, 120] width 207 height 15
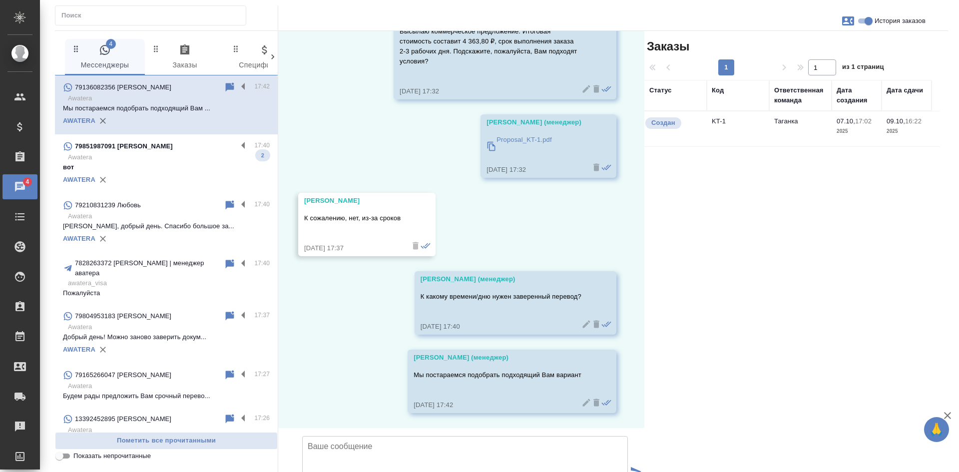
scroll to position [1067, 0]
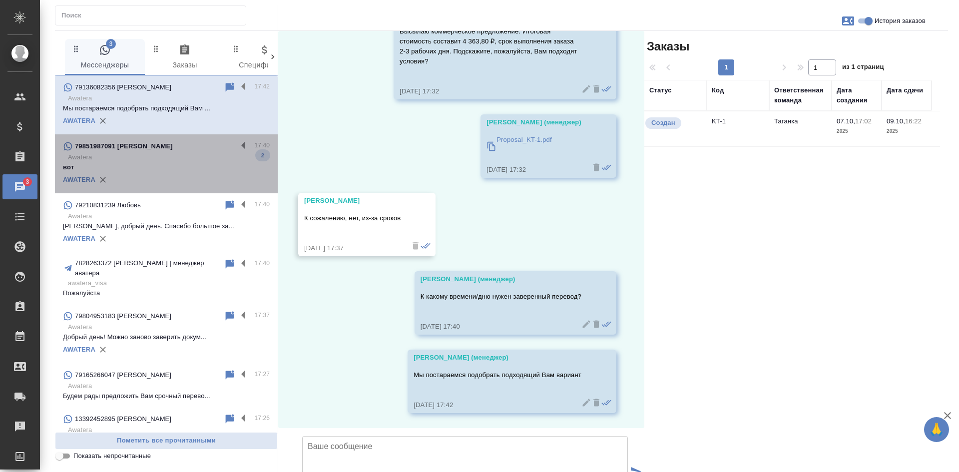
click at [190, 162] on p "Awatera" at bounding box center [169, 157] width 202 height 10
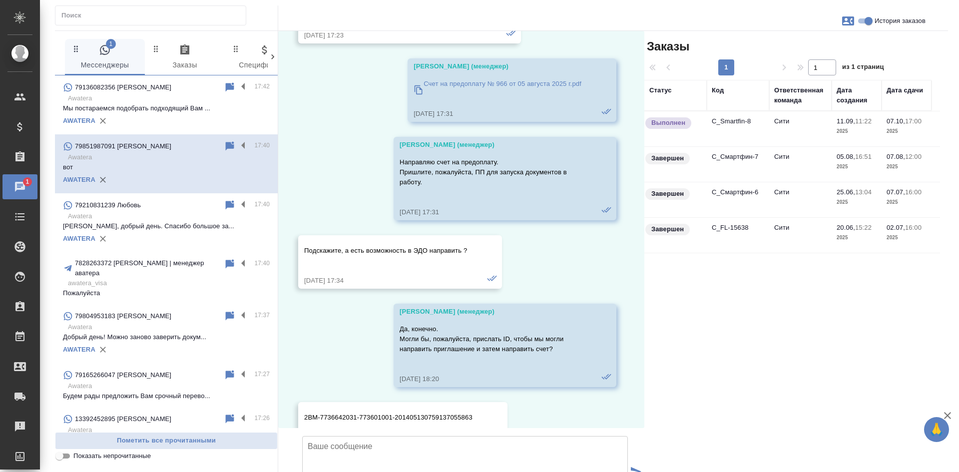
scroll to position [3011, 0]
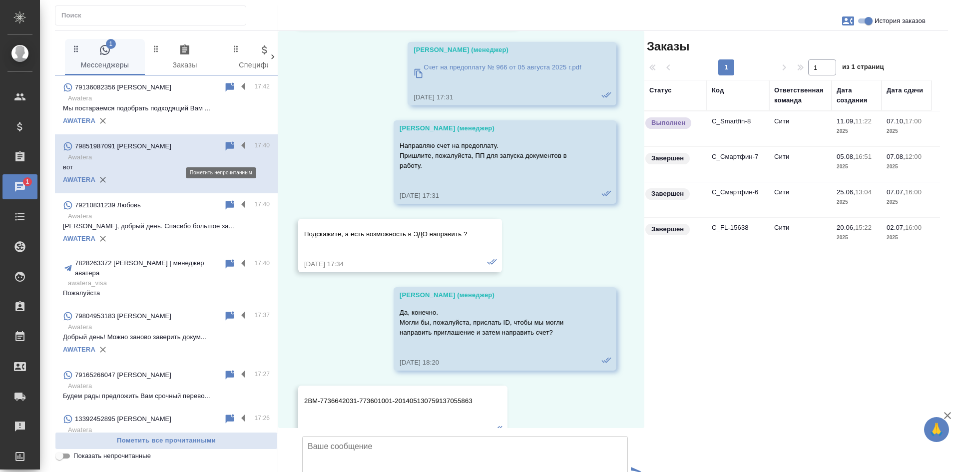
click at [226, 150] on icon at bounding box center [230, 145] width 8 height 9
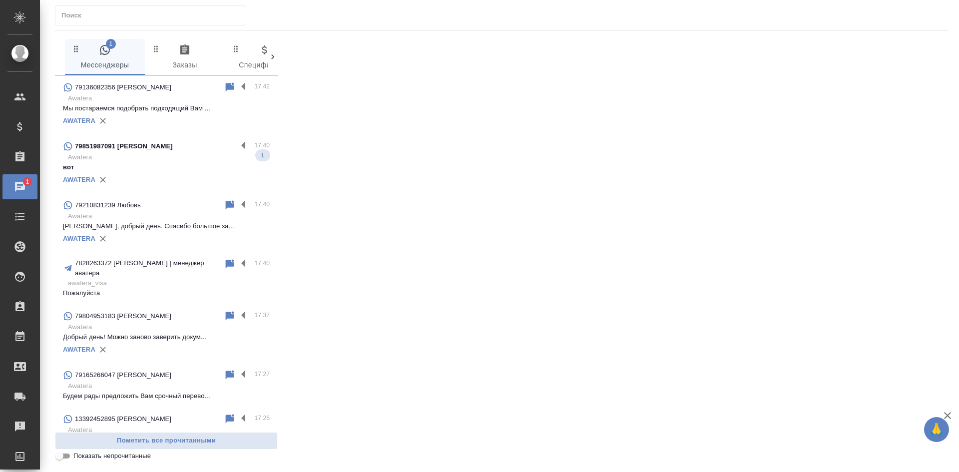
click at [61, 454] on input "Показать непрочитанные" at bounding box center [59, 456] width 36 height 12
checkbox input "true"
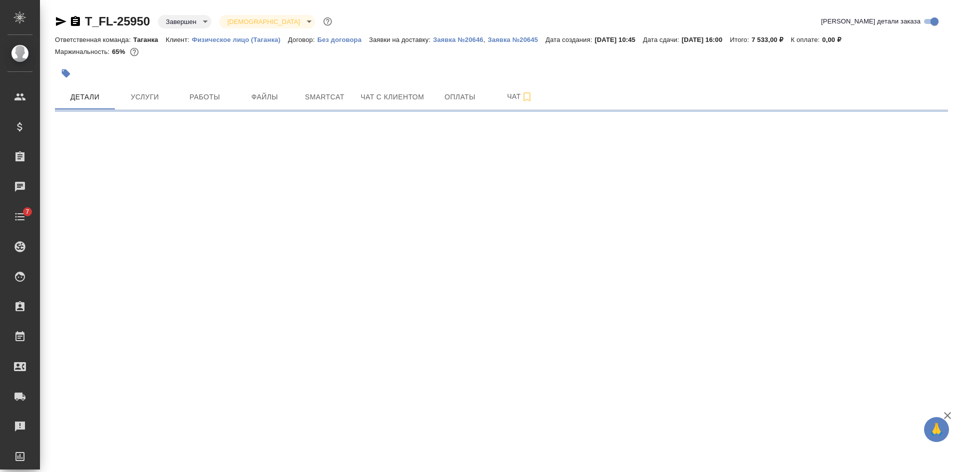
select select "RU"
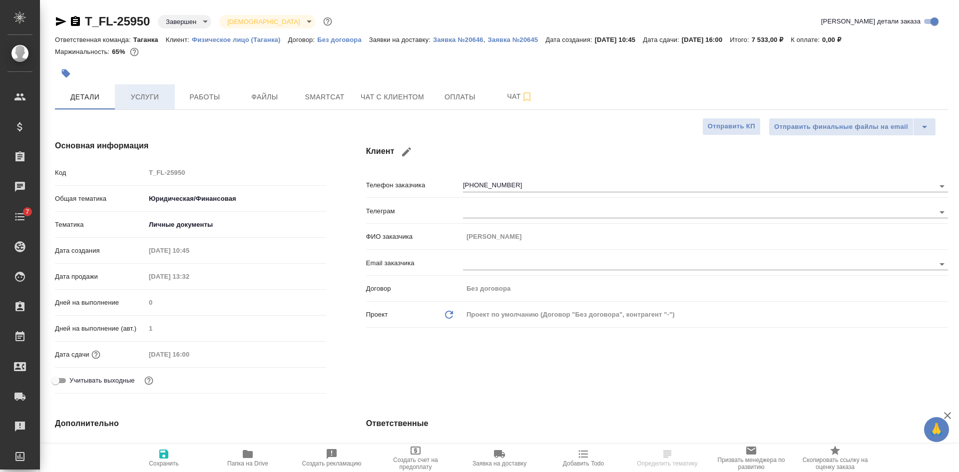
type textarea "x"
click at [78, 21] on icon "button" at bounding box center [75, 21] width 9 height 10
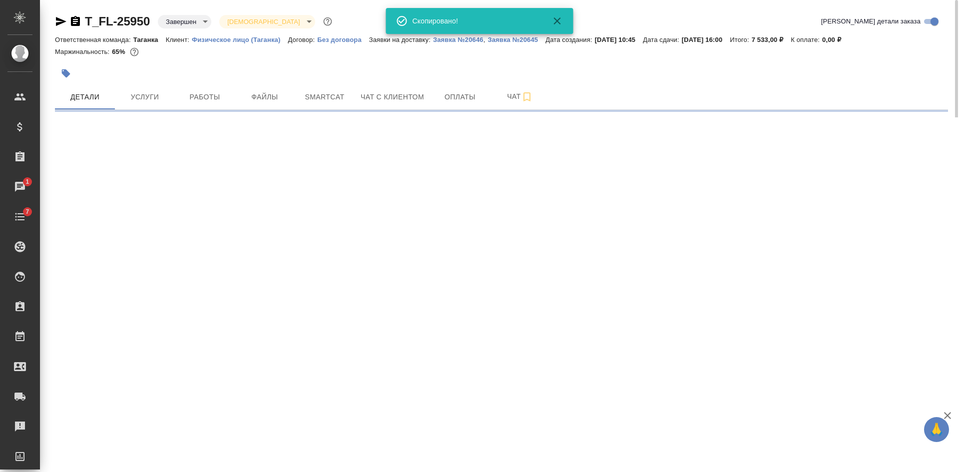
select select "RU"
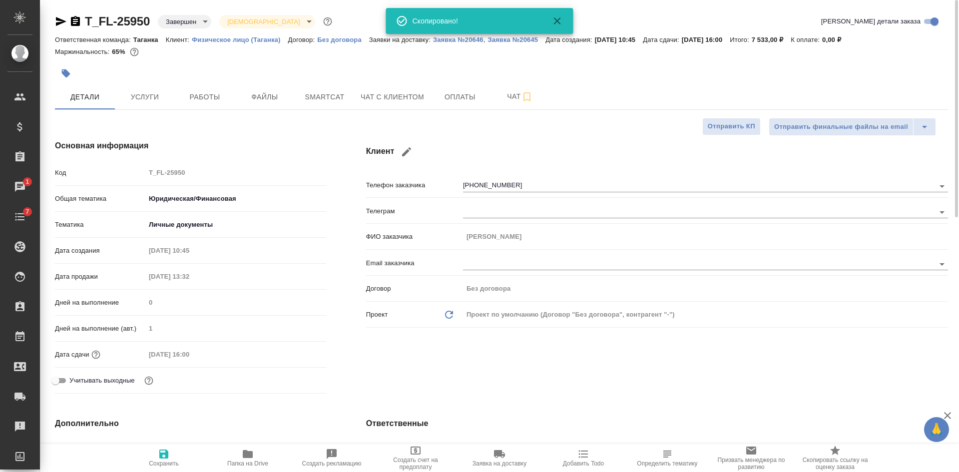
type textarea "x"
